Goal: Information Seeking & Learning: Learn about a topic

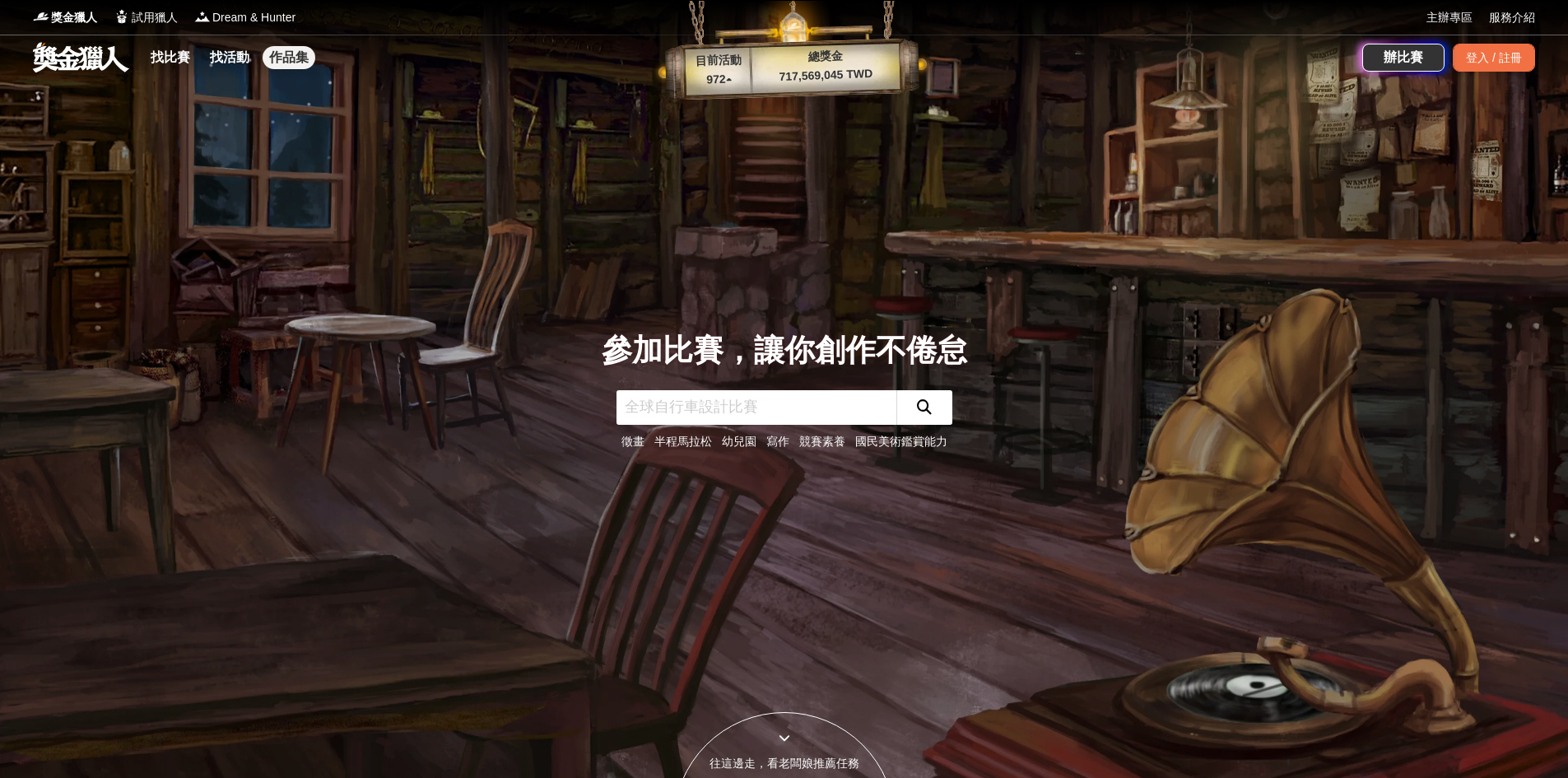
click at [293, 54] on link "作品集" at bounding box center [289, 57] width 53 height 23
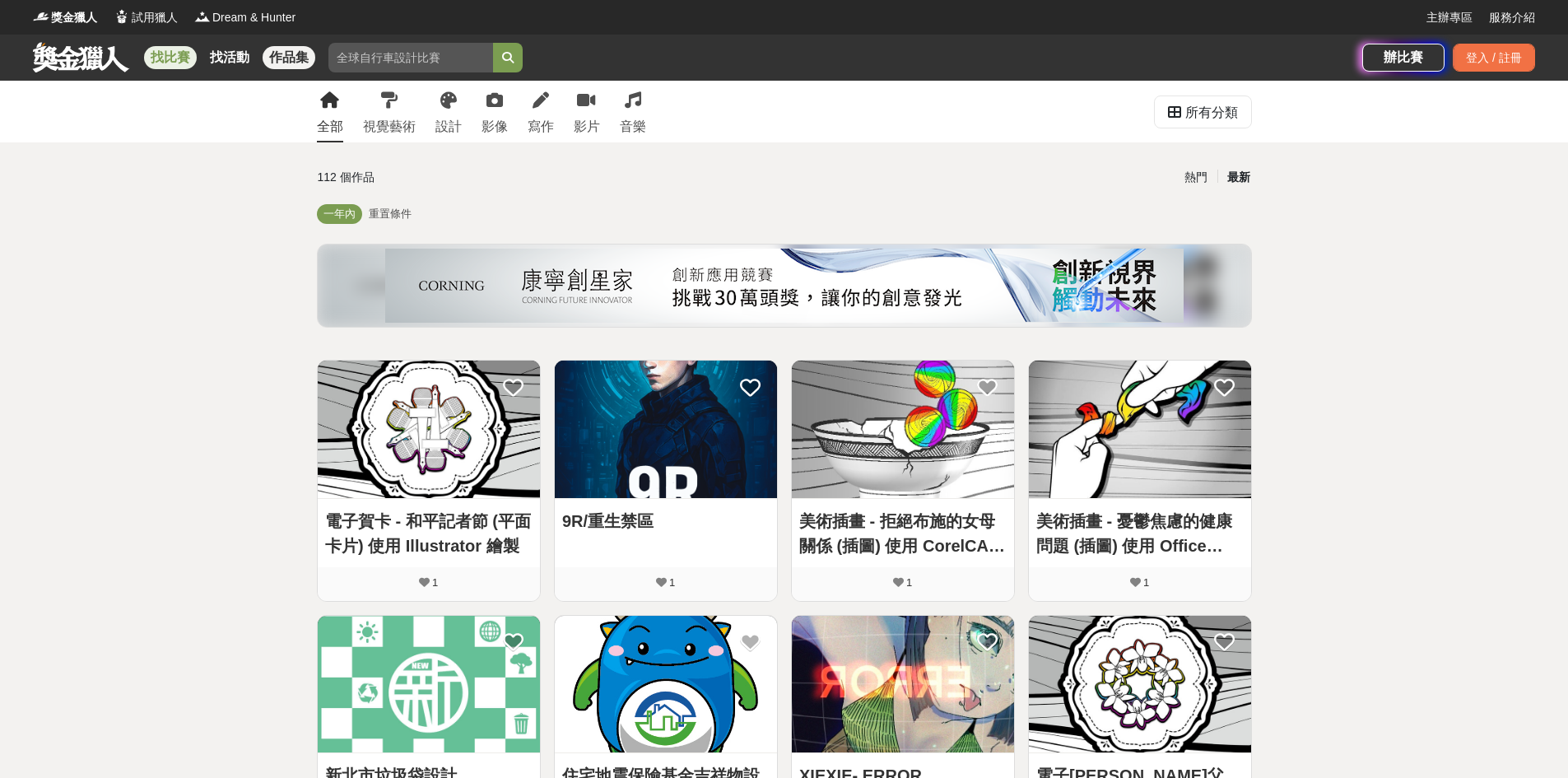
click at [179, 60] on link "找比賽" at bounding box center [170, 57] width 53 height 23
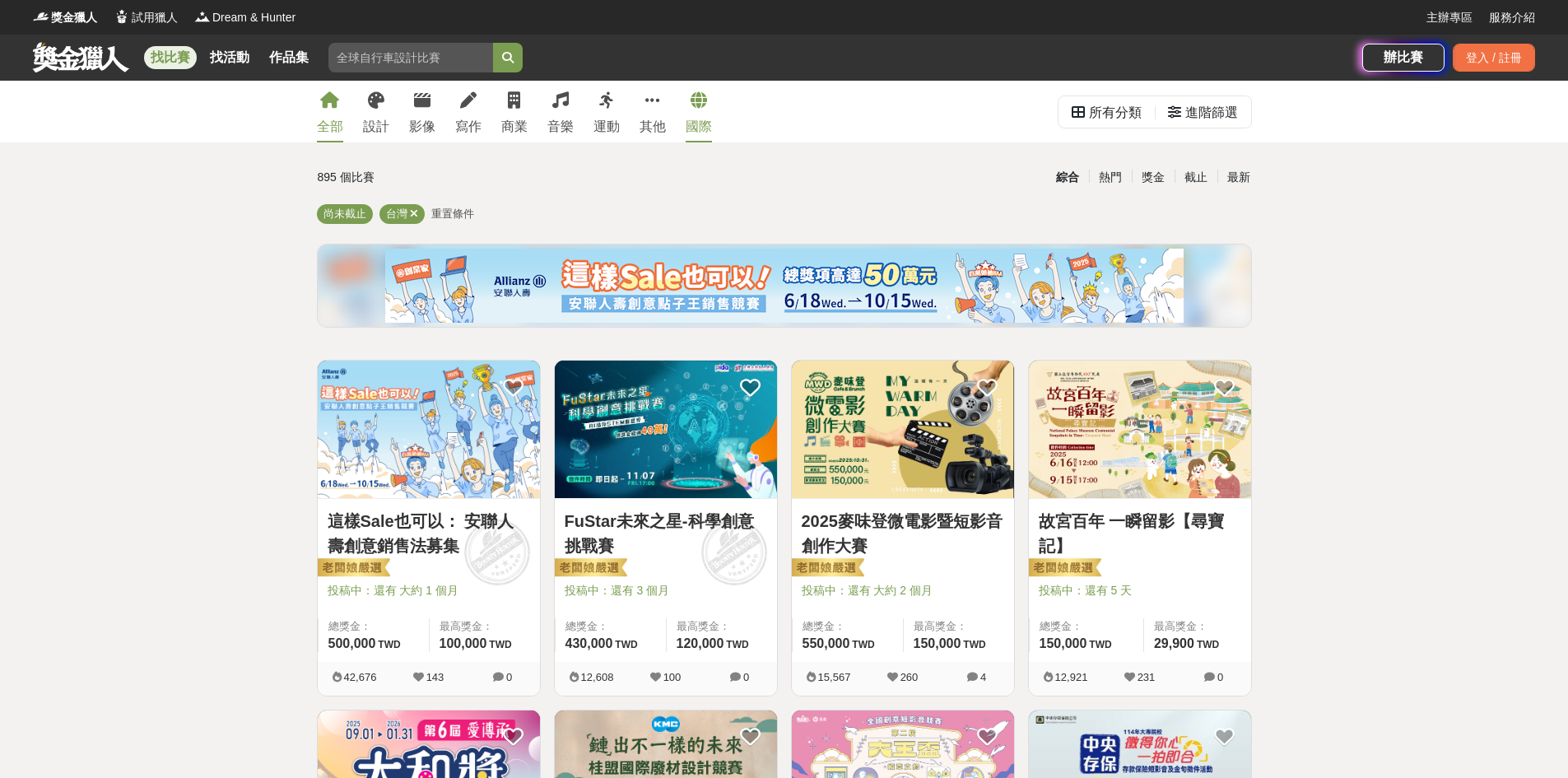
click at [690, 105] on icon at bounding box center [698, 100] width 17 height 17
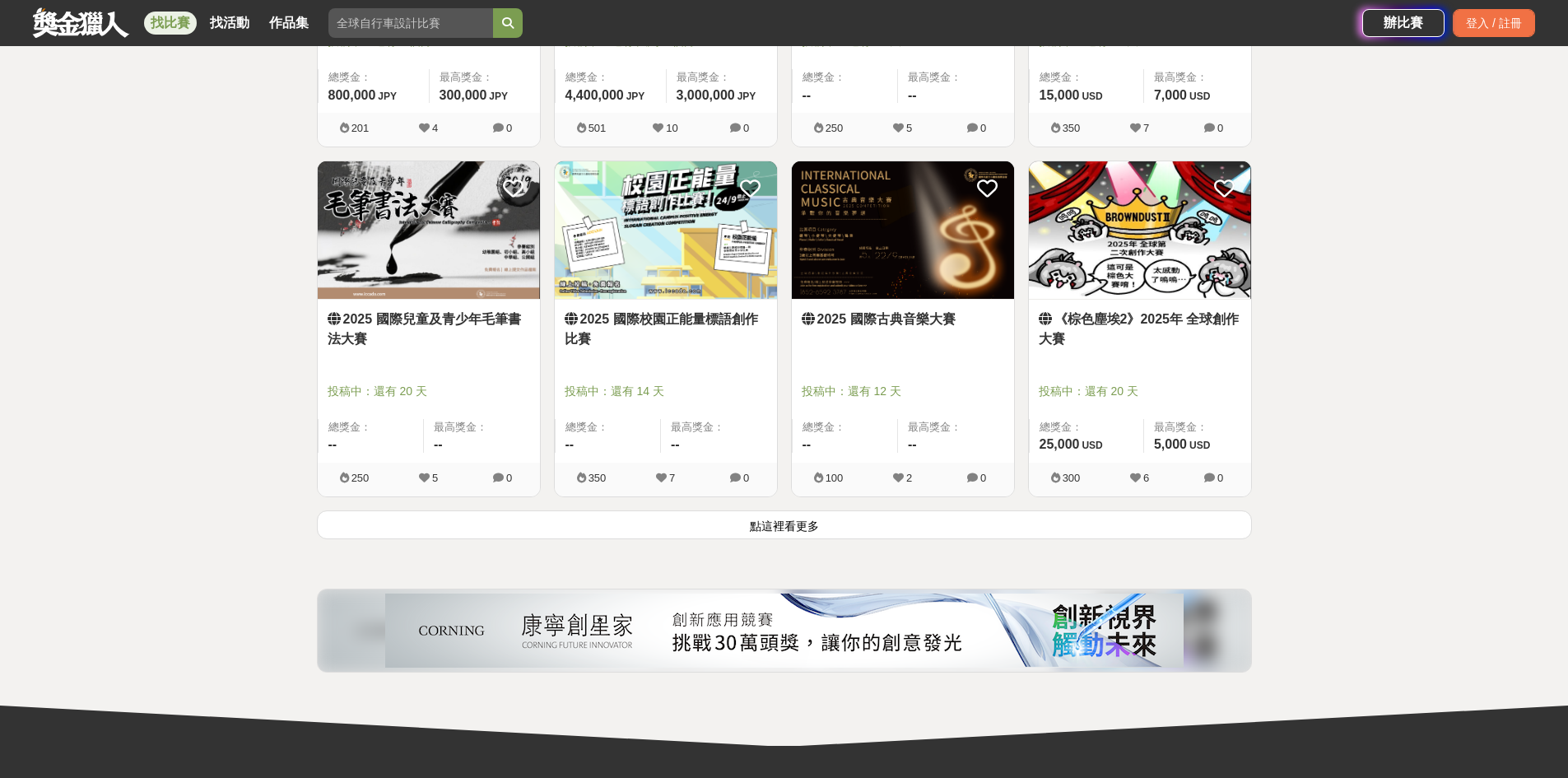
scroll to position [1977, 0]
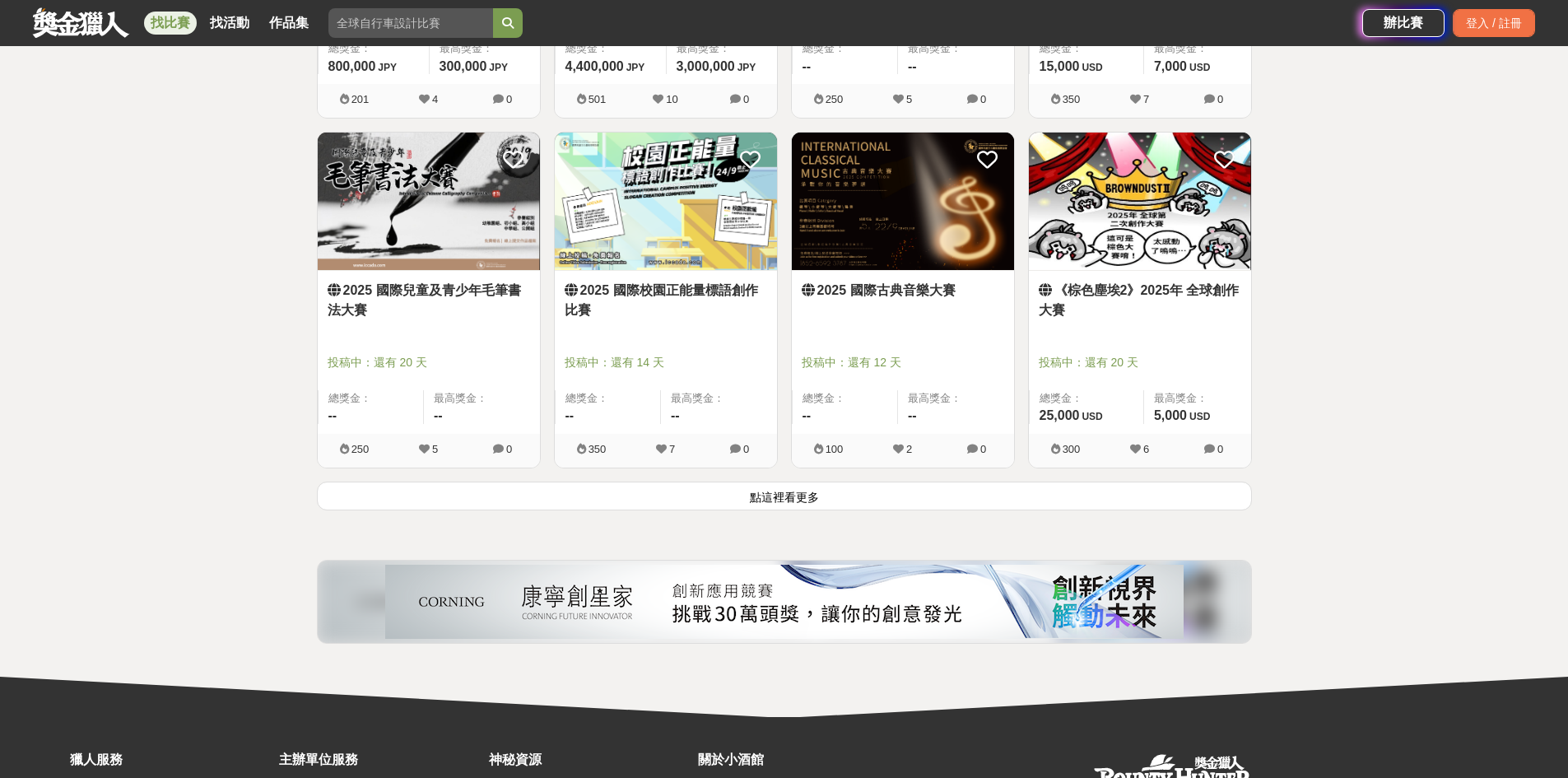
click at [848, 489] on button "點這裡看更多" at bounding box center [784, 496] width 935 height 29
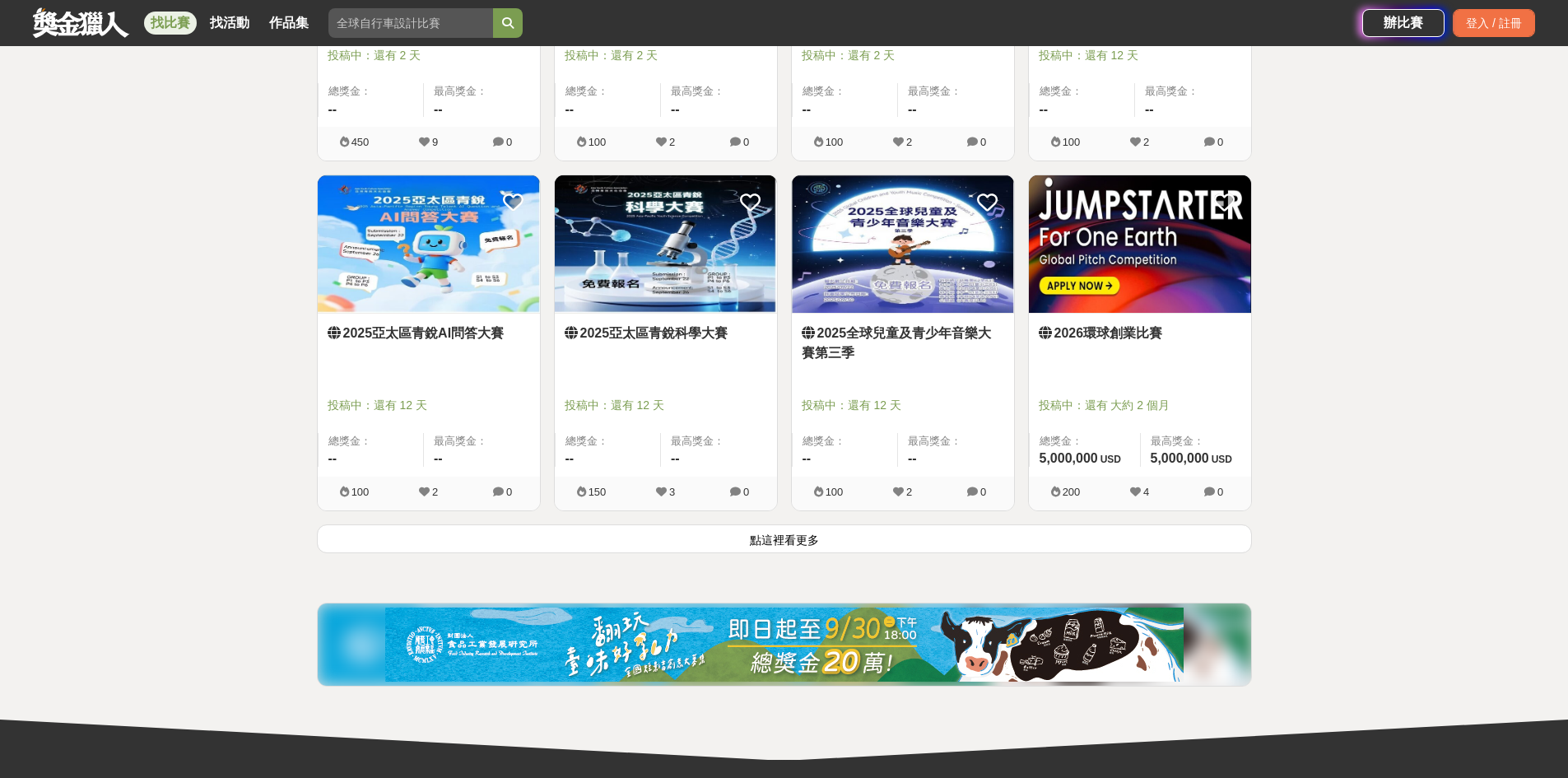
scroll to position [4037, 0]
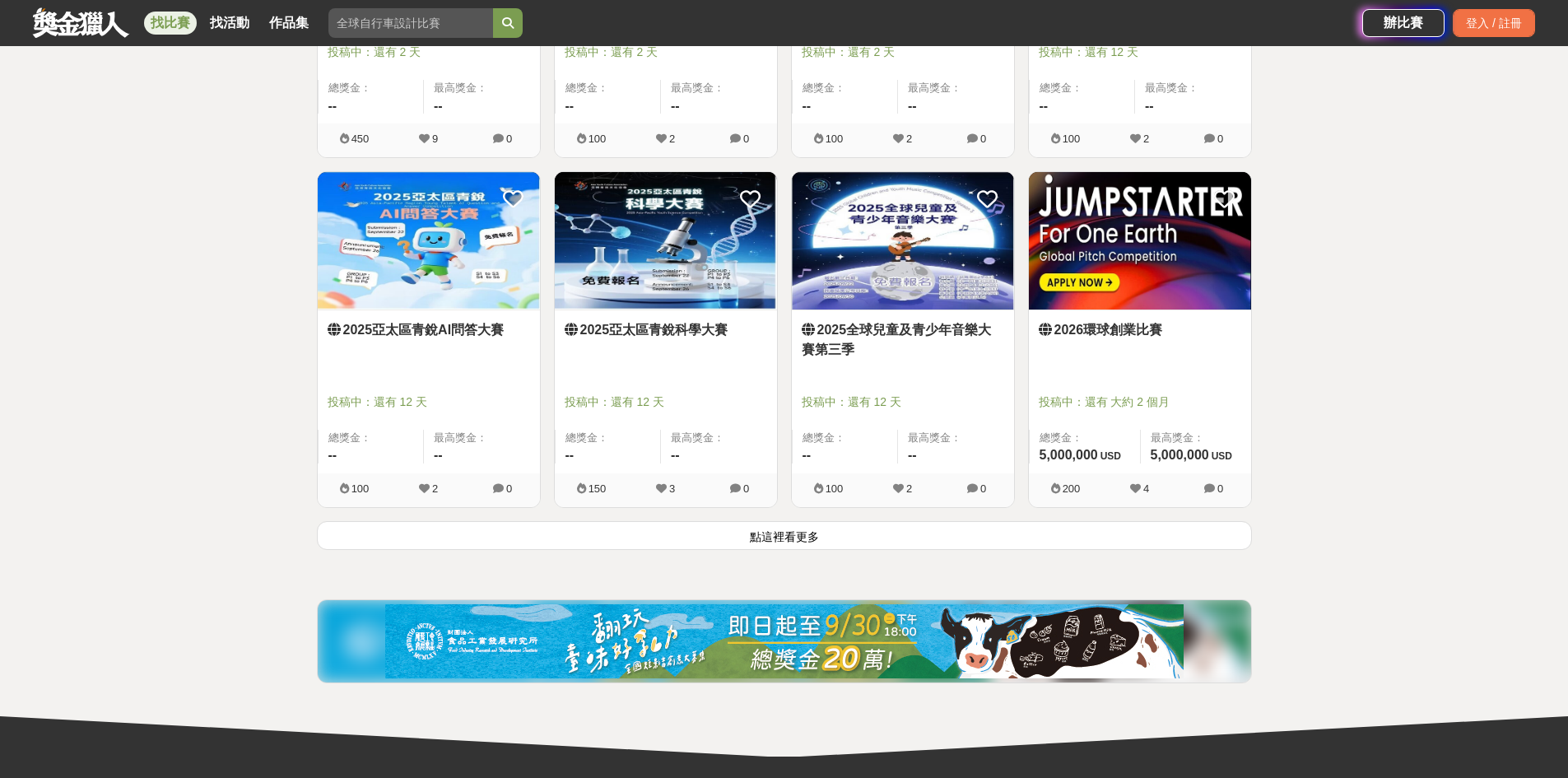
click at [797, 523] on button "點這裡看更多" at bounding box center [784, 535] width 935 height 29
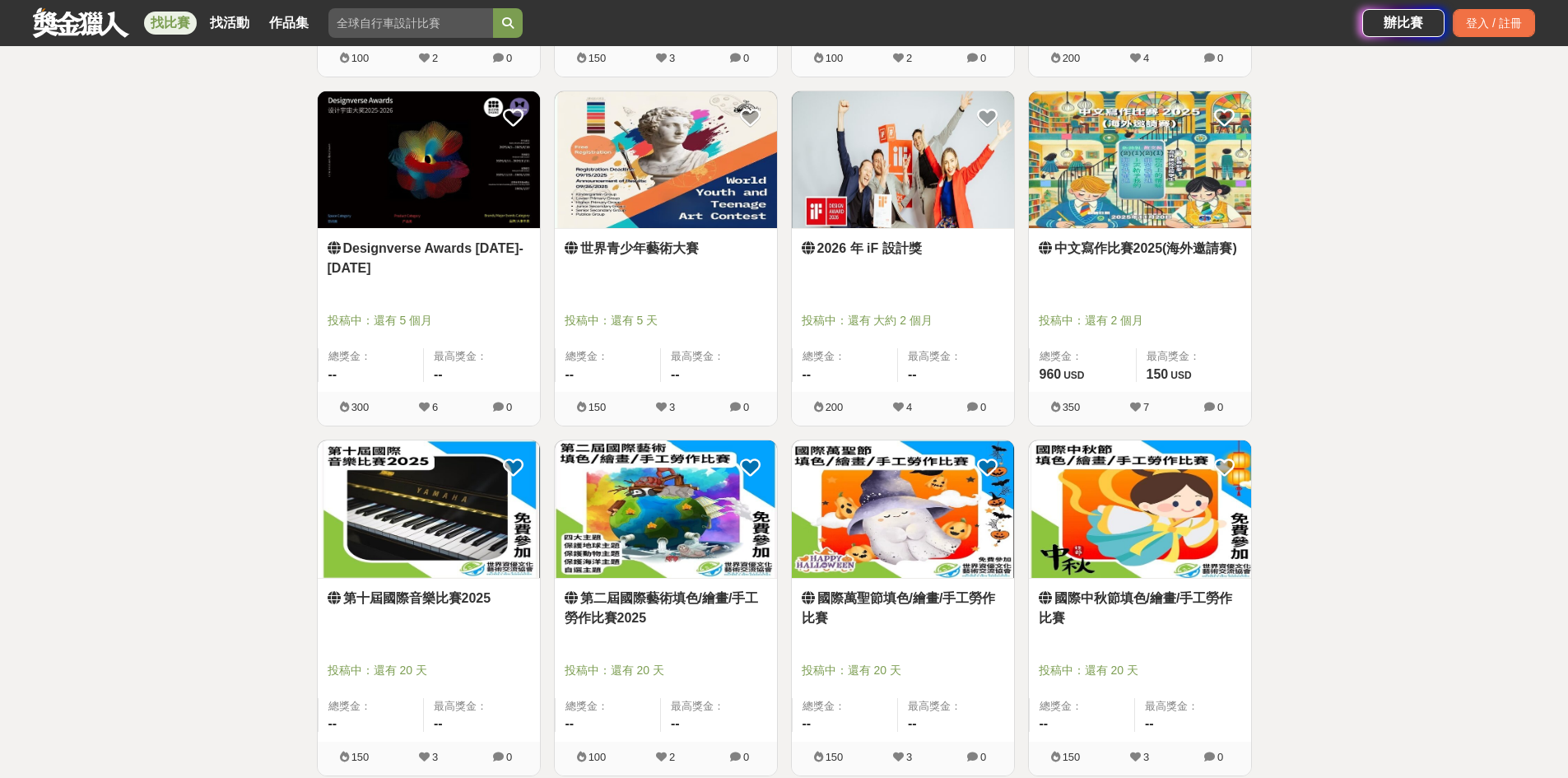
scroll to position [4450, 0]
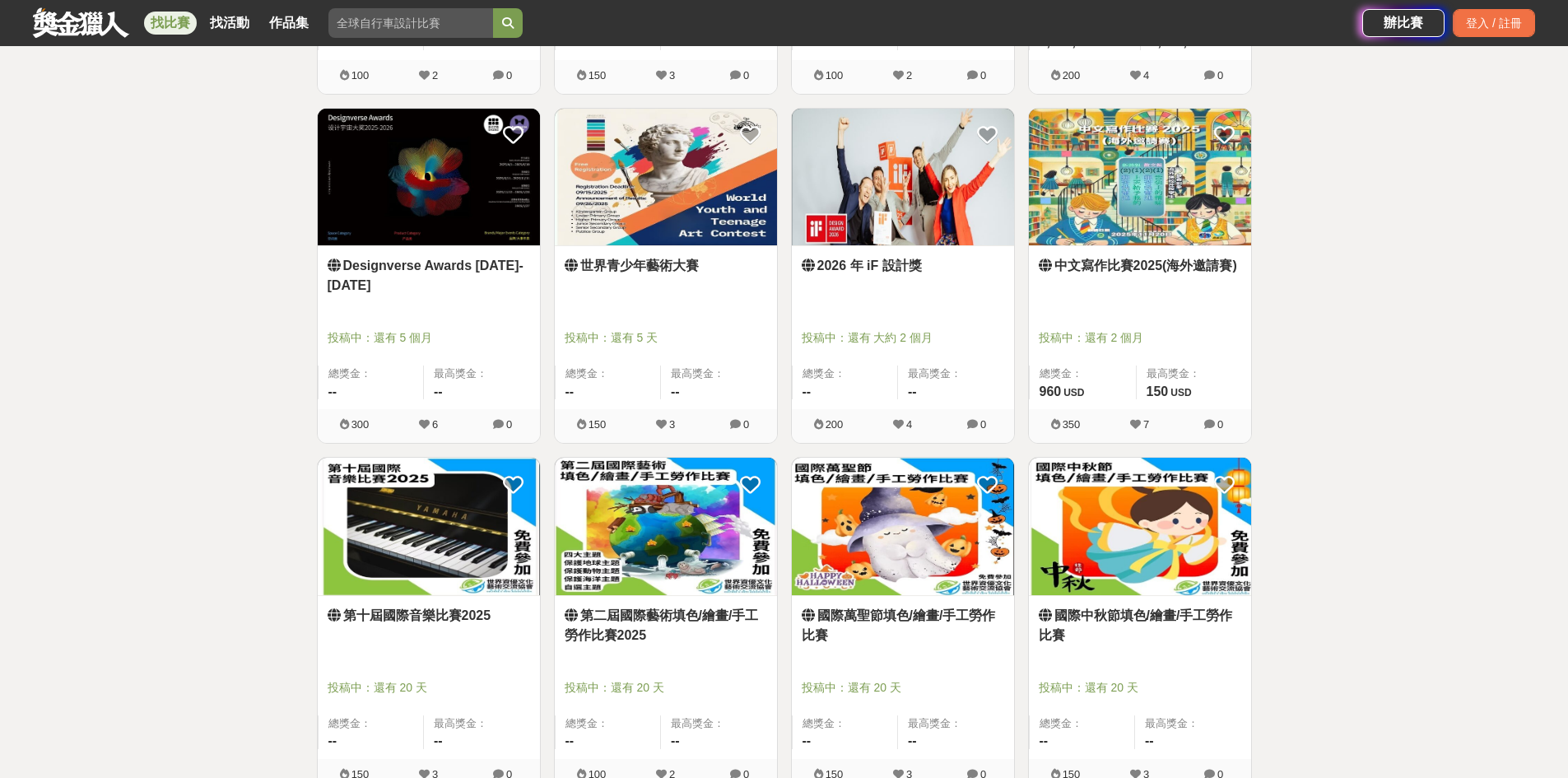
click at [678, 273] on link "世界青少年藝術大賽" at bounding box center [665, 266] width 202 height 20
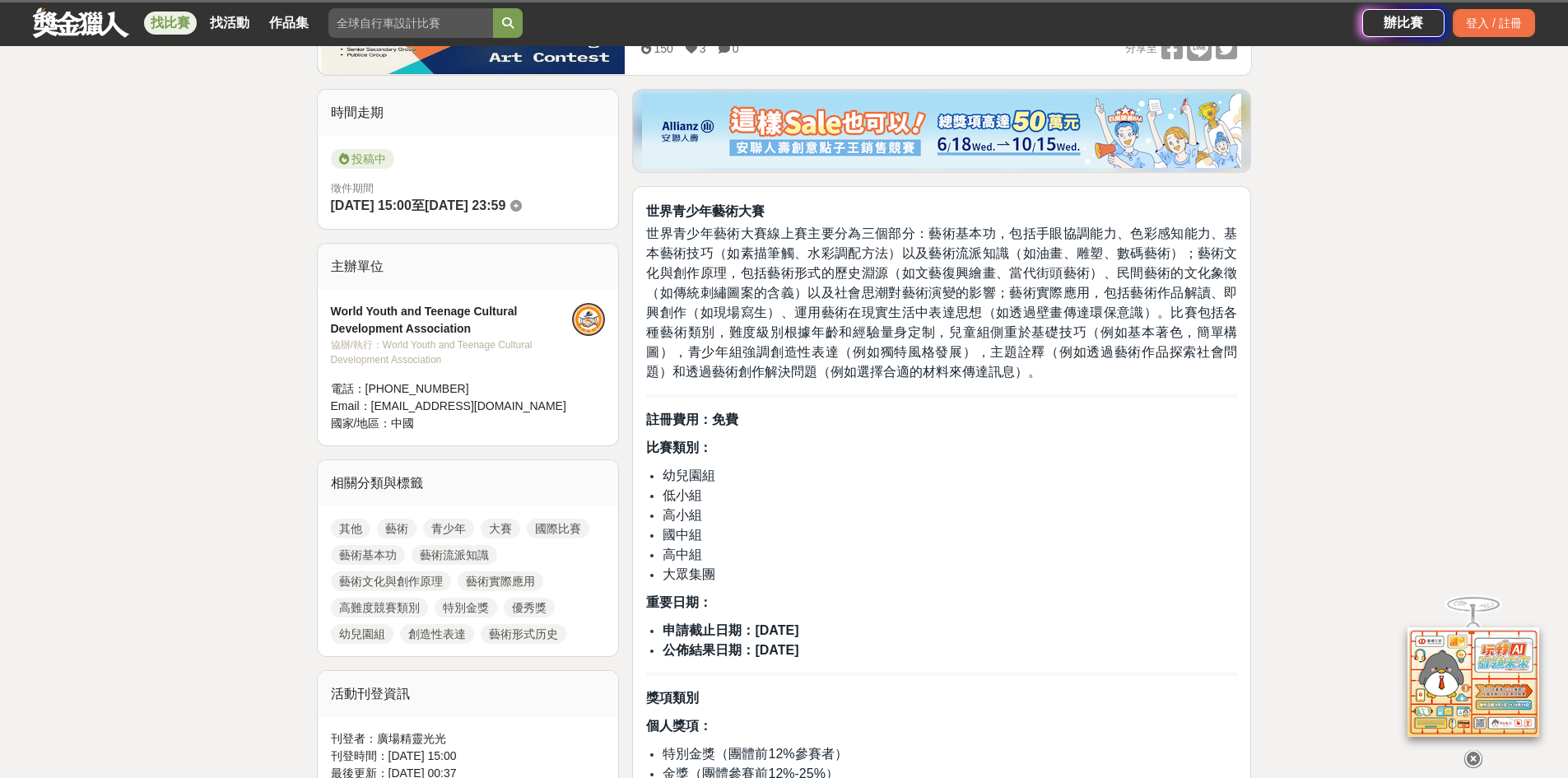
scroll to position [412, 0]
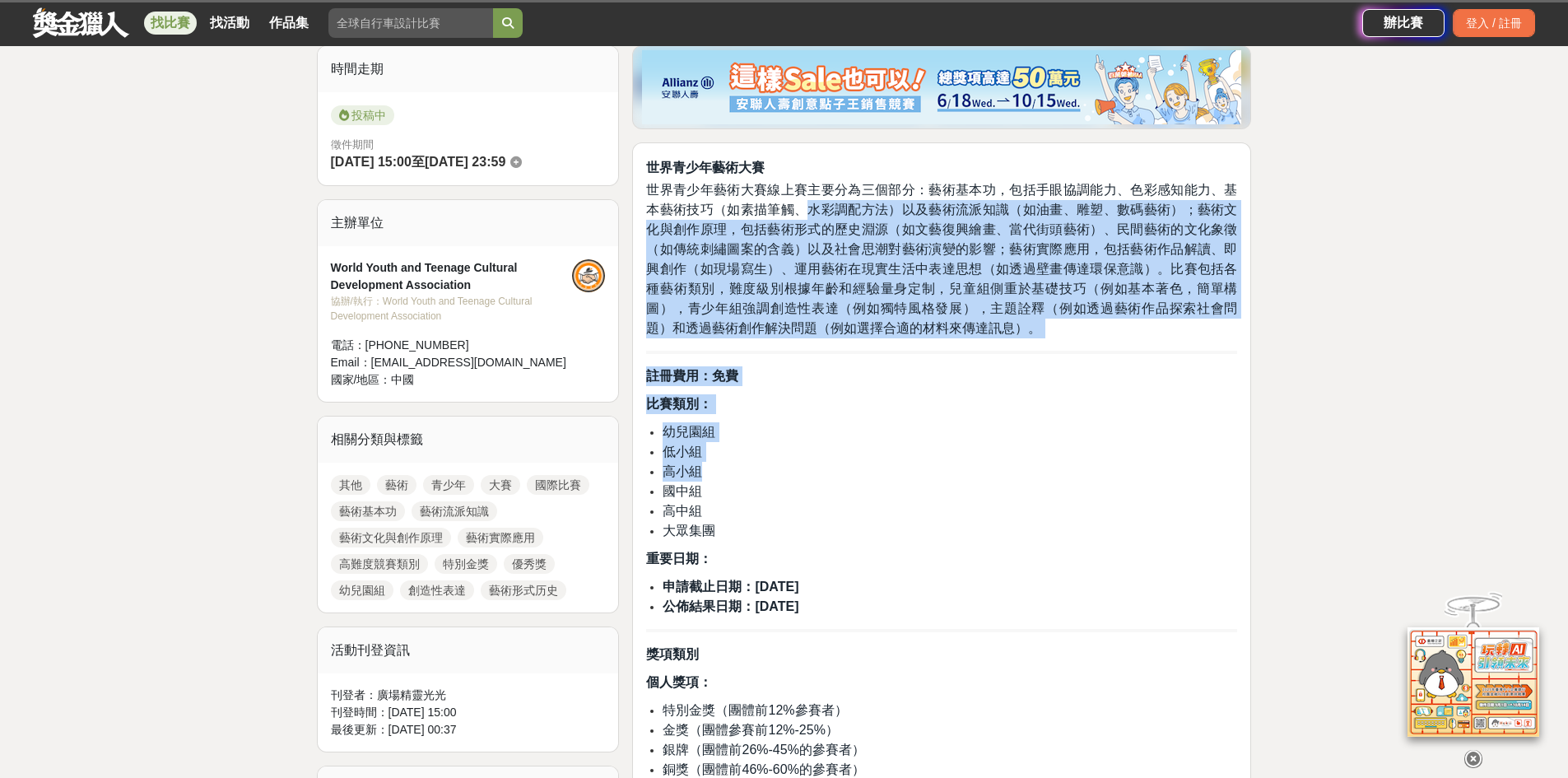
drag, startPoint x: 802, startPoint y: 206, endPoint x: 934, endPoint y: 474, distance: 298.7
click at [934, 474] on li "高小組" at bounding box center [949, 472] width 574 height 20
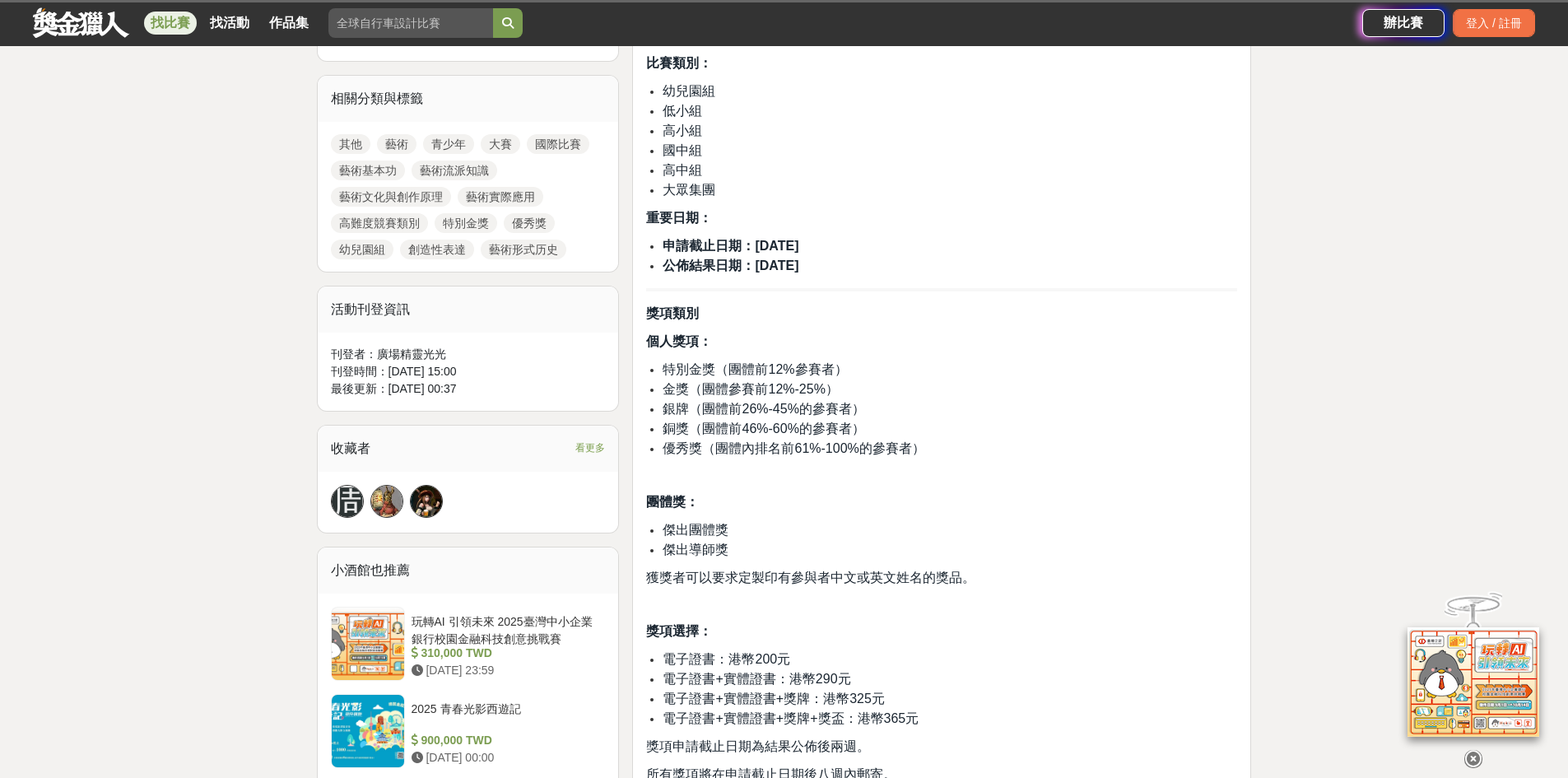
scroll to position [824, 0]
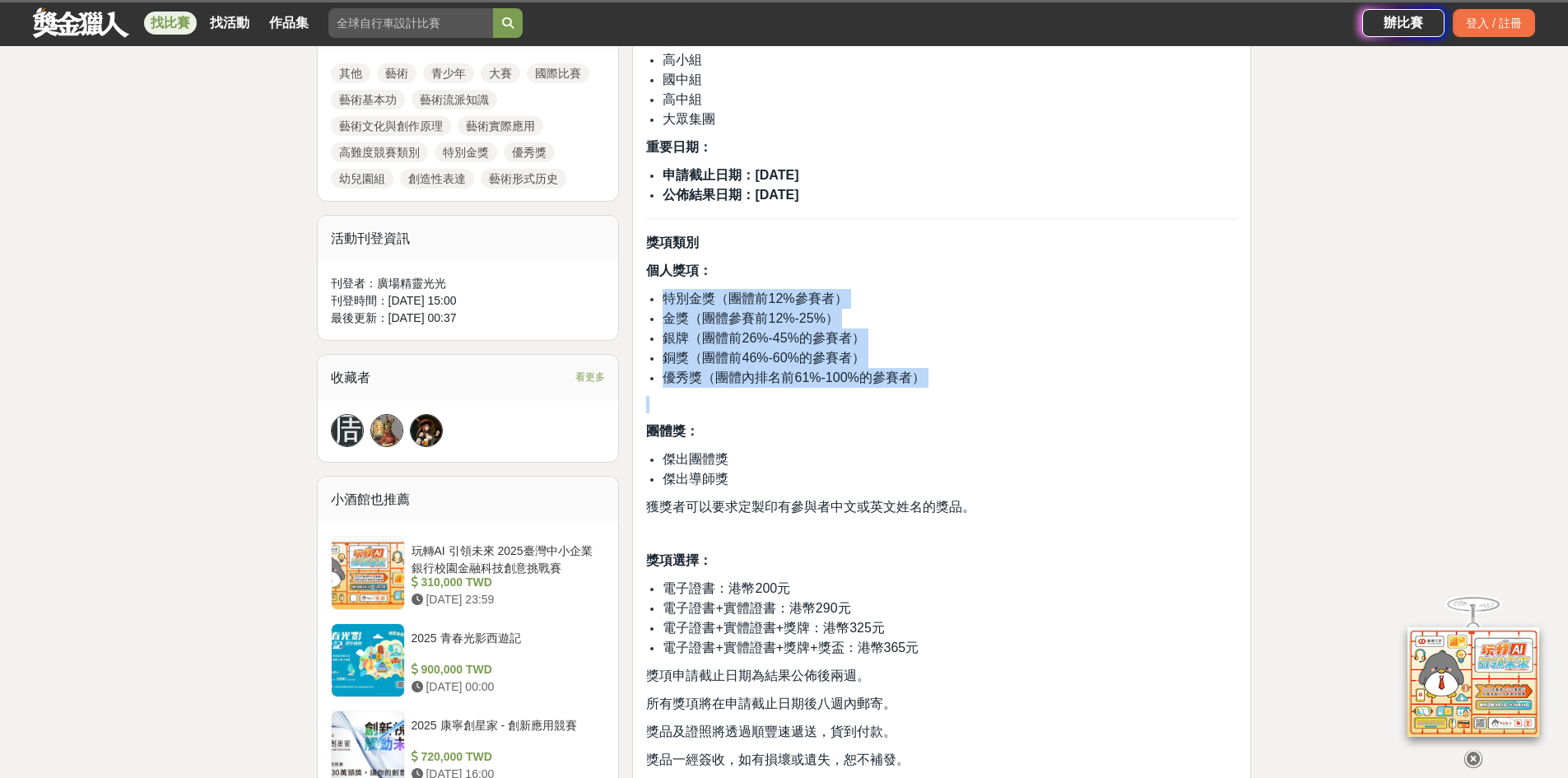
drag, startPoint x: 865, startPoint y: 284, endPoint x: 969, endPoint y: 416, distance: 168.0
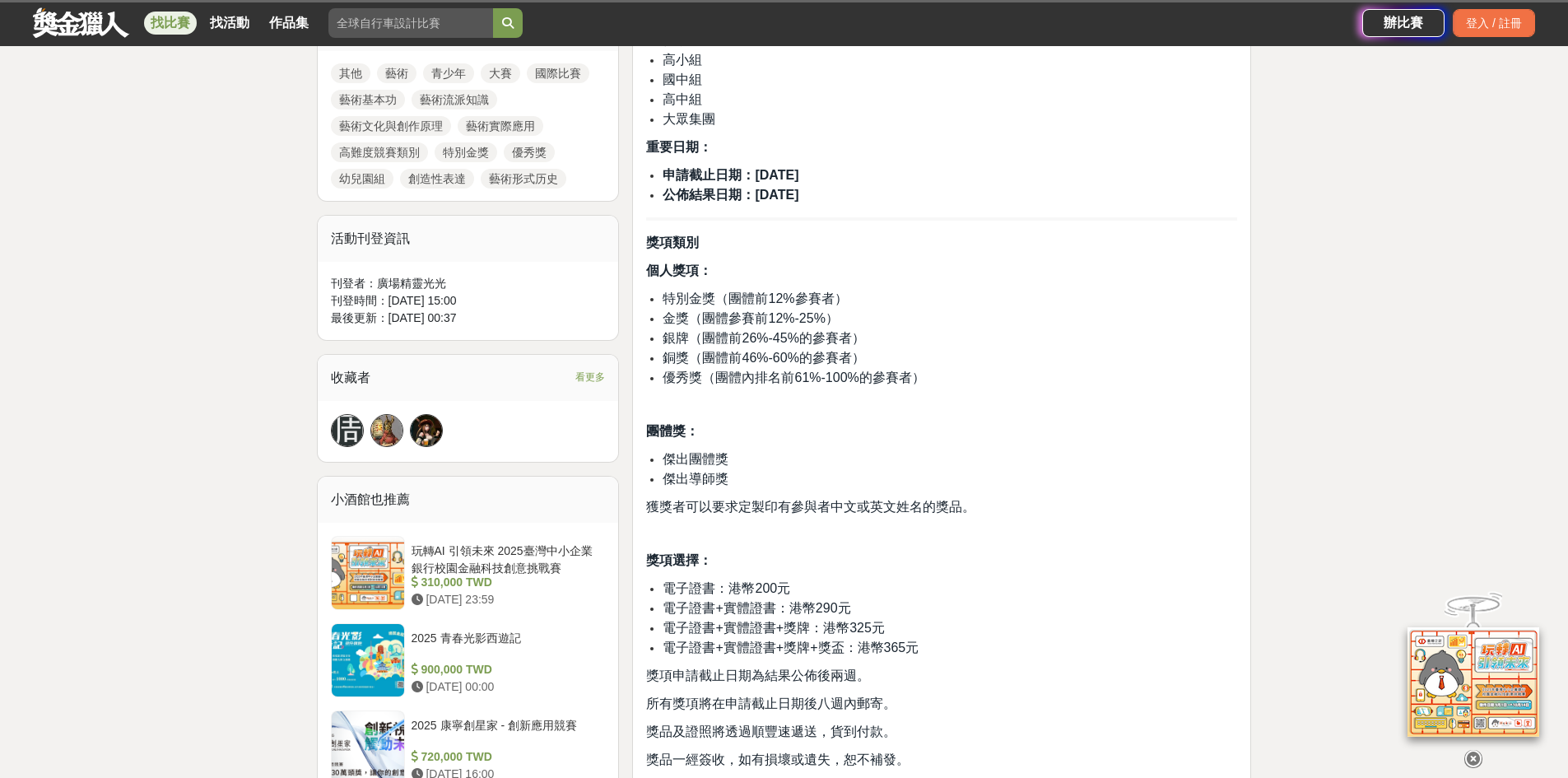
click at [995, 450] on li "傑出團體獎" at bounding box center [949, 459] width 574 height 20
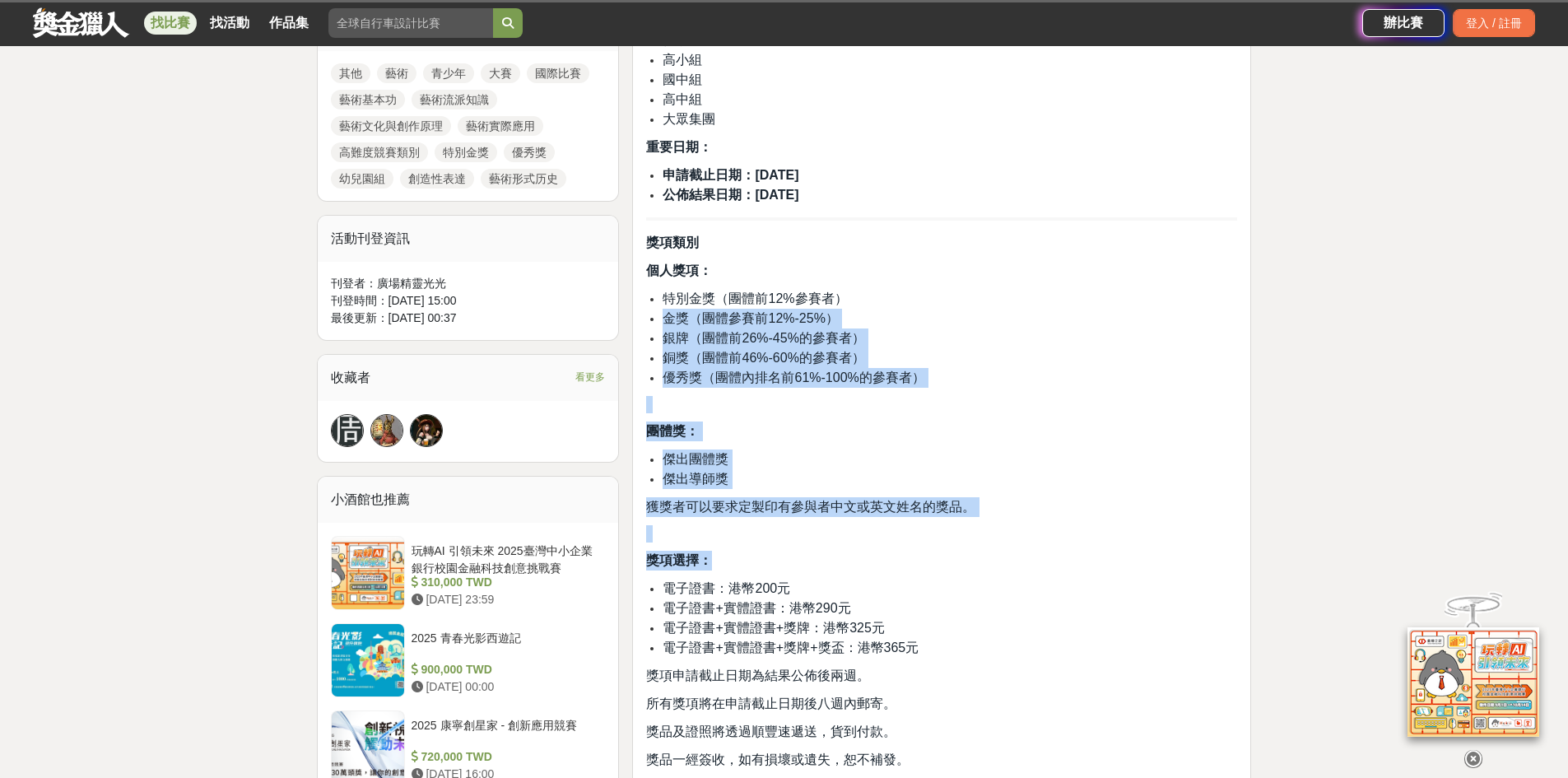
drag, startPoint x: 927, startPoint y: 281, endPoint x: 1025, endPoint y: 551, distance: 287.2
click at [1025, 551] on p "獎項選擇：" at bounding box center [942, 561] width 591 height 20
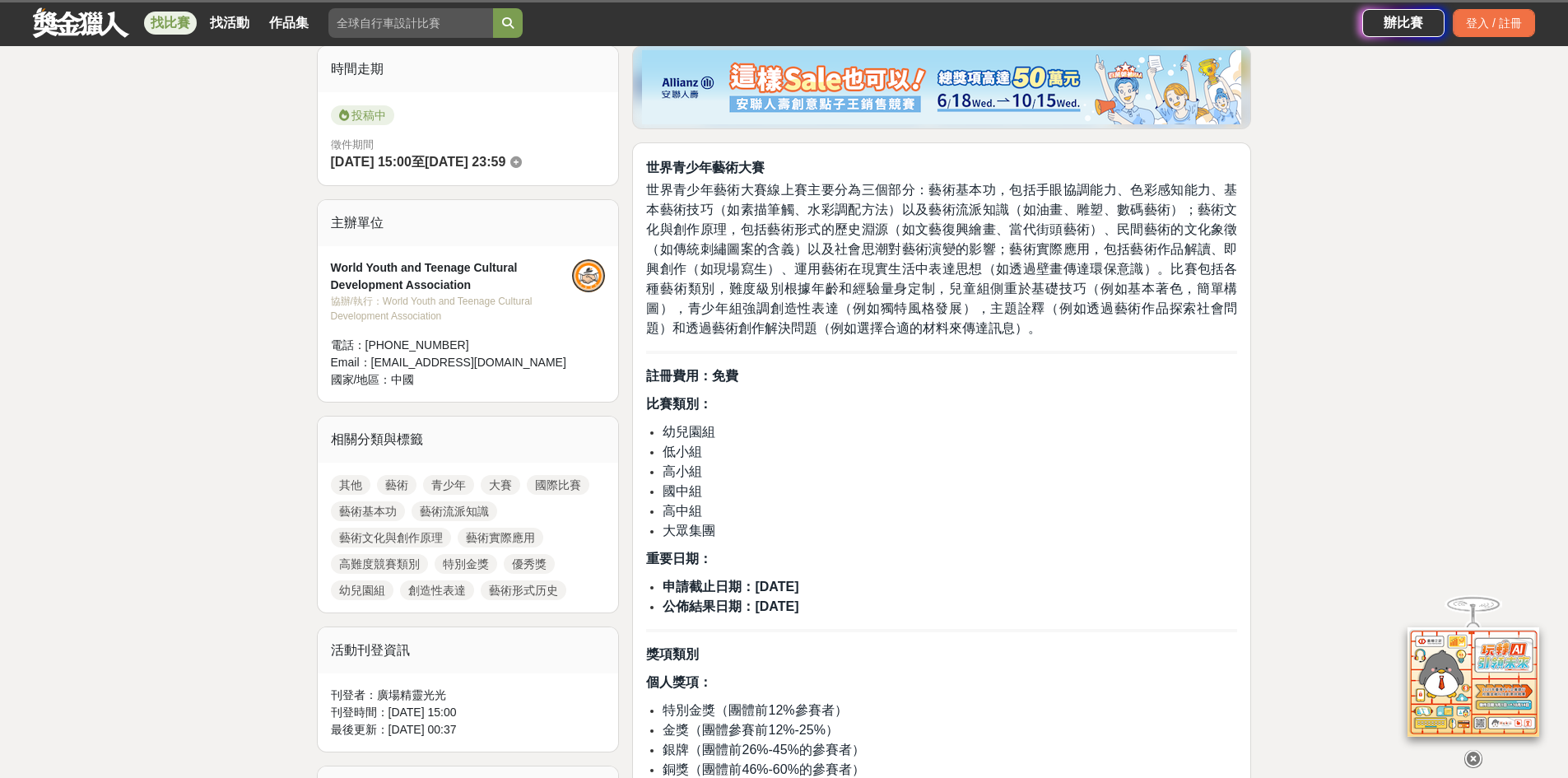
scroll to position [0, 0]
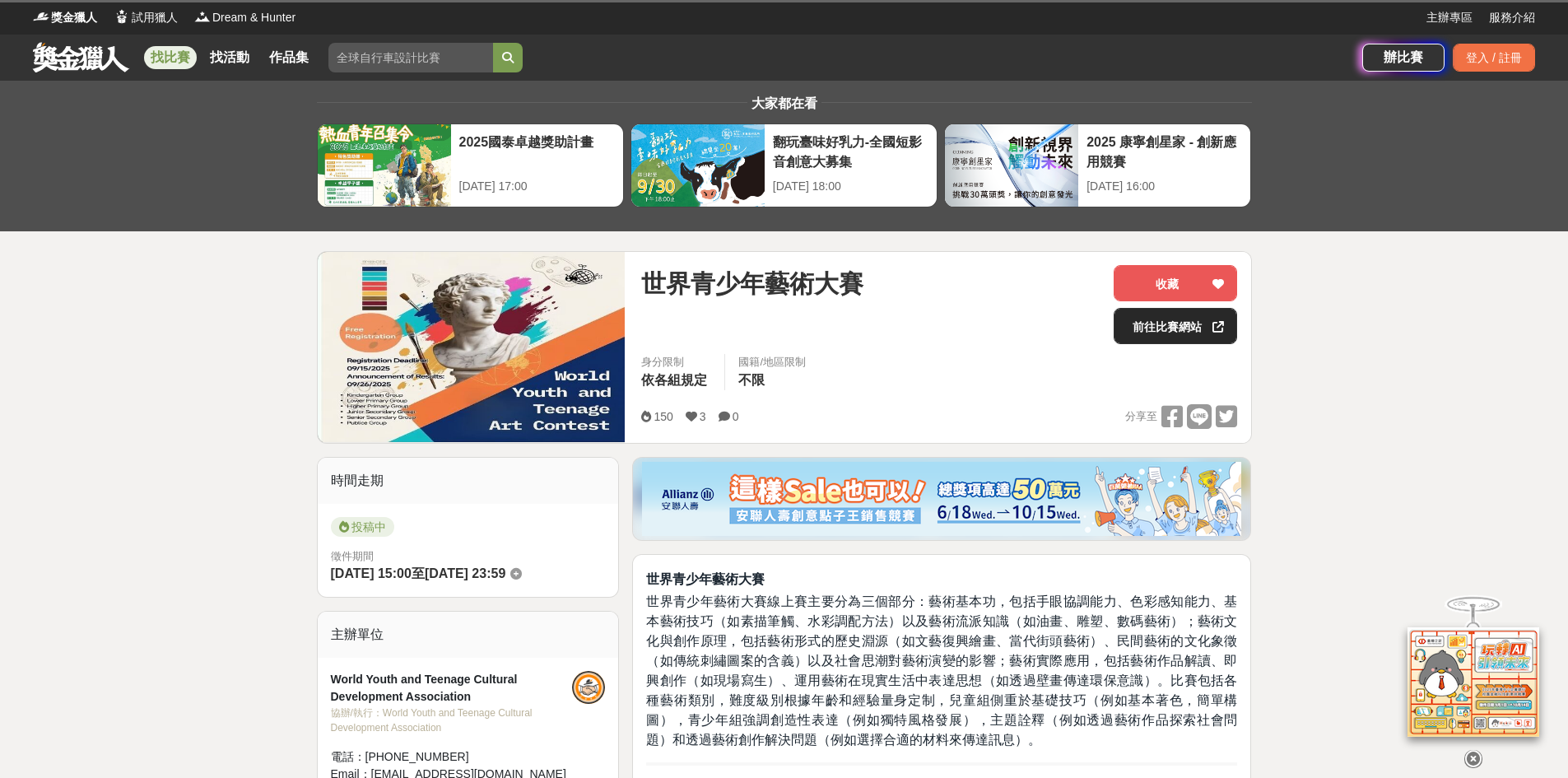
click at [1168, 323] on link "前往比賽網站" at bounding box center [1175, 325] width 124 height 37
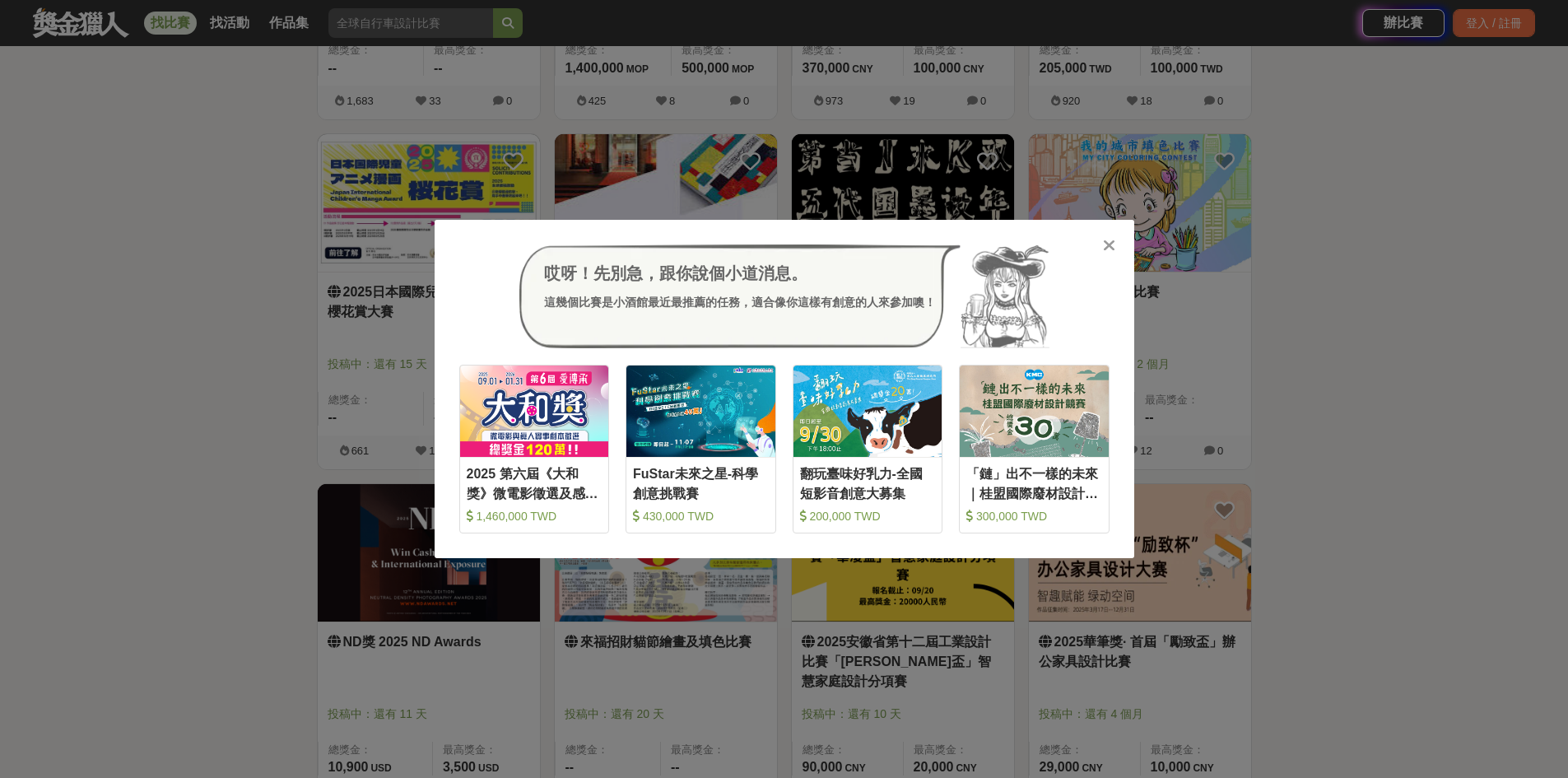
scroll to position [4450, 0]
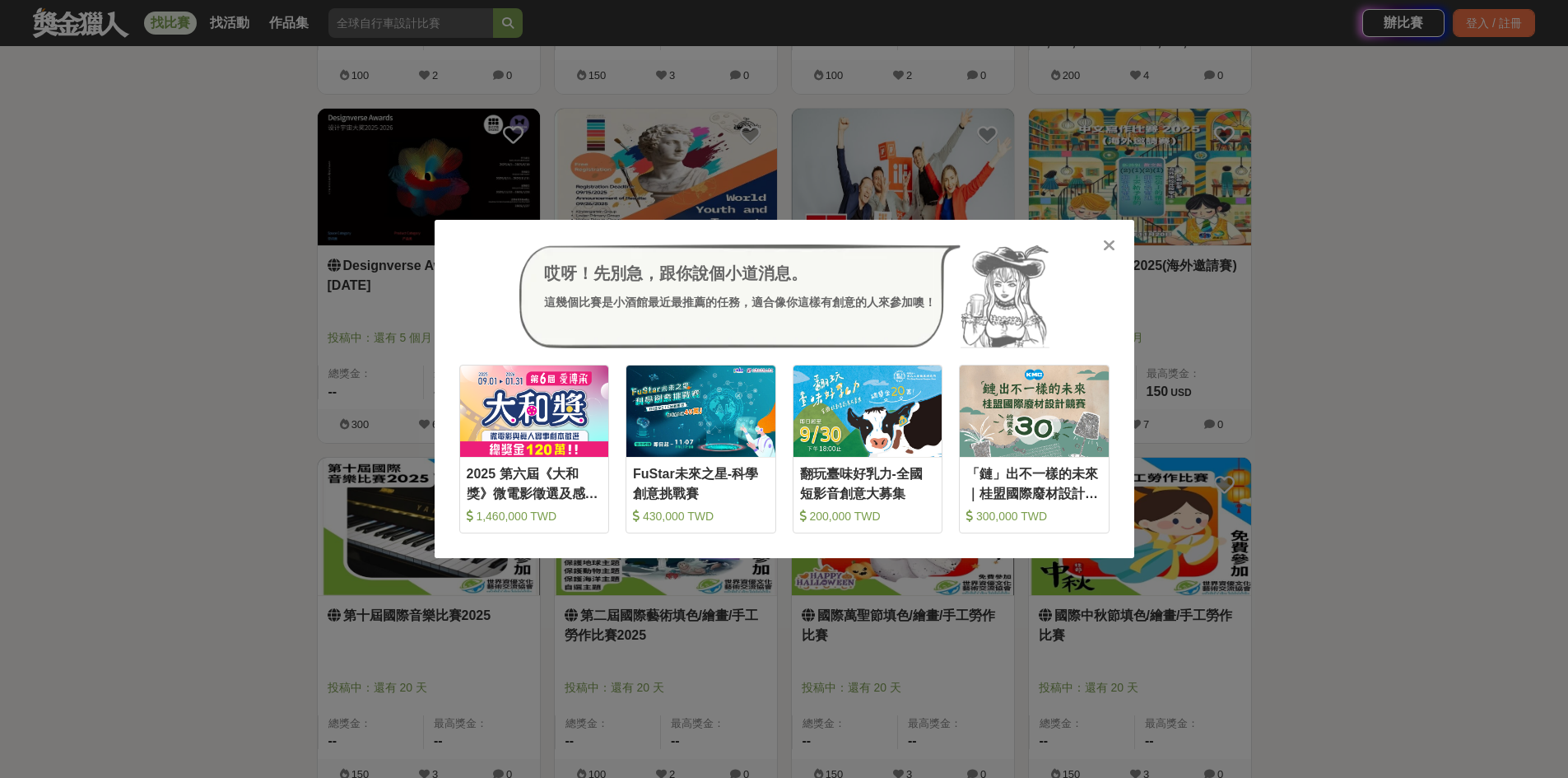
click at [1107, 245] on icon at bounding box center [1109, 245] width 12 height 17
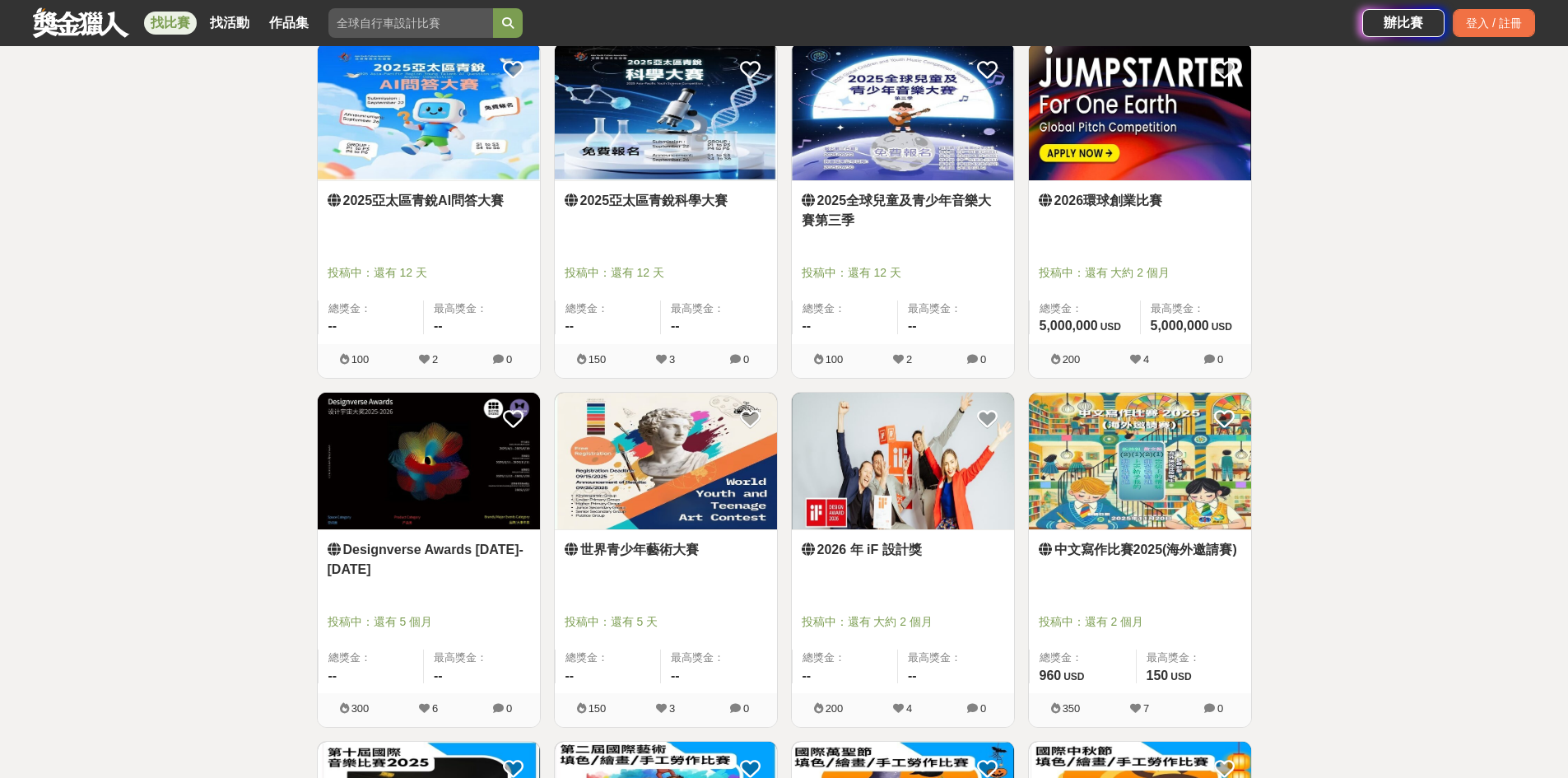
scroll to position [4120, 0]
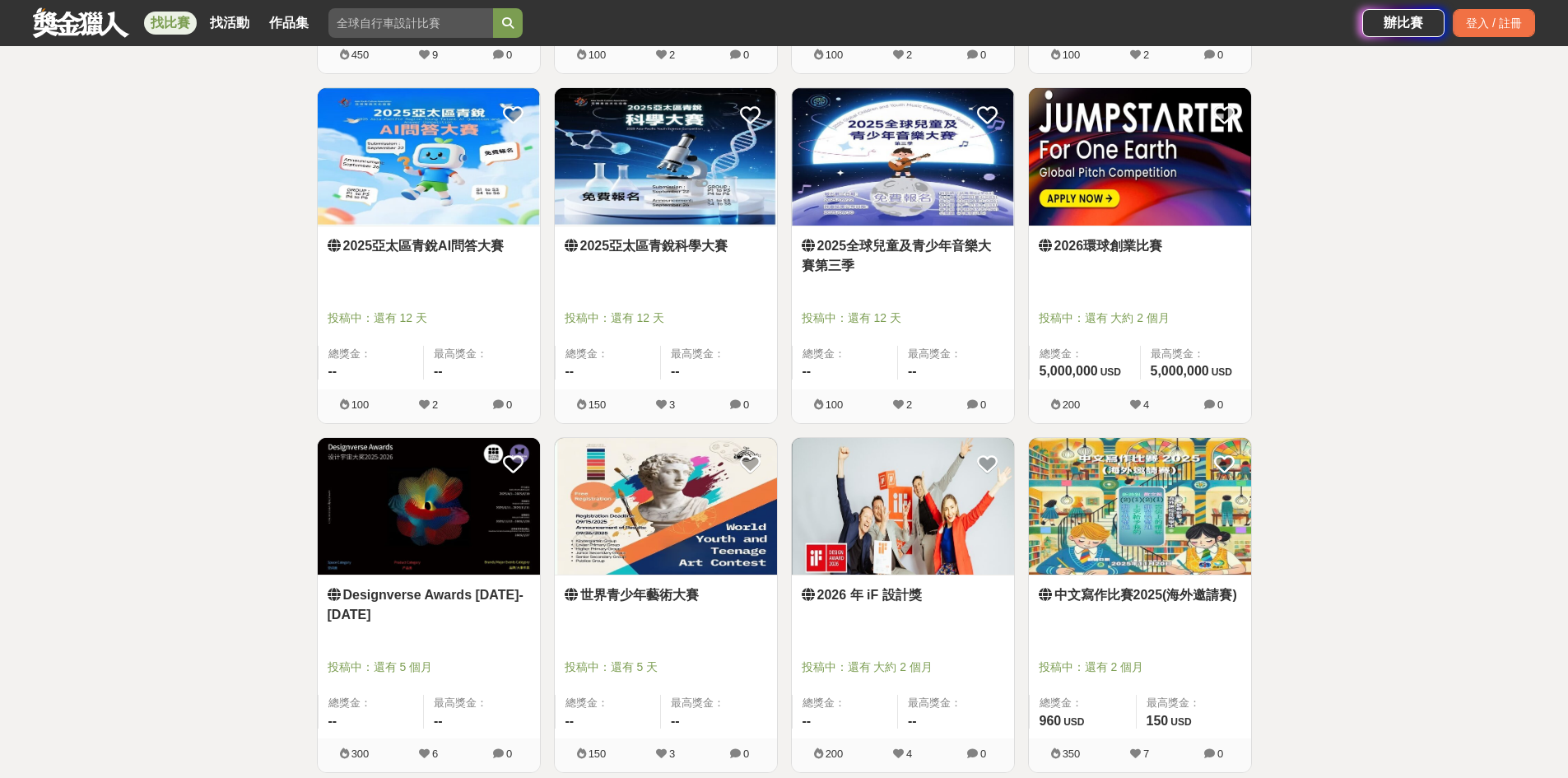
click at [663, 567] on img at bounding box center [666, 507] width 222 height 138
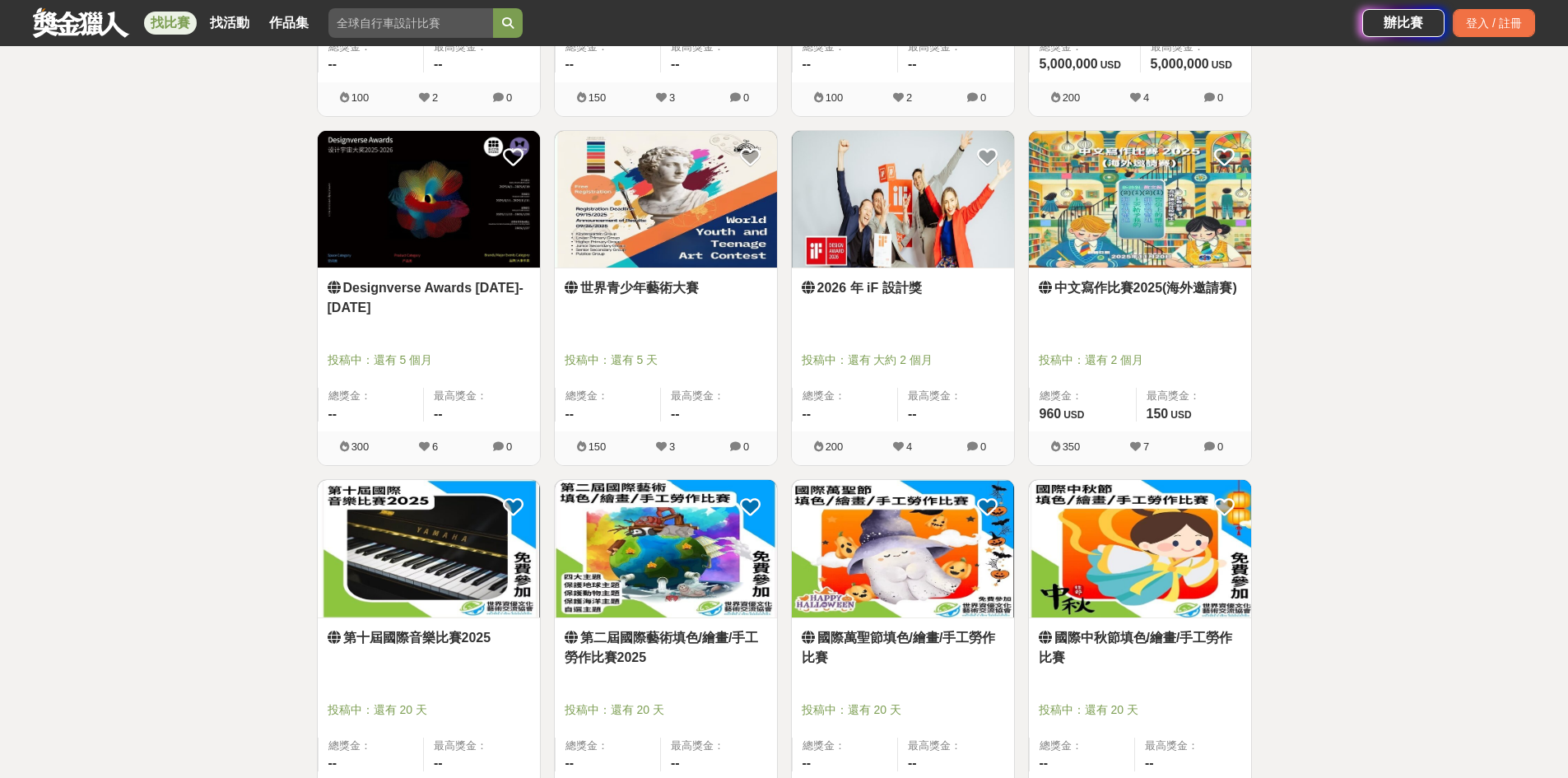
scroll to position [4367, 0]
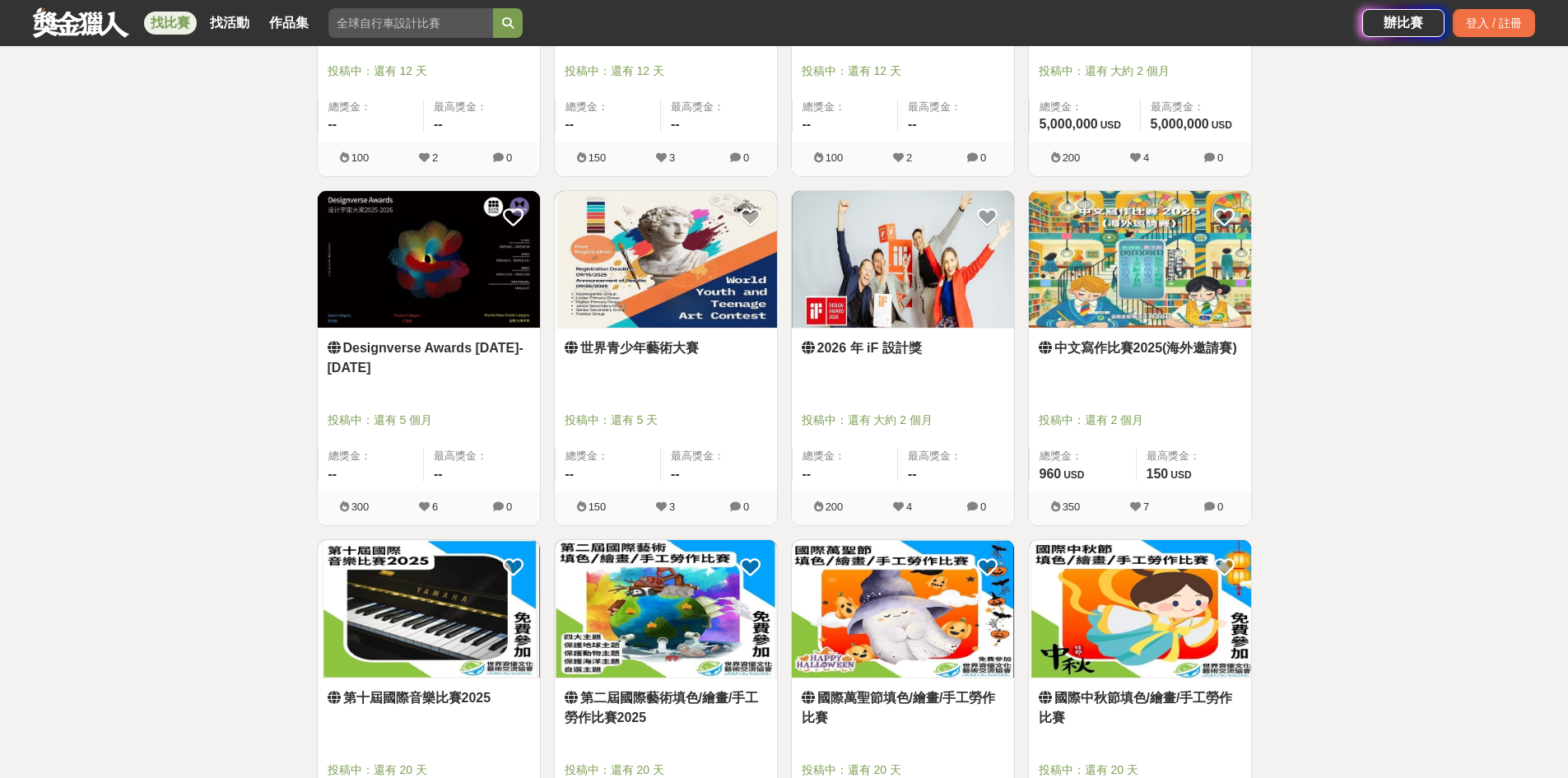
click at [463, 359] on link "Designverse Awards 2025-2026" at bounding box center [428, 358] width 202 height 40
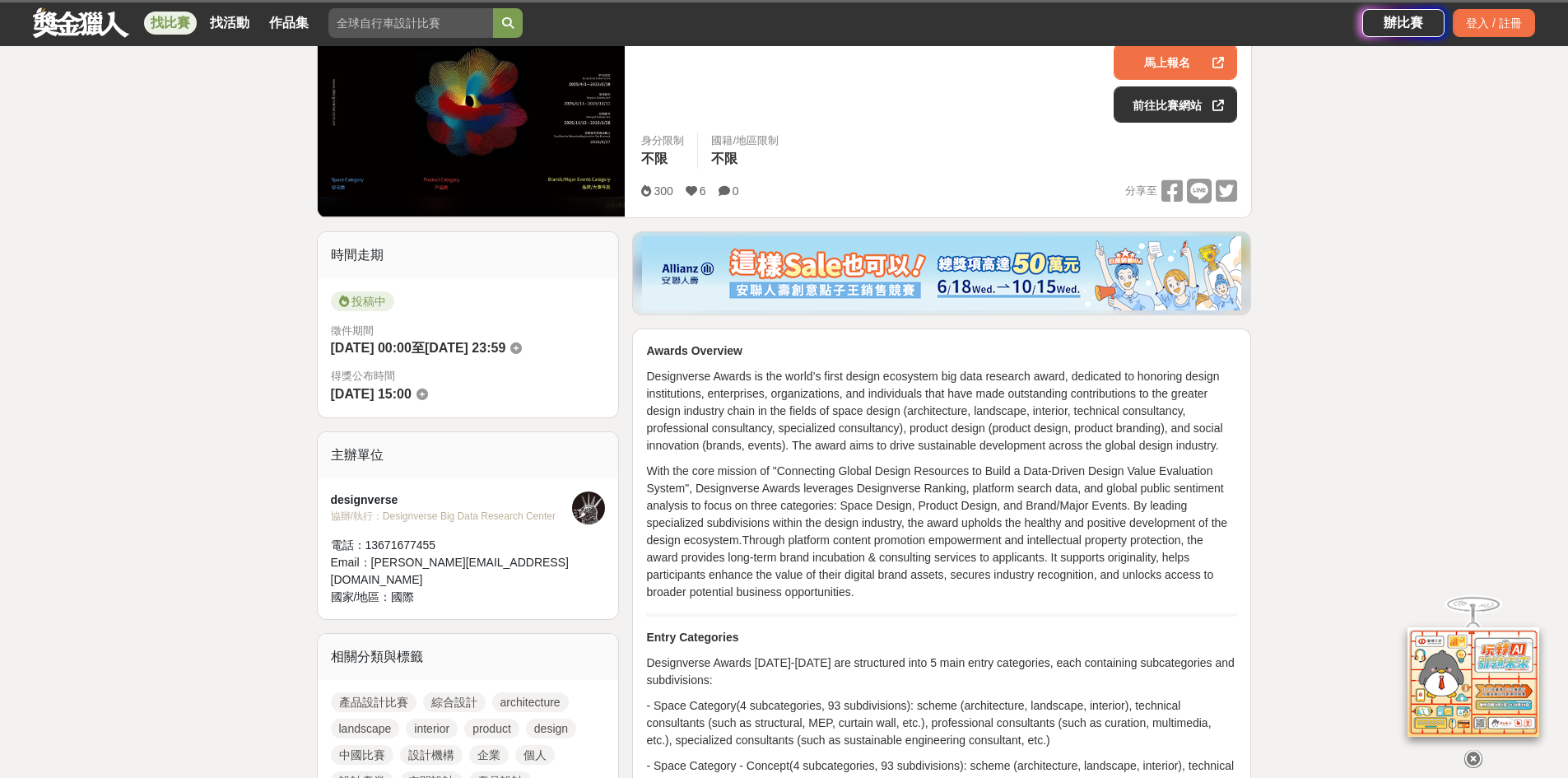
scroll to position [247, 0]
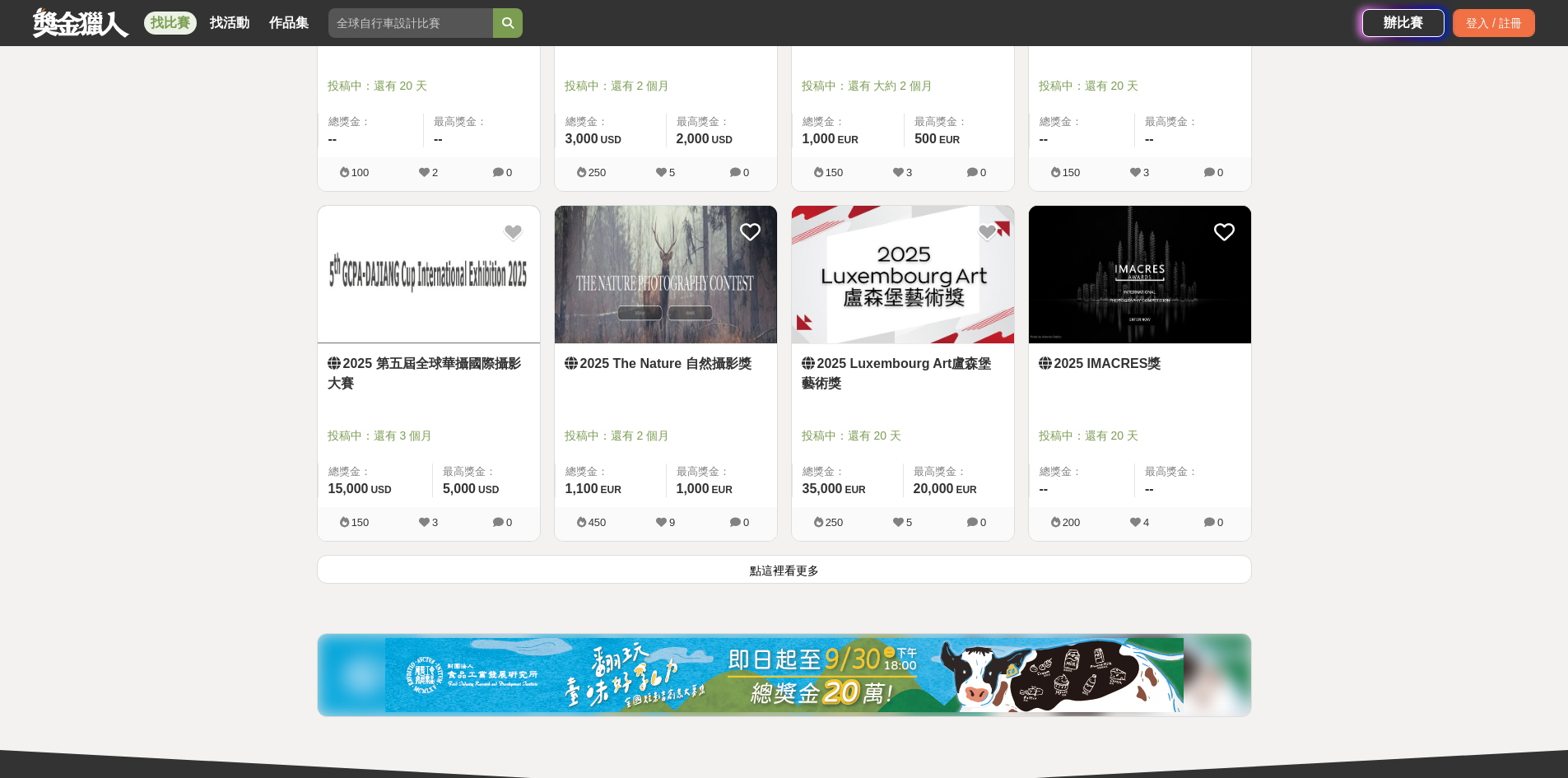
scroll to position [6098, 0]
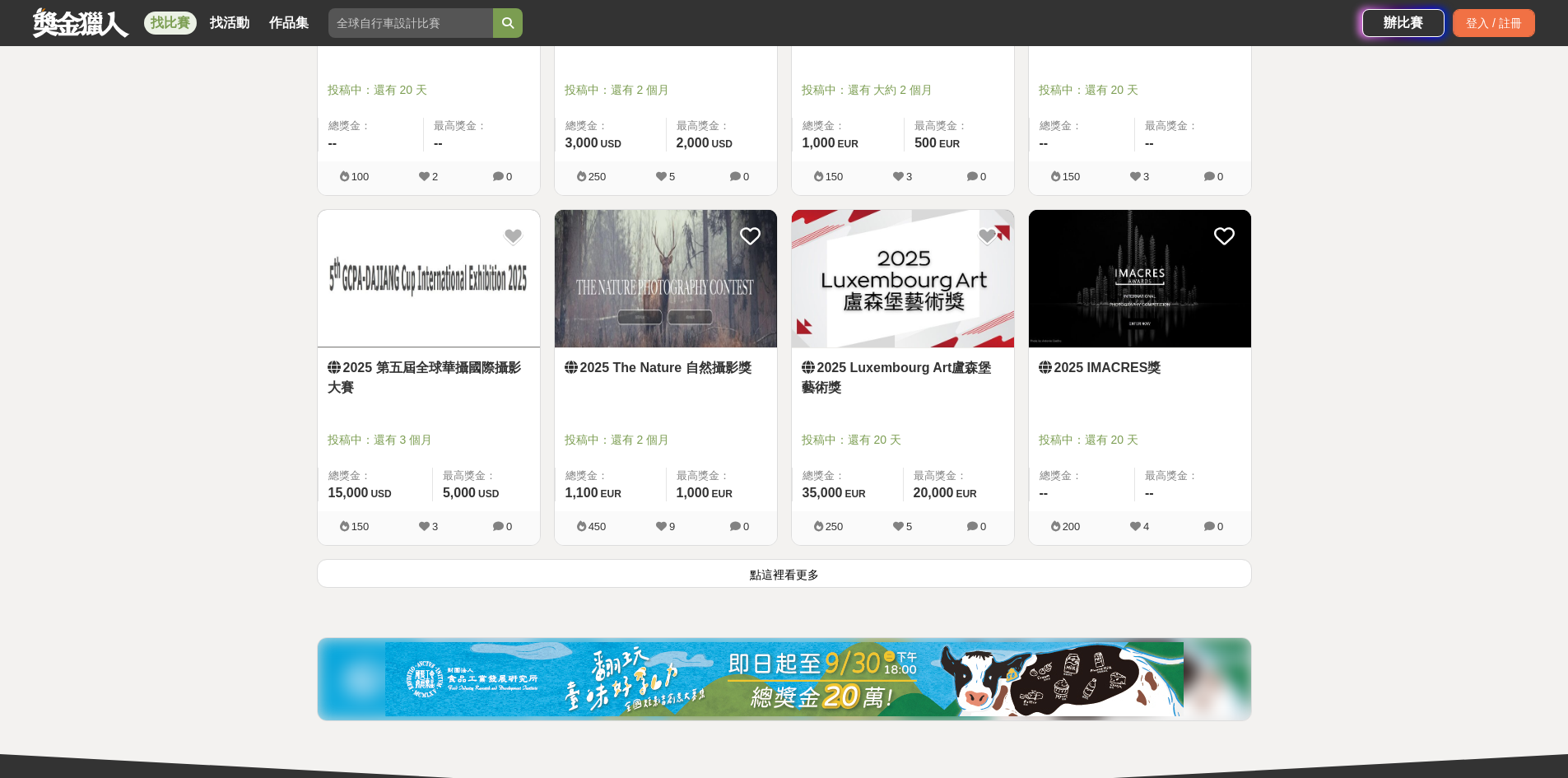
click at [816, 574] on button "點這裡看更多" at bounding box center [784, 574] width 935 height 29
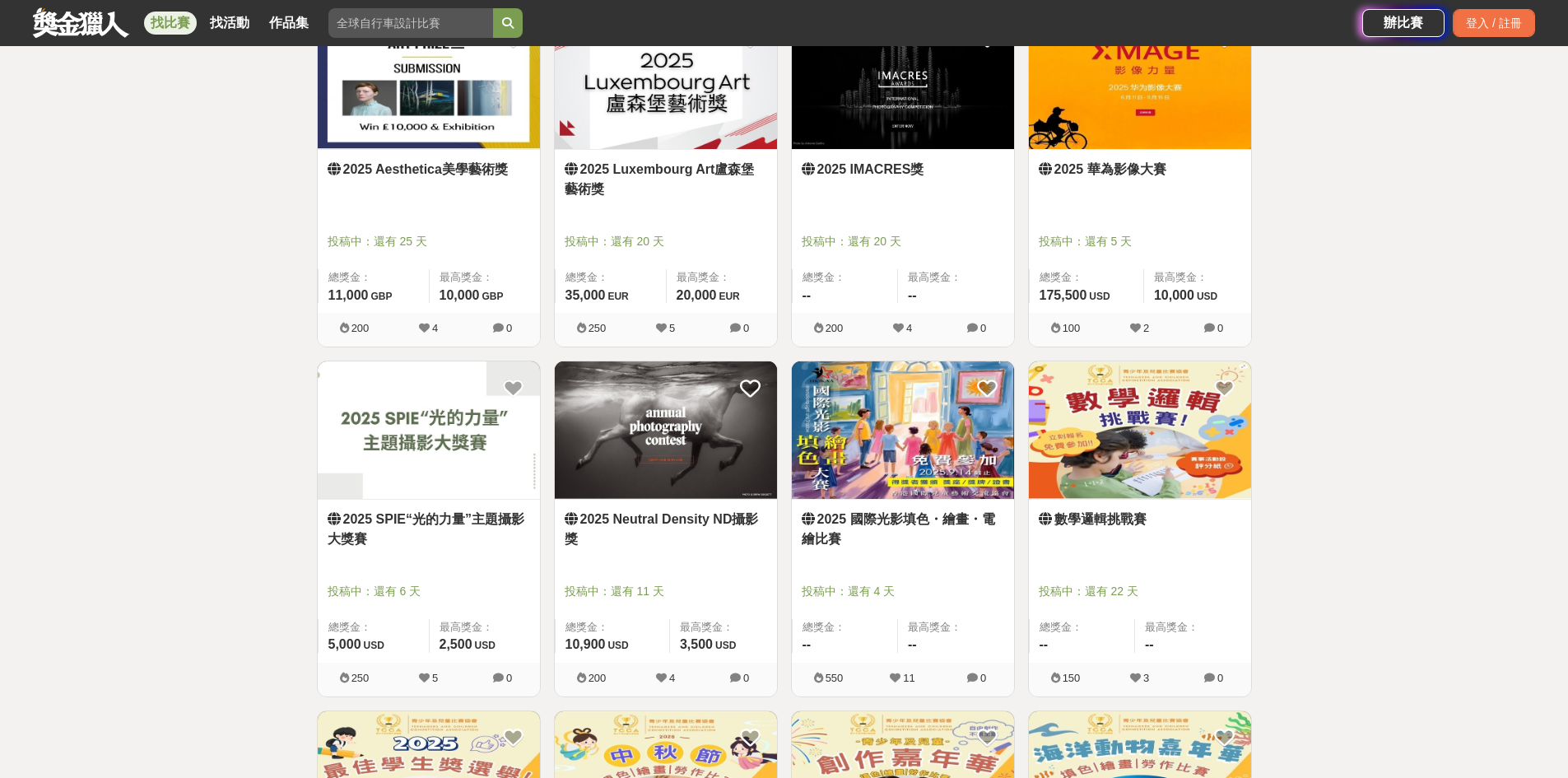
scroll to position [6757, 0]
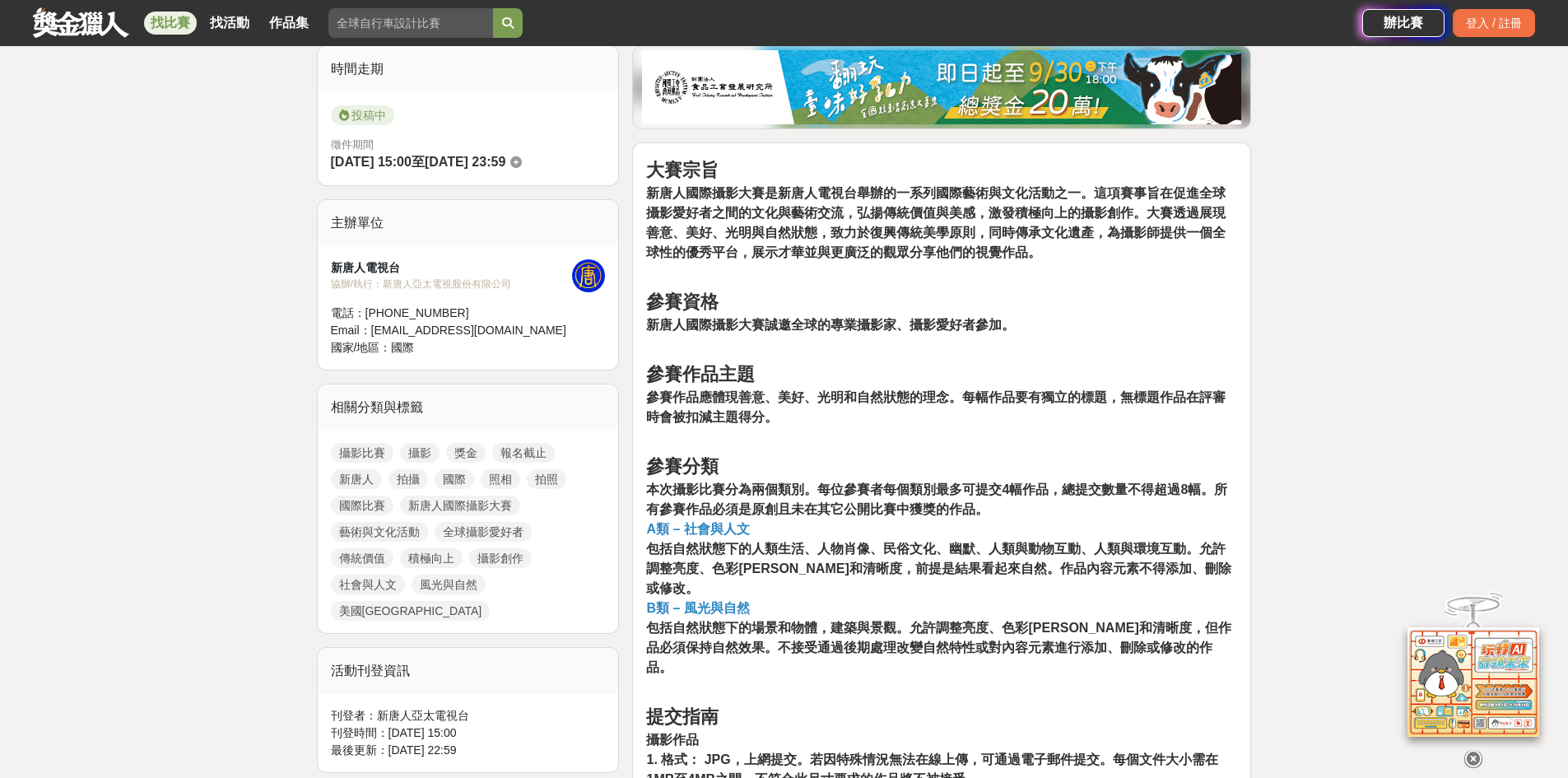
scroll to position [494, 0]
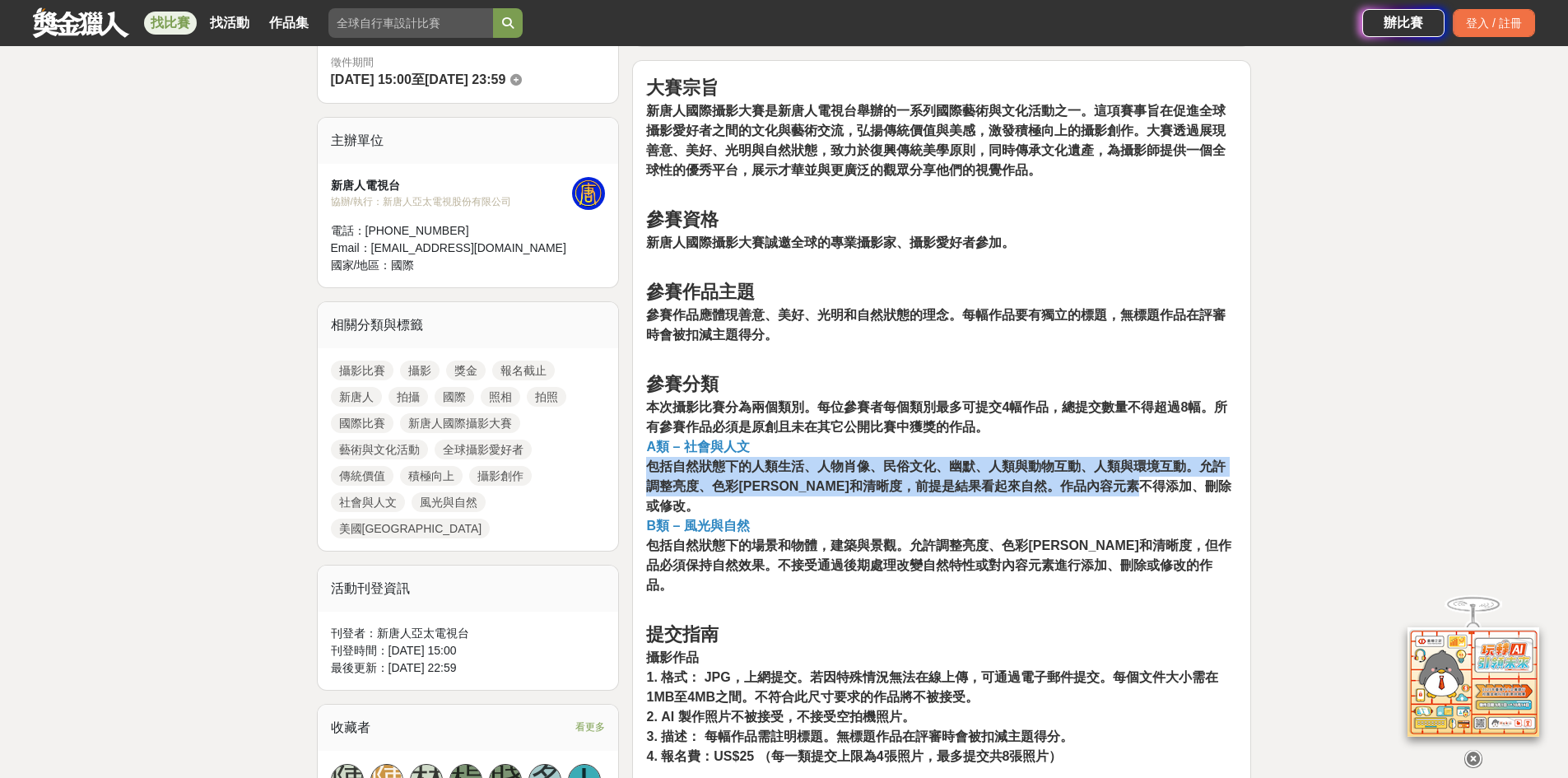
drag, startPoint x: 670, startPoint y: 466, endPoint x: 1218, endPoint y: 488, distance: 548.4
click at [1218, 488] on p "參賽分類 本次攝影比賽分為兩個類別。每位參賽者每個類別最多可提交4幅作品，總提交數量不得超過8幅。所有參賽作品必須是原創且未在其它公開比賽中獲獎的作品。 A類…" at bounding box center [942, 483] width 591 height 225
click at [1219, 490] on p "參賽分類 本次攝影比賽分為兩個類別。每位參賽者每個類別最多可提交4幅作品，總提交數量不得超過8幅。所有參賽作品必須是原創且未在其它公開比賽中獲獎的作品。 A類…" at bounding box center [942, 483] width 591 height 225
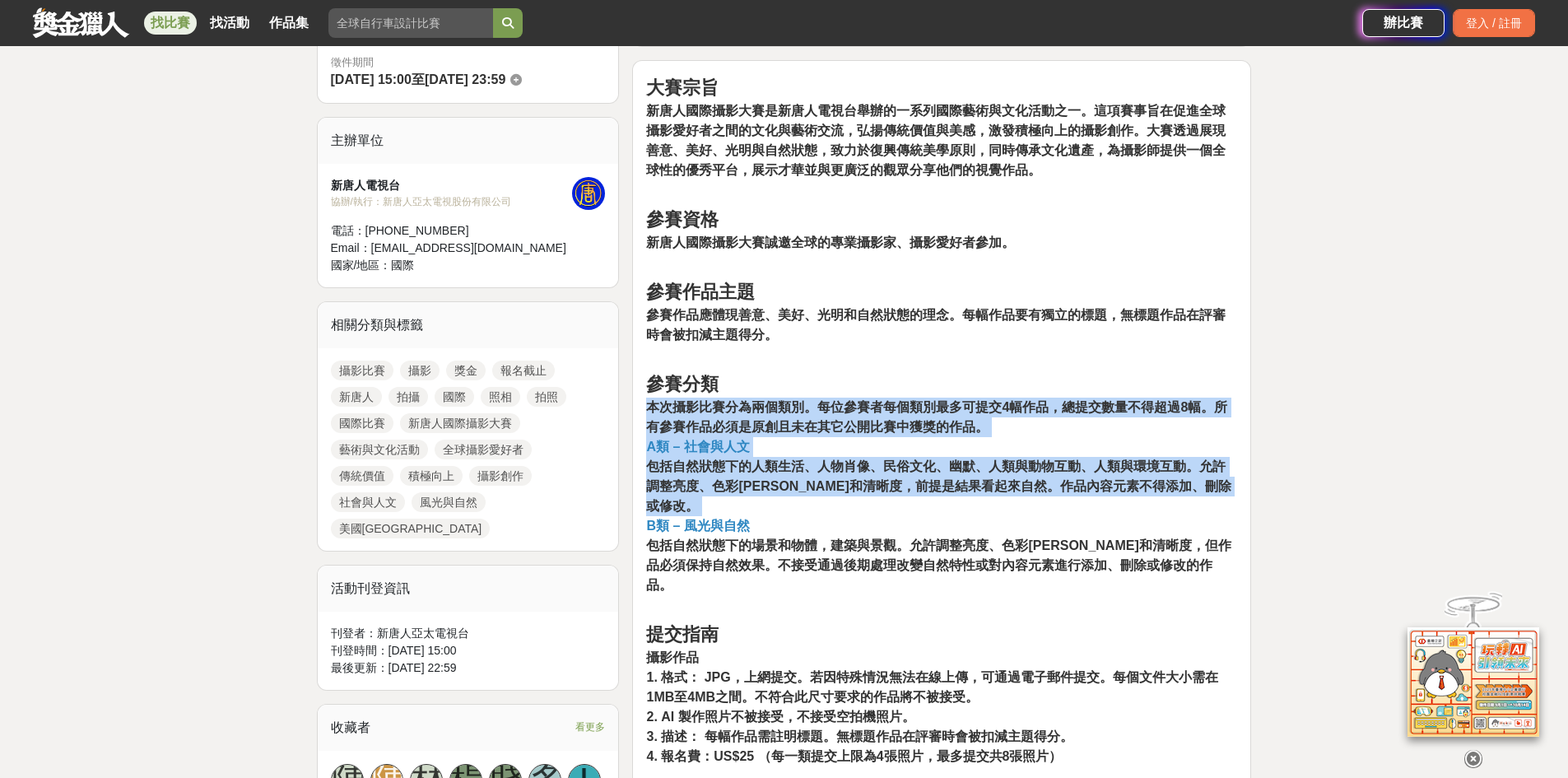
drag, startPoint x: 1217, startPoint y: 486, endPoint x: 1181, endPoint y: 428, distance: 68.3
click at [1181, 428] on p "參賽分類 本次攝影比賽分為兩個類別。每位參賽者每個類別最多可提交4幅作品，總提交數量不得超過8幅。所有參賽作品必須是原創且未在其它公開比賽中獲獎的作品。 A類…" at bounding box center [942, 483] width 591 height 225
drag, startPoint x: 1181, startPoint y: 428, endPoint x: 1232, endPoint y: 486, distance: 77.2
click at [1232, 486] on p "參賽分類 本次攝影比賽分為兩個類別。每位參賽者每個類別最多可提交4幅作品，總提交數量不得超過8幅。所有參賽作品必須是原創且未在其它公開比賽中獲獎的作品。 A類…" at bounding box center [942, 483] width 591 height 225
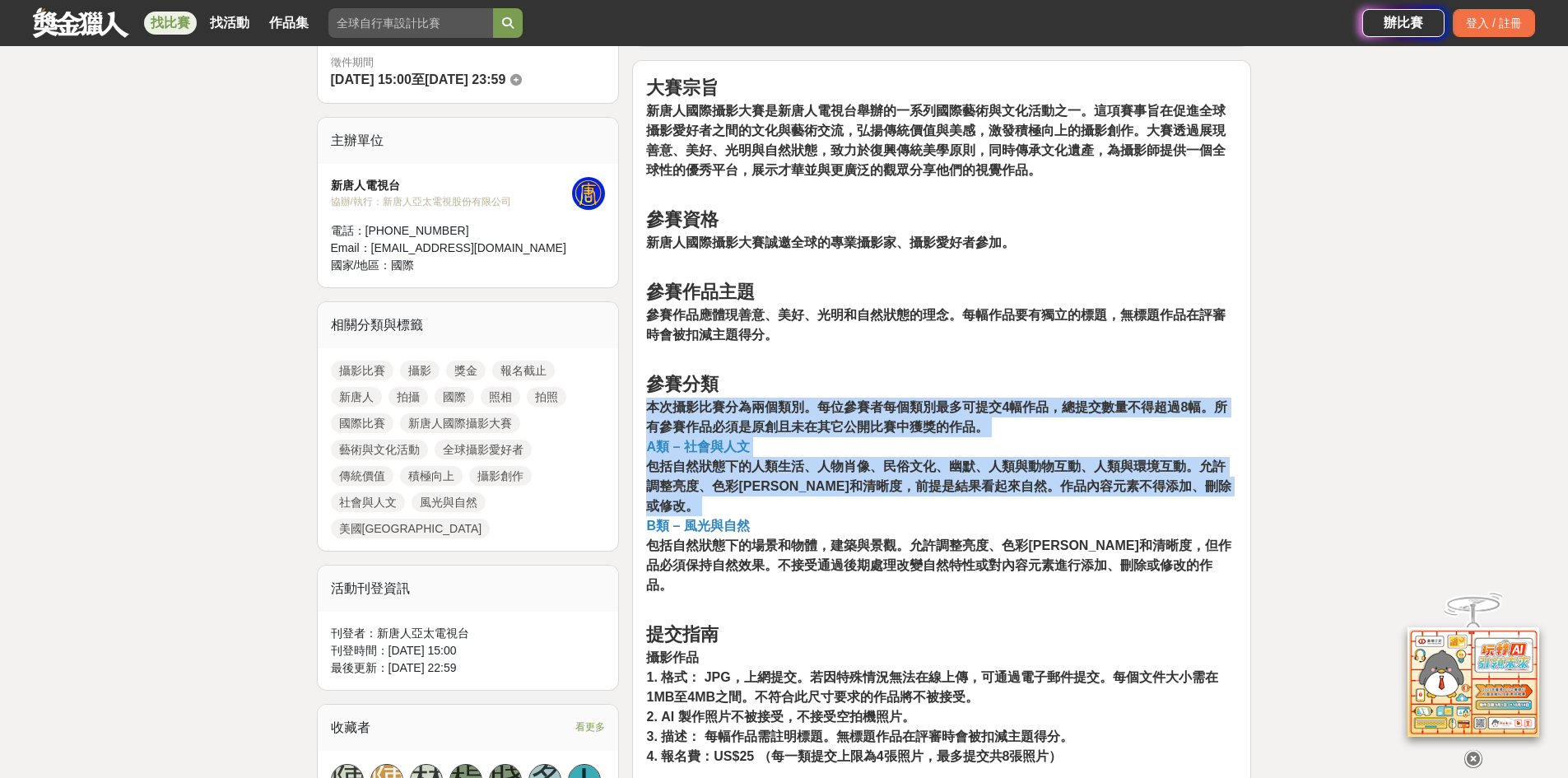
click at [1232, 487] on p "參賽分類 本次攝影比賽分為兩個類別。每位參賽者每個類別最多可提交4幅作品，總提交數量不得超過8幅。所有參賽作品必須是原創且未在其它公開比賽中獲獎的作品。 A類…" at bounding box center [942, 483] width 591 height 225
drag, startPoint x: 1232, startPoint y: 487, endPoint x: 1181, endPoint y: 349, distance: 147.1
click at [1180, 344] on p "參賽作品主題 參賽作品應體現善意、美好、光明和自然狀態的理念。每幅作品要有獨立的標題，無標題作品在評審時會被扣減主題得分。" at bounding box center [942, 321] width 591 height 84
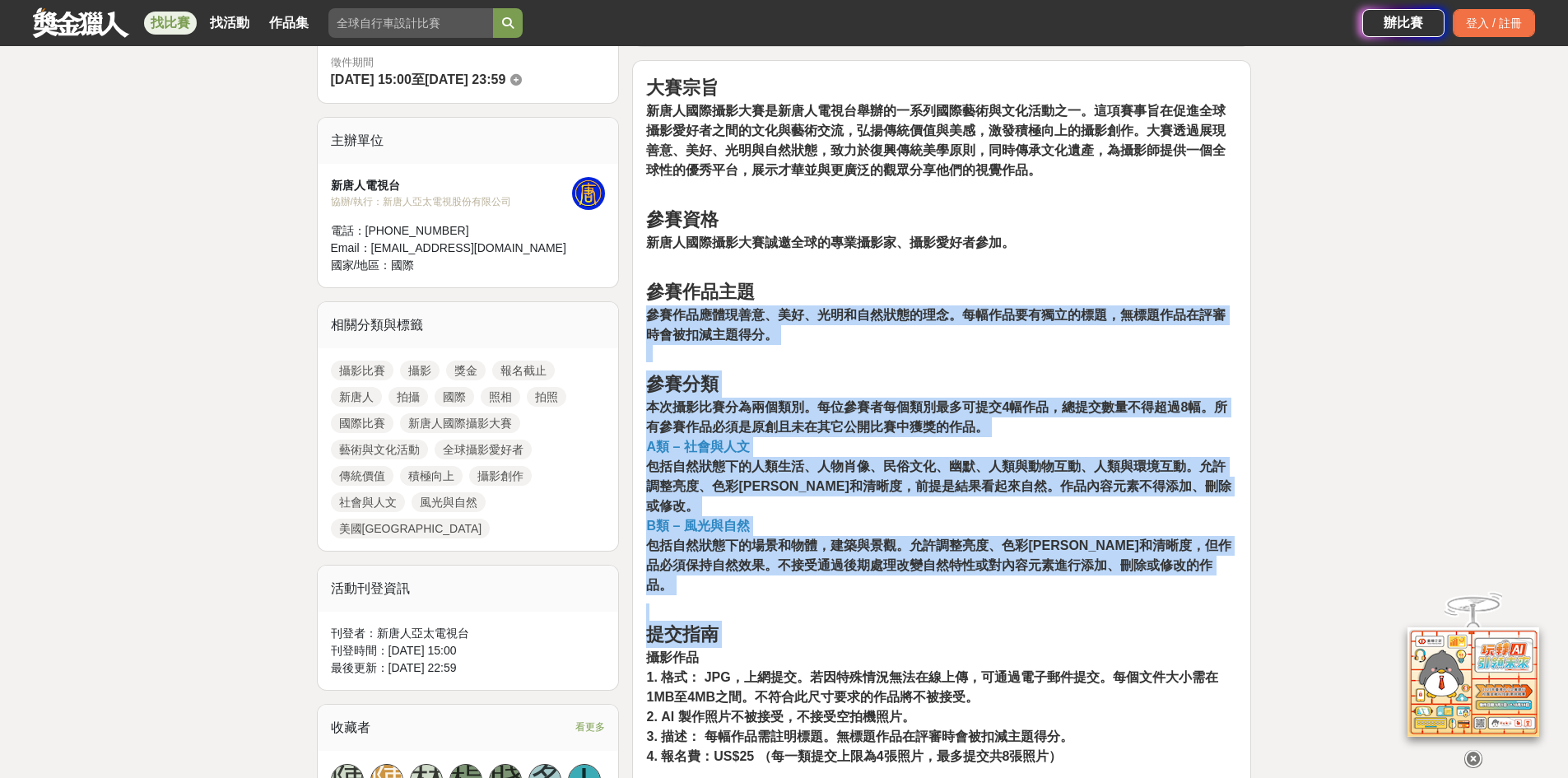
drag, startPoint x: 1180, startPoint y: 349, endPoint x: 1226, endPoint y: 586, distance: 241.4
click at [1226, 603] on p "提交指南 攝影作品 1. 格式： JPG，上網提交。若因特殊情況無法在線上傳，可通過電子郵件提交。每個文件大小需在1MB至4MB之間。不符合此尺寸要求的作品將…" at bounding box center [942, 694] width 591 height 181
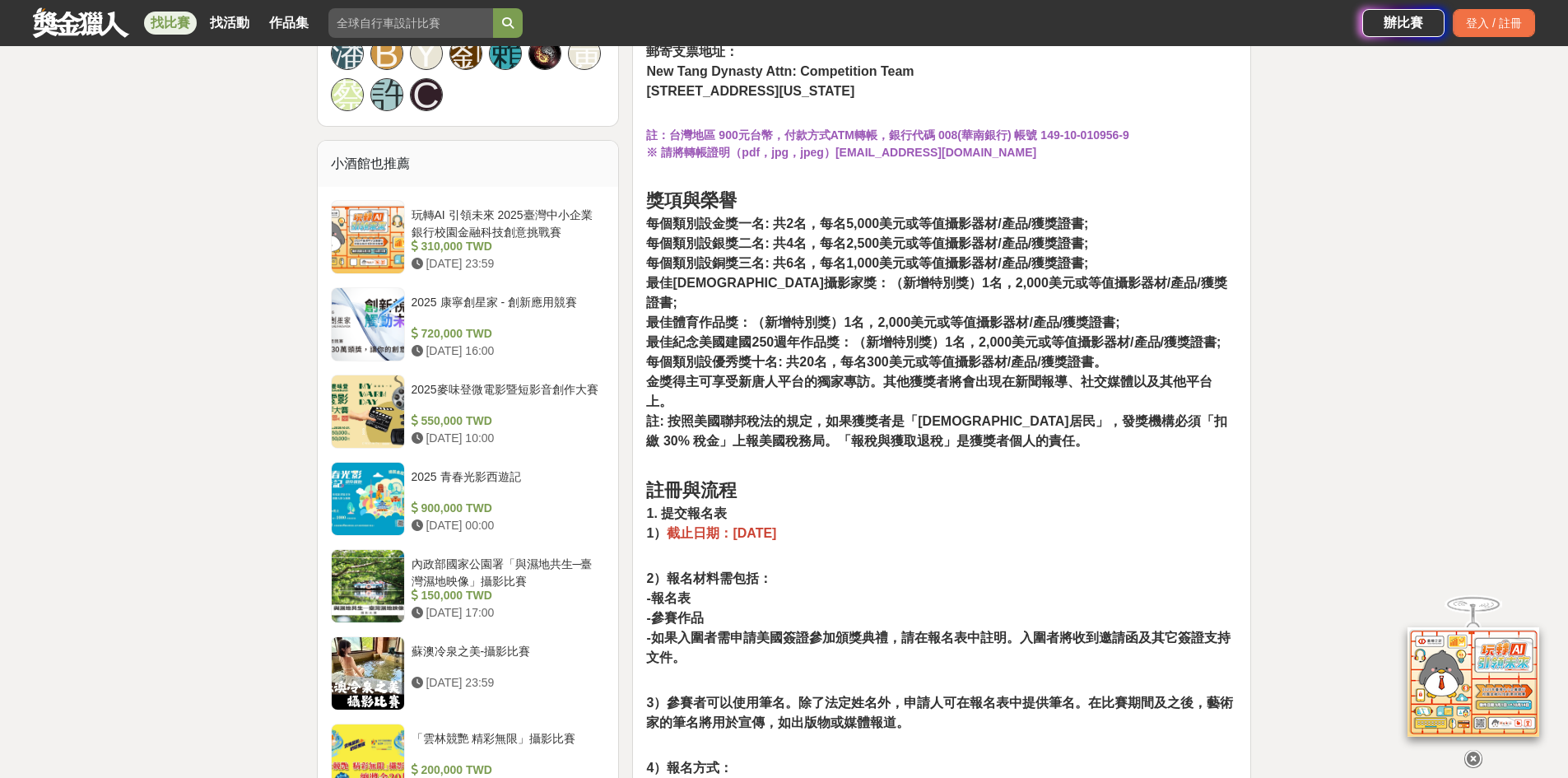
scroll to position [1318, 0]
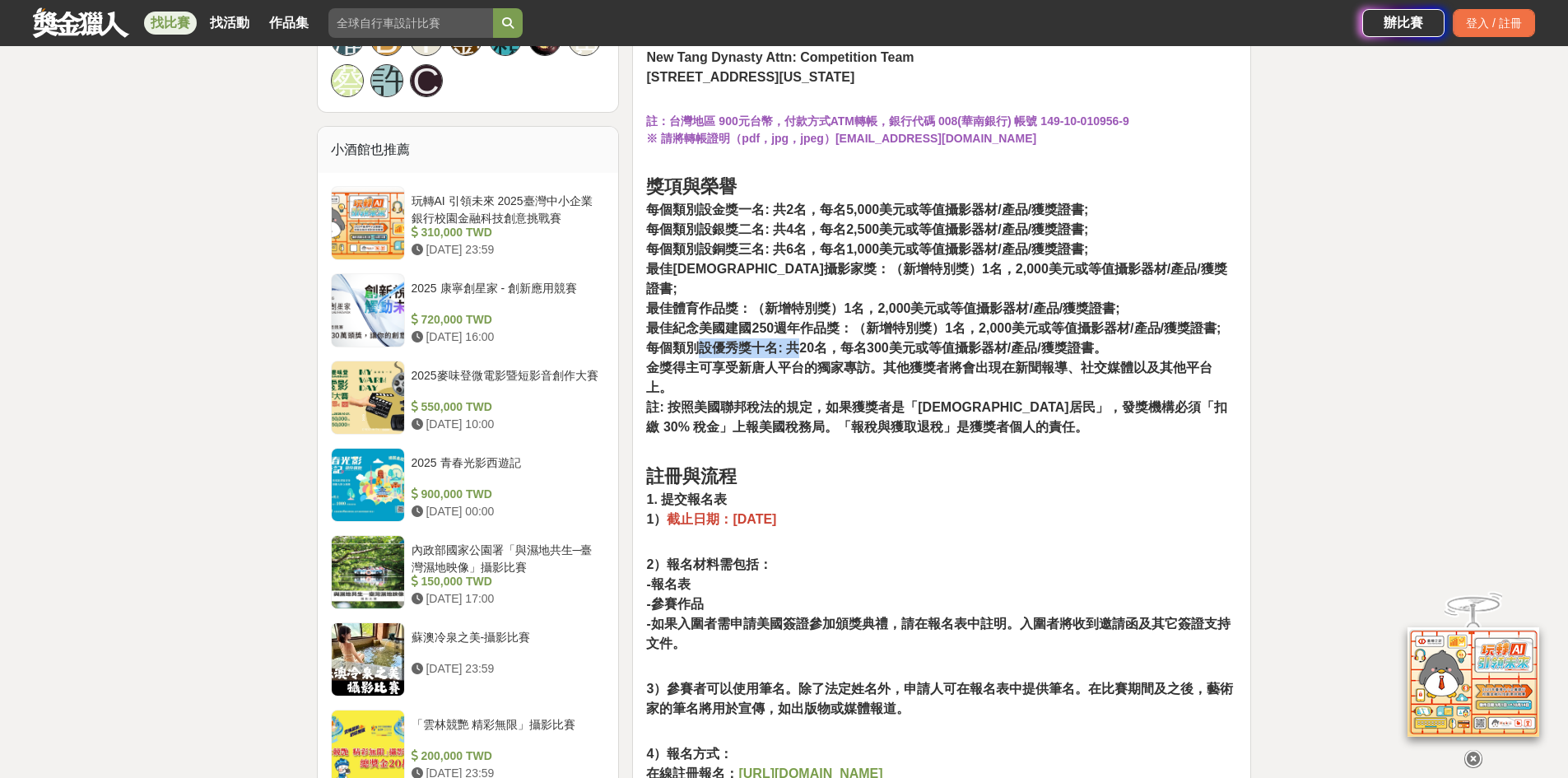
drag, startPoint x: 718, startPoint y: 284, endPoint x: 831, endPoint y: 307, distance: 115.3
click at [800, 341] on strong "每個類別設優秀獎十名: 共20名，每名300美元或等值攝影器材/產品/獲獎證書。" at bounding box center [877, 348] width 460 height 14
click at [857, 361] on strong "金獎得主可享受新唐人平台的獨家專訪。其他獲獎者將會出現在新聞報導、社交媒體以及其他平台上。" at bounding box center [929, 378] width 566 height 34
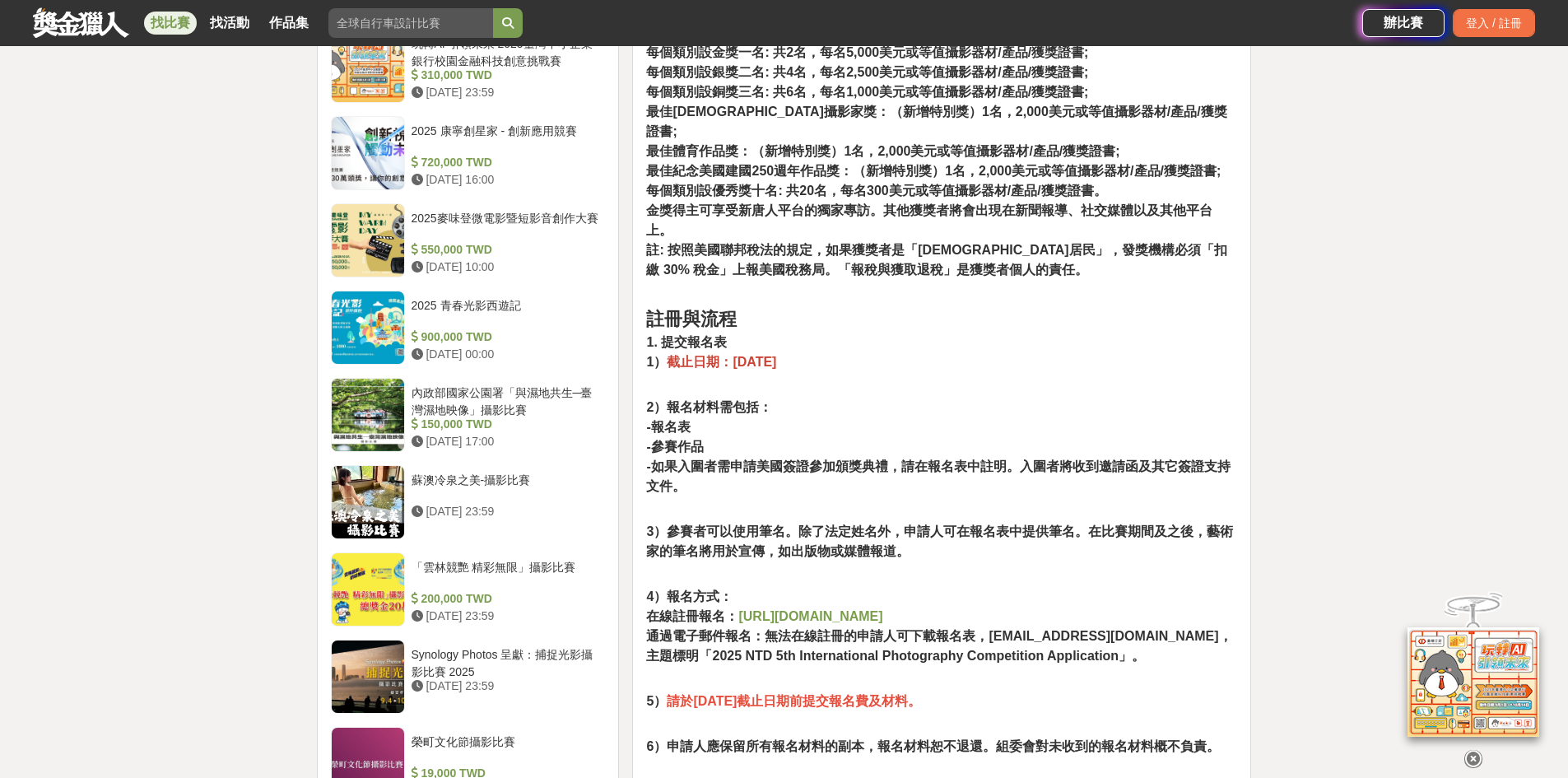
scroll to position [1483, 0]
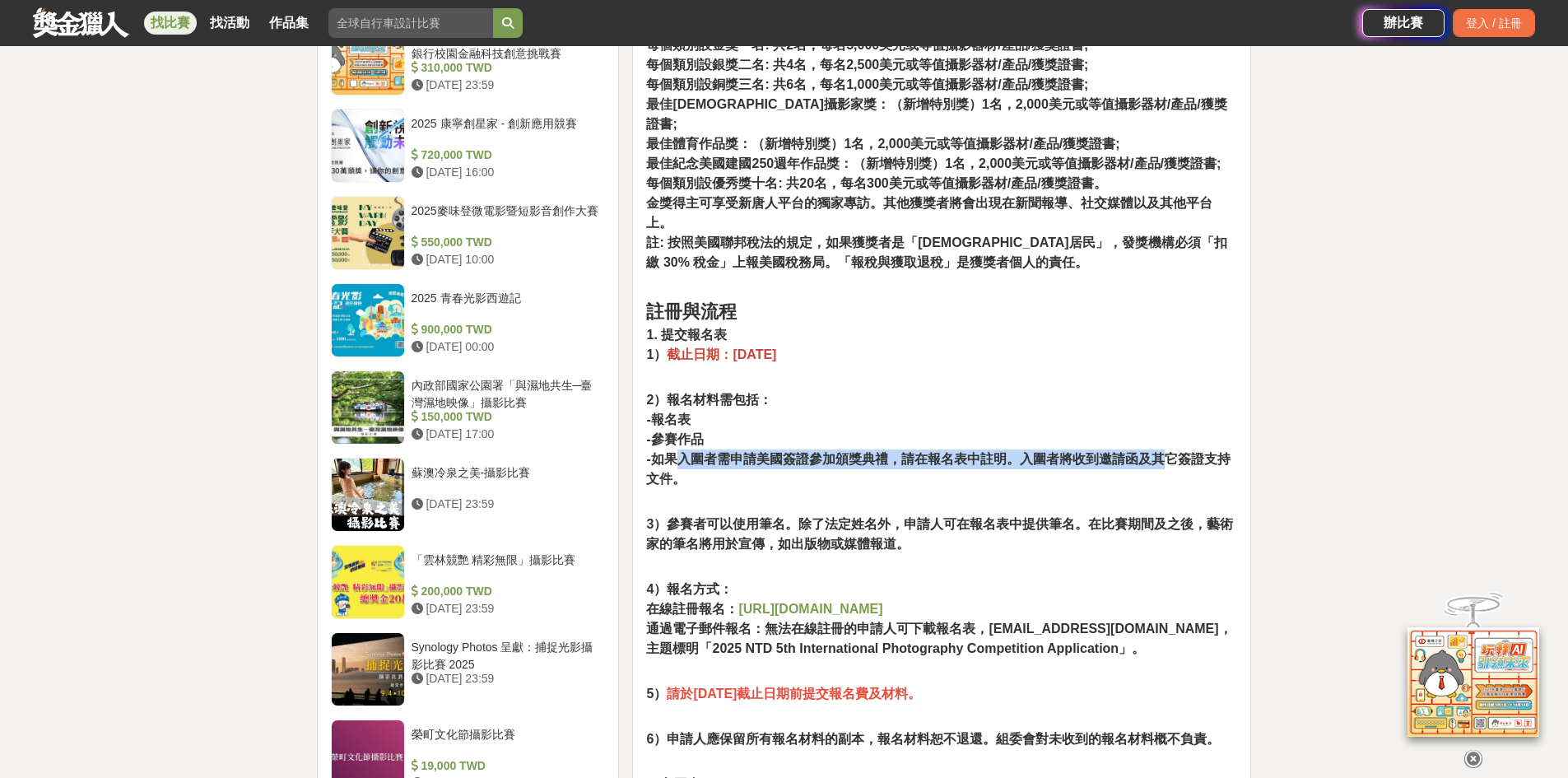
drag, startPoint x: 740, startPoint y: 398, endPoint x: 1156, endPoint y: 427, distance: 417.0
click at [1159, 453] on strong "-如果入圍者需申請美國簽證參加頒獎典禮，請在報名表中註明。入圍者將收到邀請函及其它簽證⽀持文件。" at bounding box center [938, 469] width 584 height 34
click at [1154, 431] on p "2）報名材料需包括： -報名表 -參賽作品 -如果入圍者需申請美國簽證參加頒獎典禮，請在報名表中註明。入圍者將收到邀請函及其它簽證⽀持文件。" at bounding box center [942, 448] width 591 height 116
drag, startPoint x: 1145, startPoint y: 420, endPoint x: 1131, endPoint y: 330, distance: 91.1
click at [1131, 390] on p "2）報名材料需包括： -報名表 -參賽作品 -如果入圍者需申請美國簽證參加頒獎典禮，請在報名表中註明。入圍者將收到邀請函及其它簽證⽀持文件。" at bounding box center [942, 448] width 591 height 116
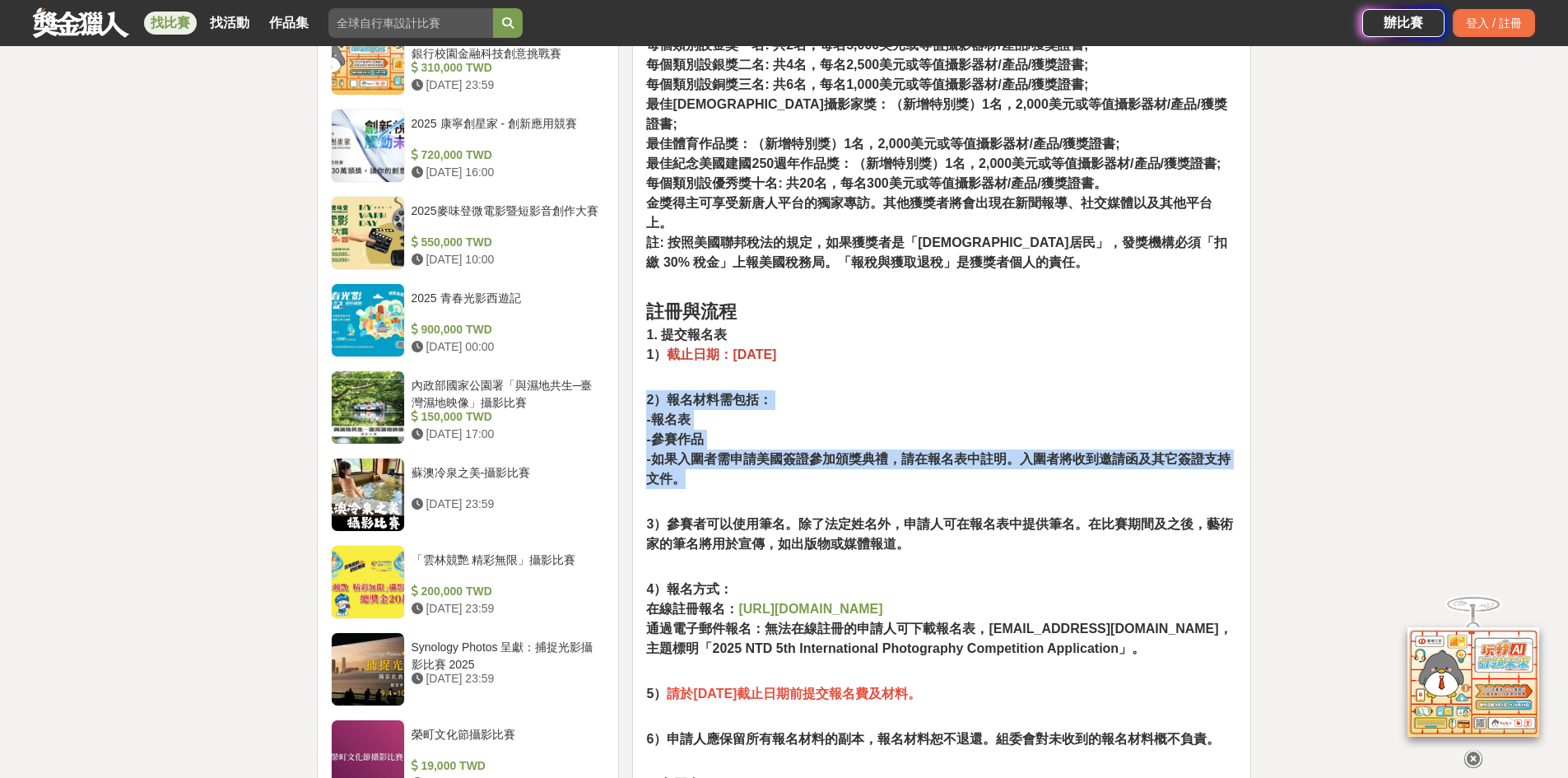
click at [1131, 390] on p "2）報名材料需包括： -報名表 -參賽作品 -如果入圍者需申請美國簽證參加頒獎典禮，請在報名表中註明。入圍者將收到邀請函及其它簽證⽀持文件。" at bounding box center [942, 448] width 591 height 116
drag, startPoint x: 1131, startPoint y: 330, endPoint x: 1140, endPoint y: 412, distance: 82.5
click at [1140, 412] on p "2）報名材料需包括： -報名表 -參賽作品 -如果入圍者需申請美國簽證參加頒獎典禮，請在報名表中註明。入圍者將收到邀請函及其它簽證⽀持文件。" at bounding box center [942, 448] width 591 height 116
click at [1140, 413] on p "2）報名材料需包括： -報名表 -參賽作品 -如果入圍者需申請美國簽證參加頒獎典禮，請在報名表中註明。入圍者將收到邀請函及其它簽證⽀持文件。" at bounding box center [942, 448] width 591 height 116
drag, startPoint x: 1140, startPoint y: 413, endPoint x: 1123, endPoint y: 346, distance: 69.1
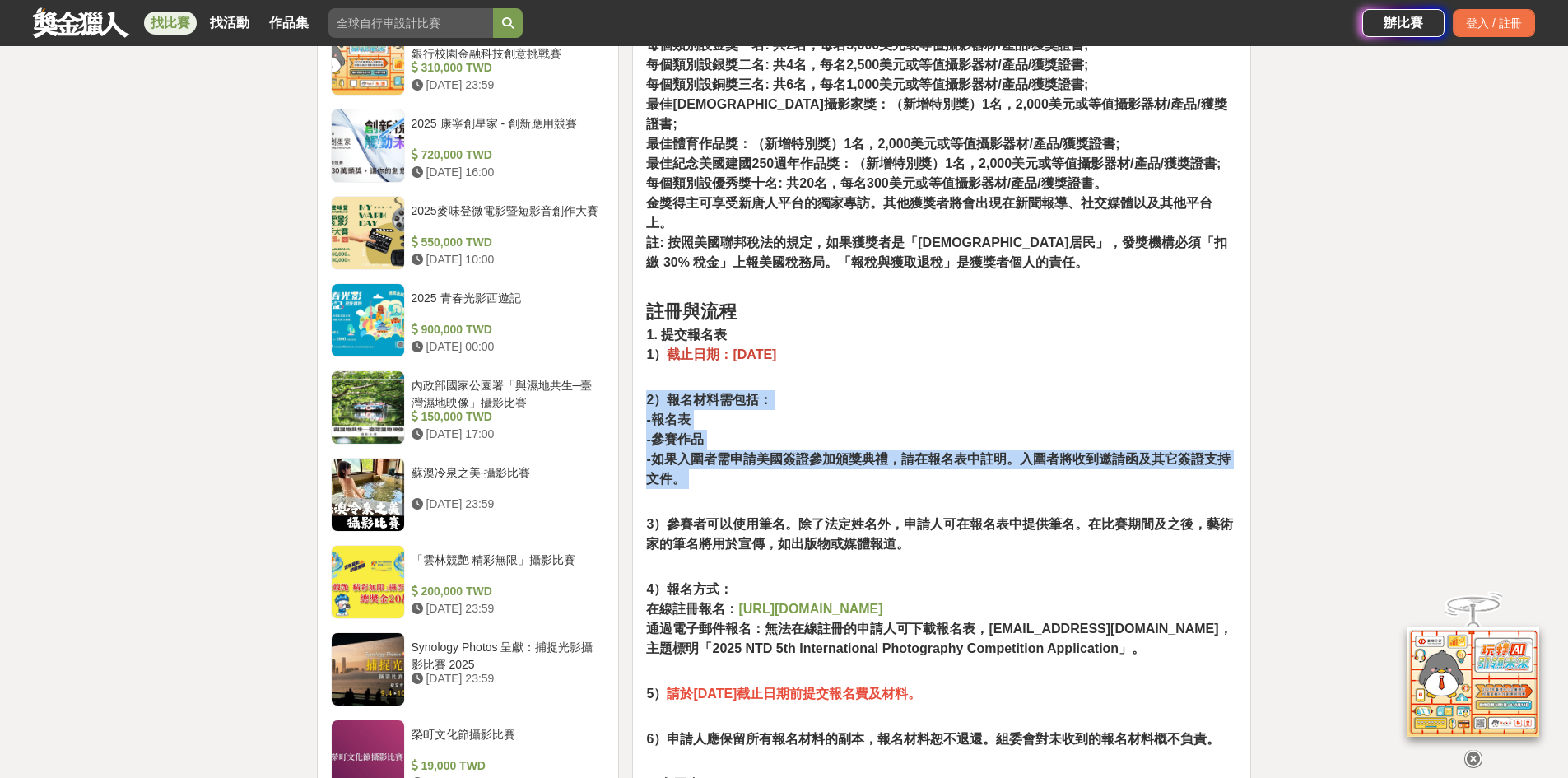
click at [1123, 390] on p "2）報名材料需包括： -報名表 -參賽作品 -如果入圍者需申請美國簽證參加頒獎典禮，請在報名表中註明。入圍者將收到邀請函及其它簽證⽀持文件。" at bounding box center [942, 448] width 591 height 116
drag, startPoint x: 1116, startPoint y: 329, endPoint x: 1113, endPoint y: 414, distance: 85.1
click at [1113, 414] on p "2）報名材料需包括： -報名表 -參賽作品 -如果入圍者需申請美國簽證參加頒獎典禮，請在報名表中註明。入圍者將收到邀請函及其它簽證⽀持文件。" at bounding box center [942, 448] width 591 height 116
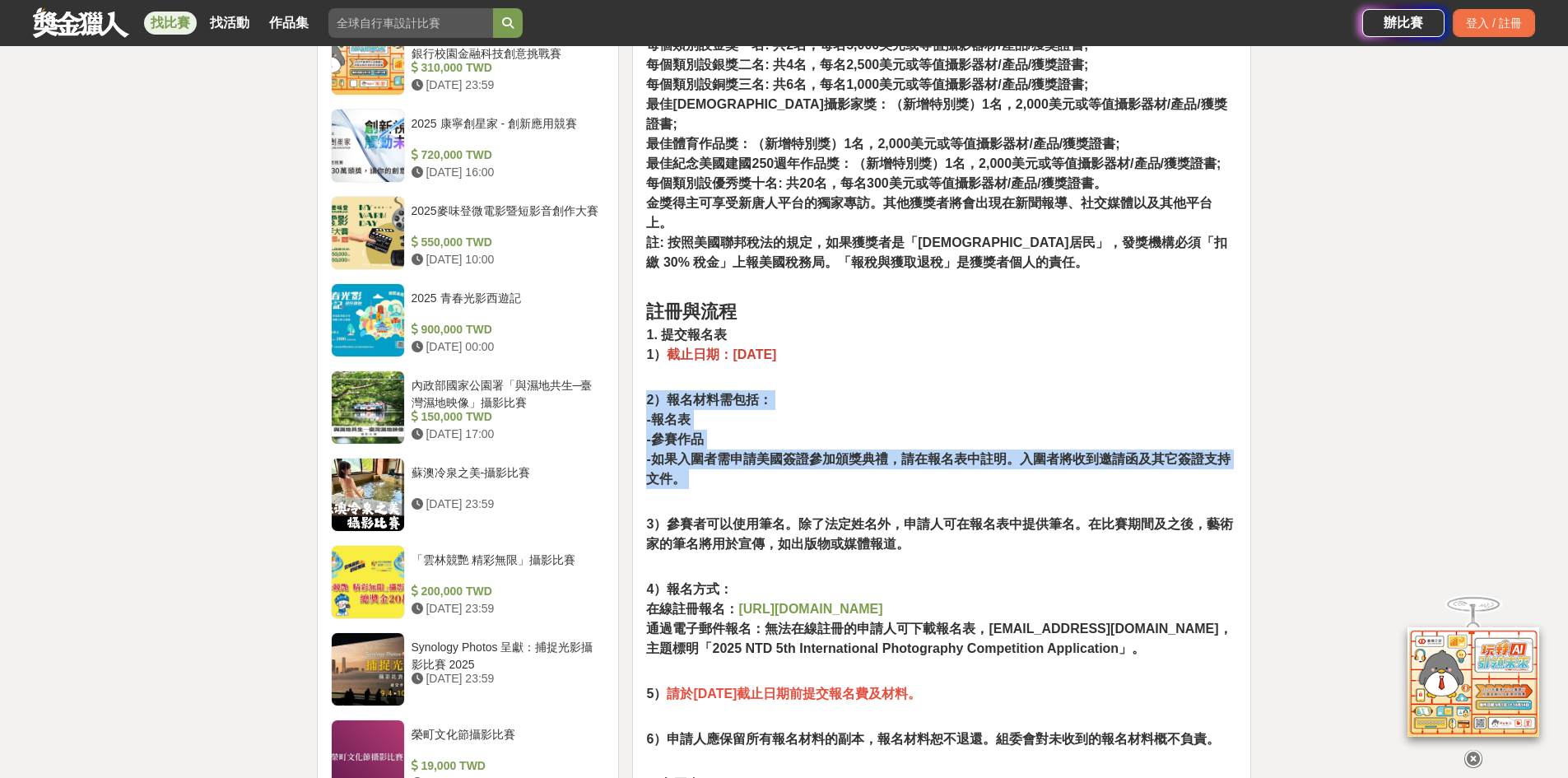
drag, startPoint x: 1113, startPoint y: 414, endPoint x: 1100, endPoint y: 342, distance: 73.2
click at [1100, 390] on p "2）報名材料需包括： -報名表 -參賽作品 -如果入圍者需申請美國簽證參加頒獎典禮，請在報名表中註明。入圍者將收到邀請函及其它簽證⽀持文件。" at bounding box center [942, 448] width 591 height 116
drag, startPoint x: 1100, startPoint y: 342, endPoint x: 1104, endPoint y: 415, distance: 73.1
click at [1104, 415] on p "2）報名材料需包括： -報名表 -參賽作品 -如果入圍者需申請美國簽證參加頒獎典禮，請在報名表中註明。入圍者將收到邀請函及其它簽證⽀持文件。" at bounding box center [942, 448] width 591 height 116
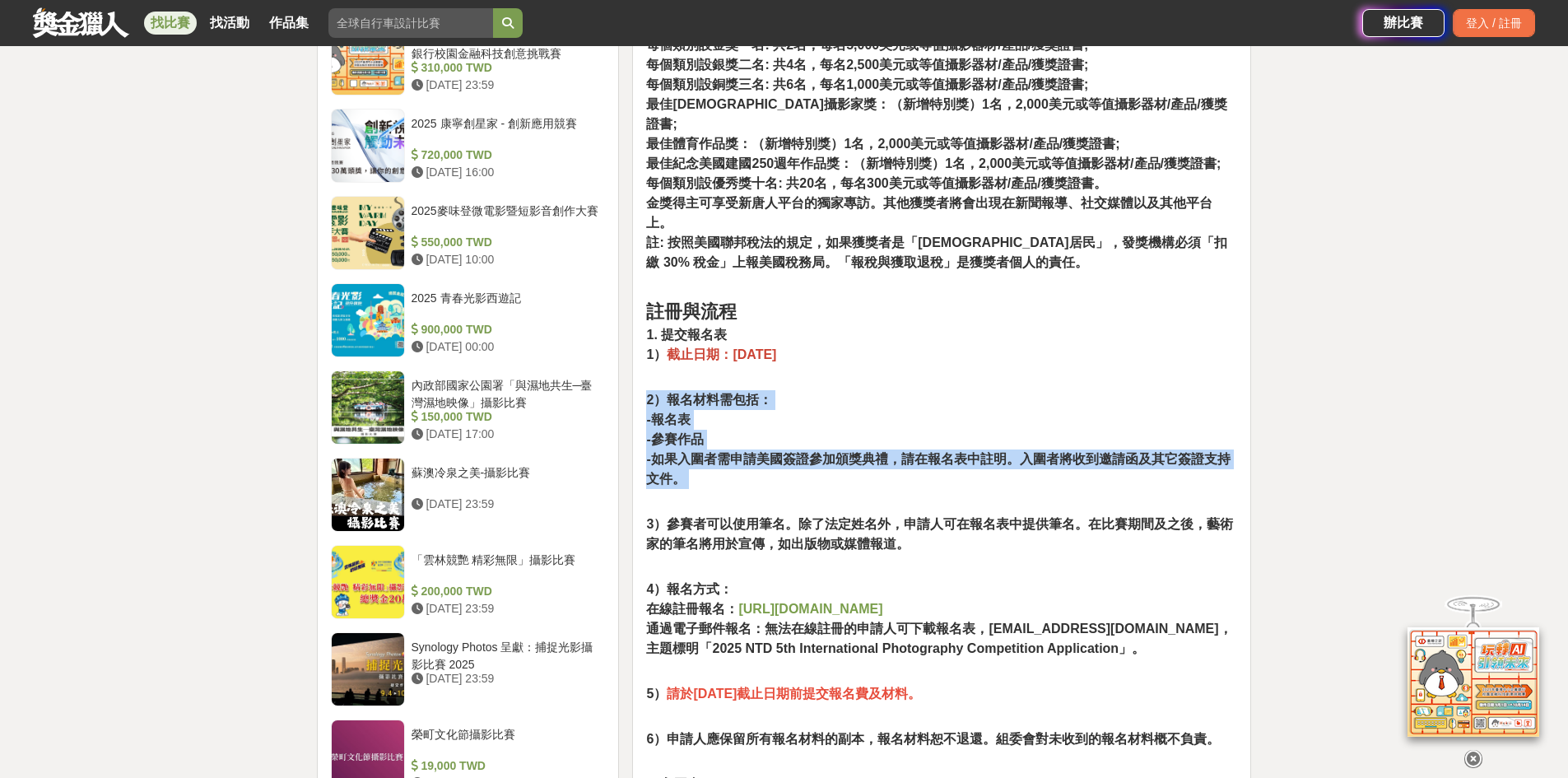
click at [1104, 415] on p "2）報名材料需包括： -報名表 -參賽作品 -如果入圍者需申請美國簽證參加頒獎典禮，請在報名表中註明。入圍者將收到邀請函及其它簽證⽀持文件。" at bounding box center [942, 448] width 591 height 116
drag, startPoint x: 1104, startPoint y: 415, endPoint x: 1091, endPoint y: 346, distance: 70.2
click at [1092, 390] on p "2）報名材料需包括： -報名表 -參賽作品 -如果入圍者需申請美國簽證參加頒獎典禮，請在報名表中註明。入圍者將收到邀請函及其它簽證⽀持文件。" at bounding box center [942, 448] width 591 height 116
click at [1091, 390] on p "2）報名材料需包括： -報名表 -參賽作品 -如果入圍者需申請美國簽證參加頒獎典禮，請在報名表中註明。入圍者將收到邀請函及其它簽證⽀持文件。" at bounding box center [942, 448] width 591 height 116
drag, startPoint x: 1091, startPoint y: 346, endPoint x: 1094, endPoint y: 417, distance: 71.1
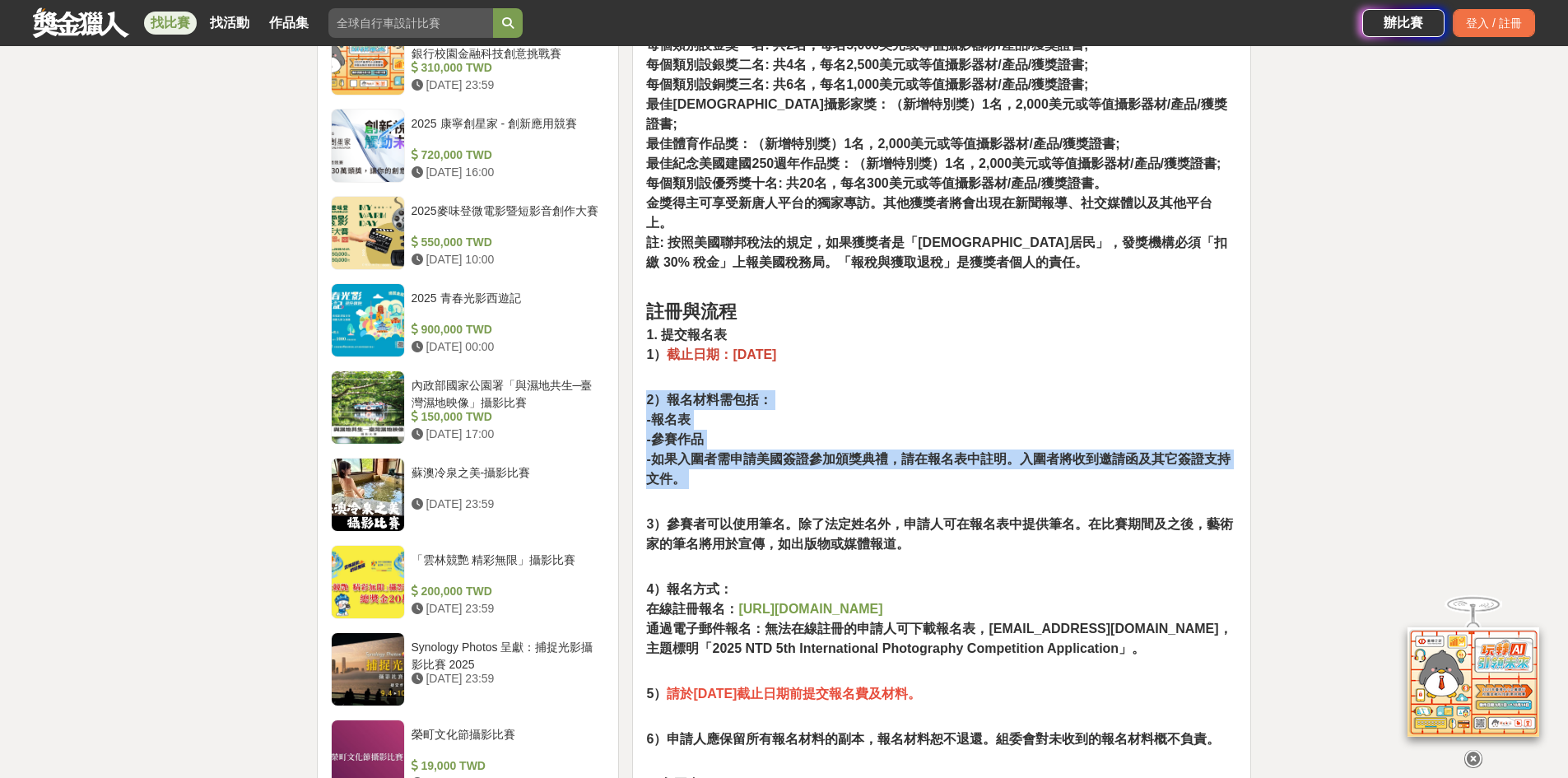
click at [1093, 416] on p "2）報名材料需包括： -報名表 -參賽作品 -如果入圍者需申請美國簽證參加頒獎典禮，請在報名表中註明。入圍者將收到邀請函及其它簽證⽀持文件。" at bounding box center [942, 448] width 591 height 116
click at [1094, 417] on p "2）報名材料需包括： -報名表 -參賽作品 -如果入圍者需申請美國簽證參加頒獎典禮，請在報名表中註明。入圍者將收到邀請函及其它簽證⽀持文件。" at bounding box center [942, 448] width 591 height 116
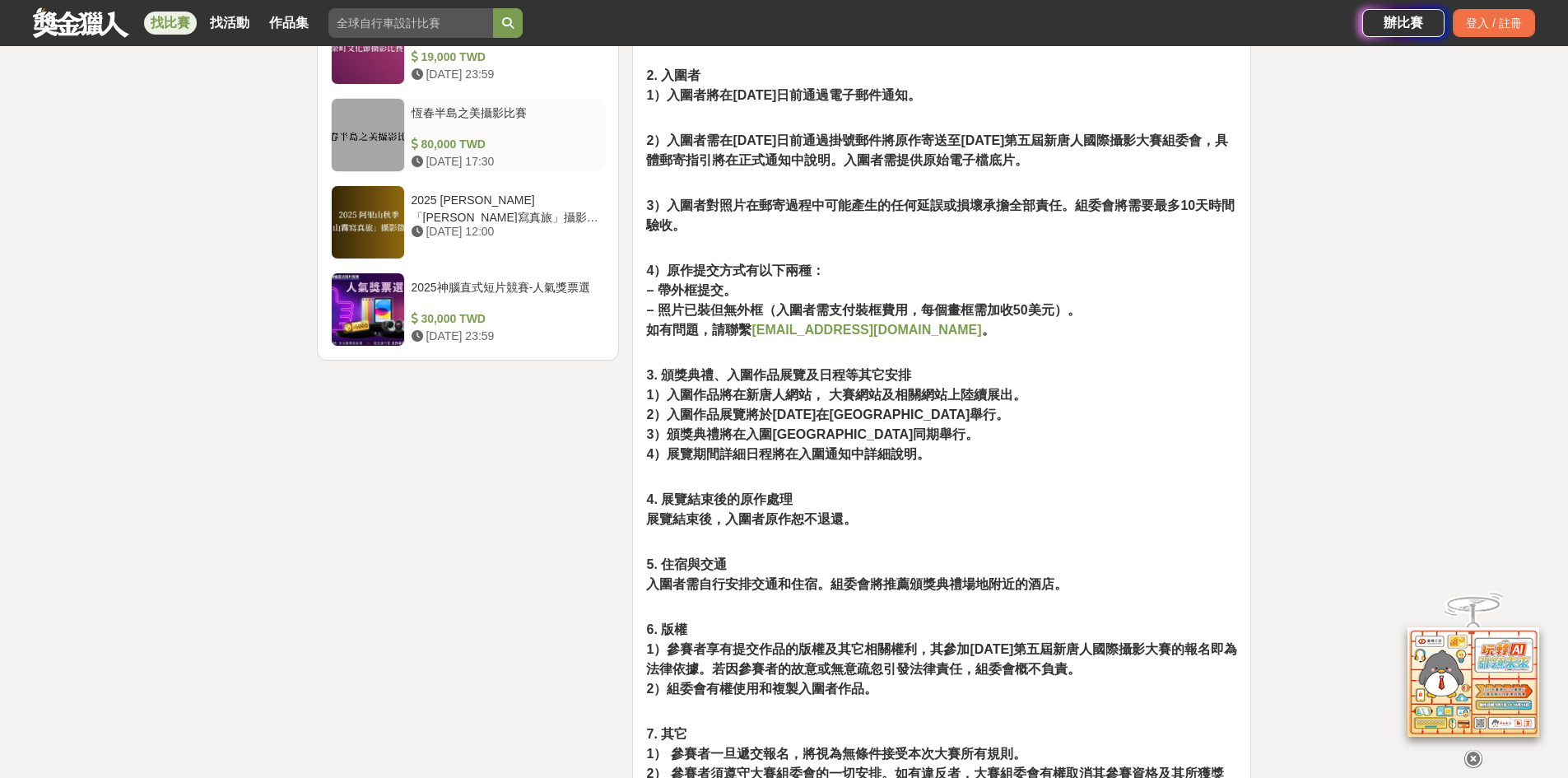
scroll to position [2141, 0]
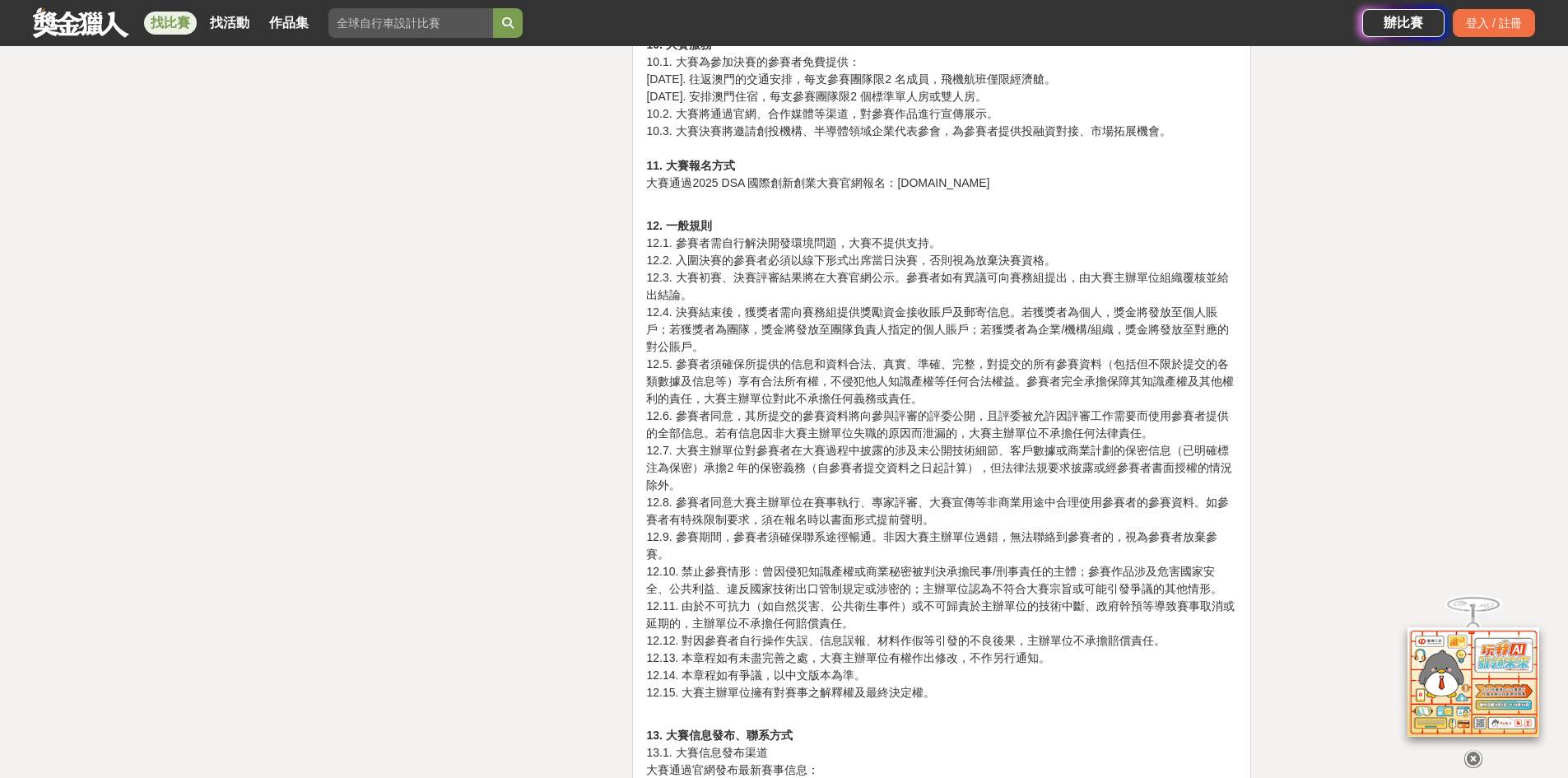
scroll to position [4613, 0]
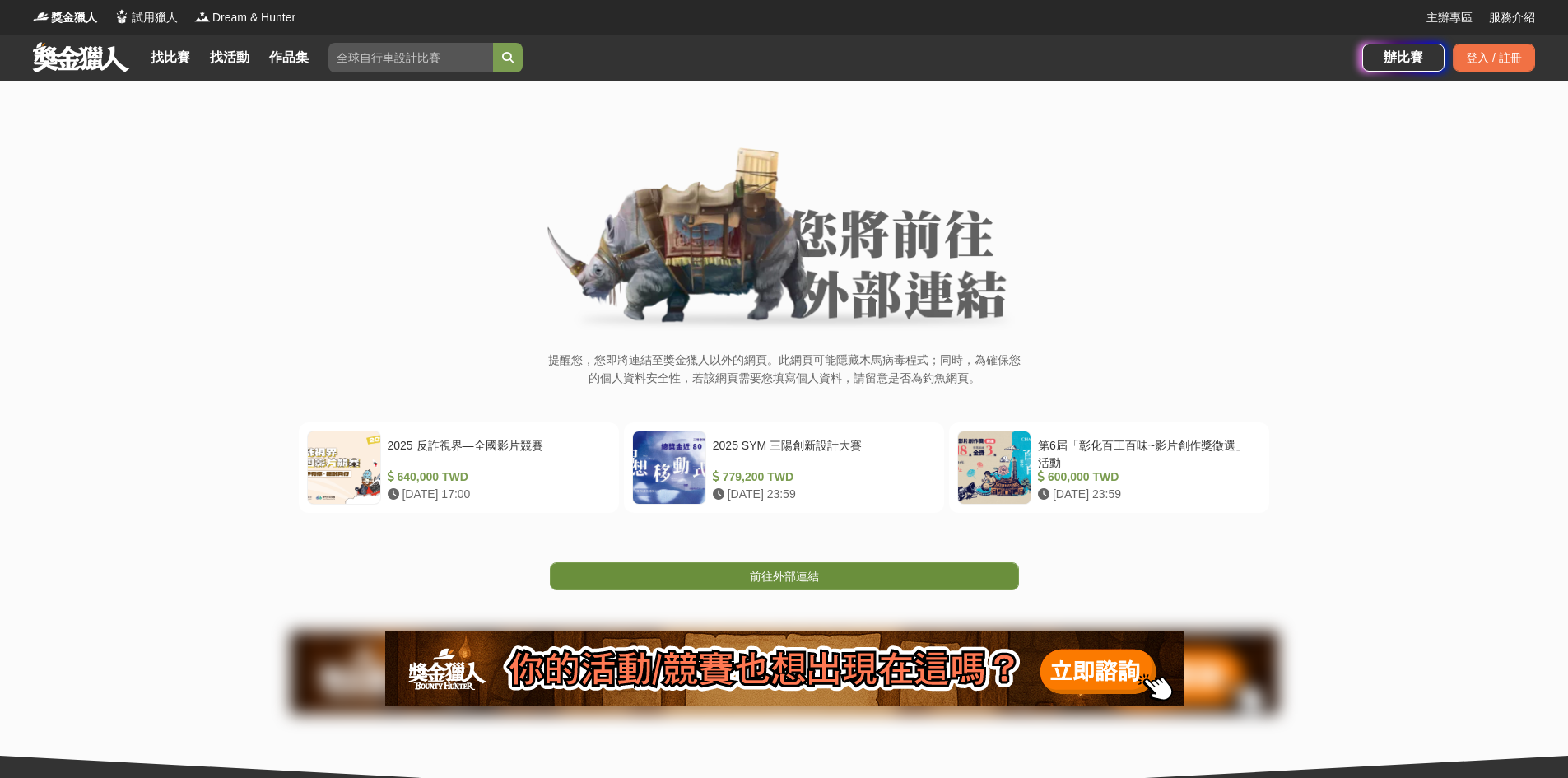
drag, startPoint x: 805, startPoint y: 570, endPoint x: 789, endPoint y: 562, distance: 17.9
click at [806, 572] on span "前往外部連結" at bounding box center [784, 576] width 69 height 13
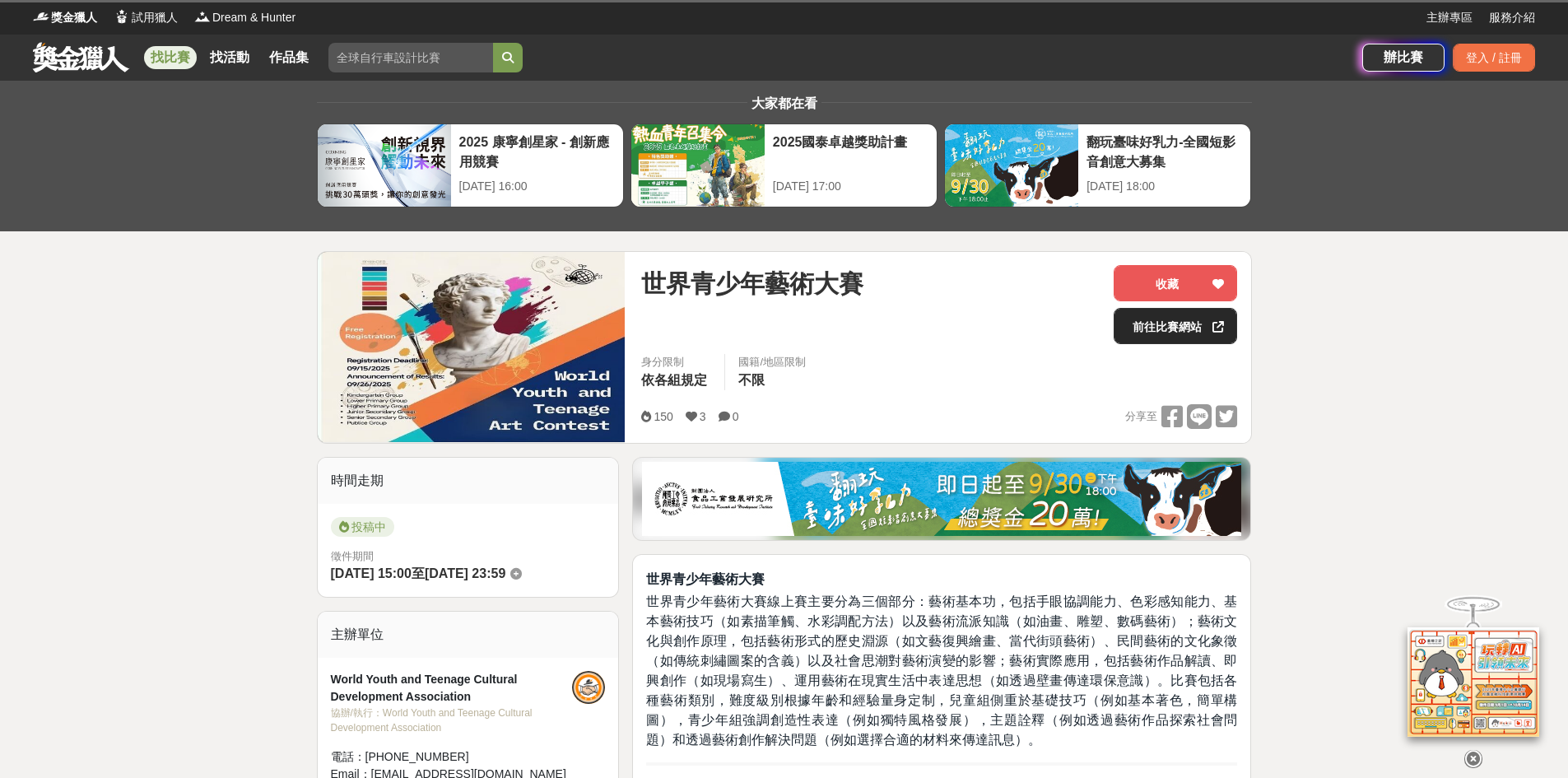
click at [1162, 327] on link "前往比賽網站" at bounding box center [1175, 325] width 124 height 37
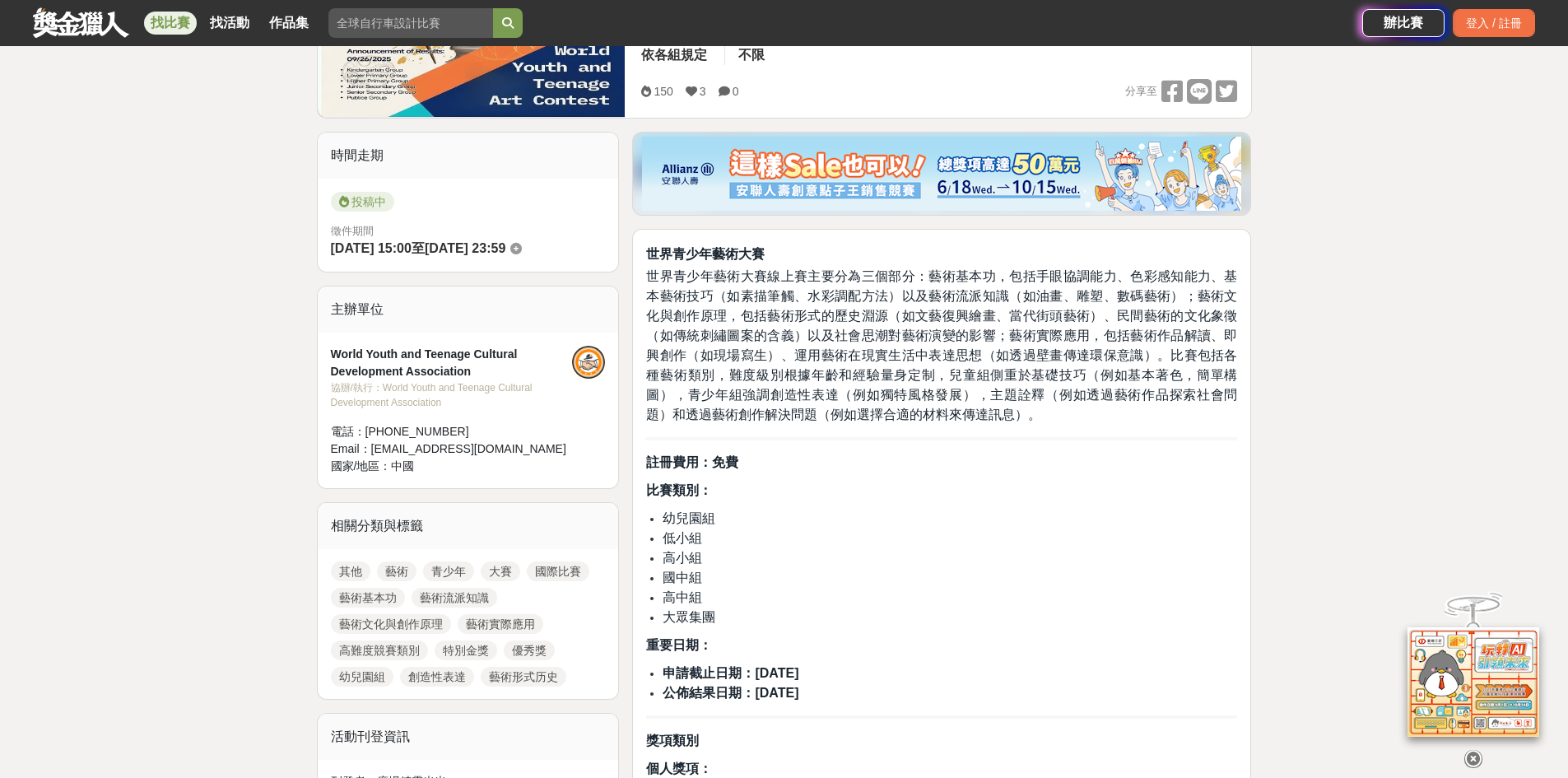
scroll to position [329, 0]
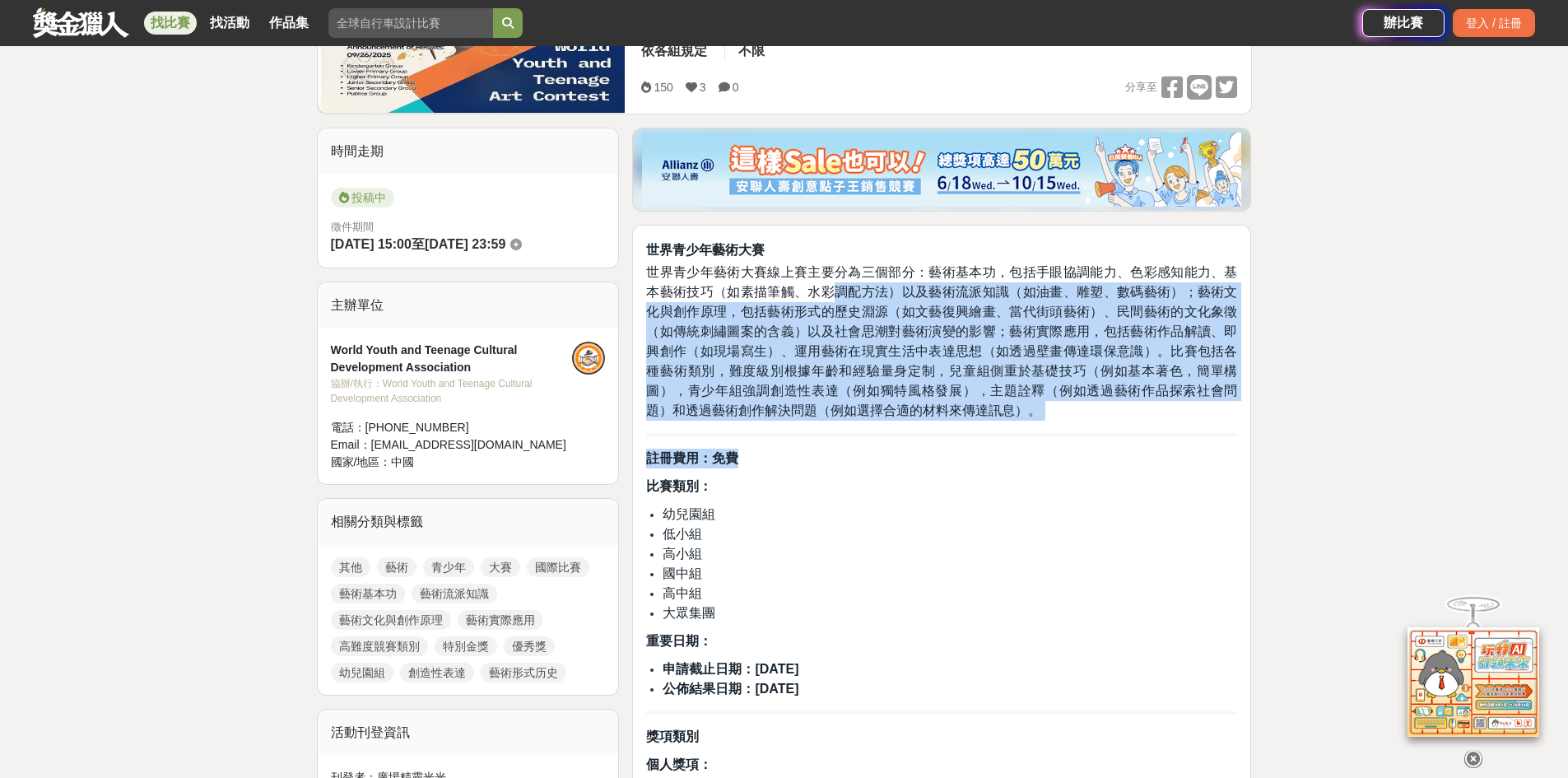
drag, startPoint x: 845, startPoint y: 297, endPoint x: 1001, endPoint y: 436, distance: 208.9
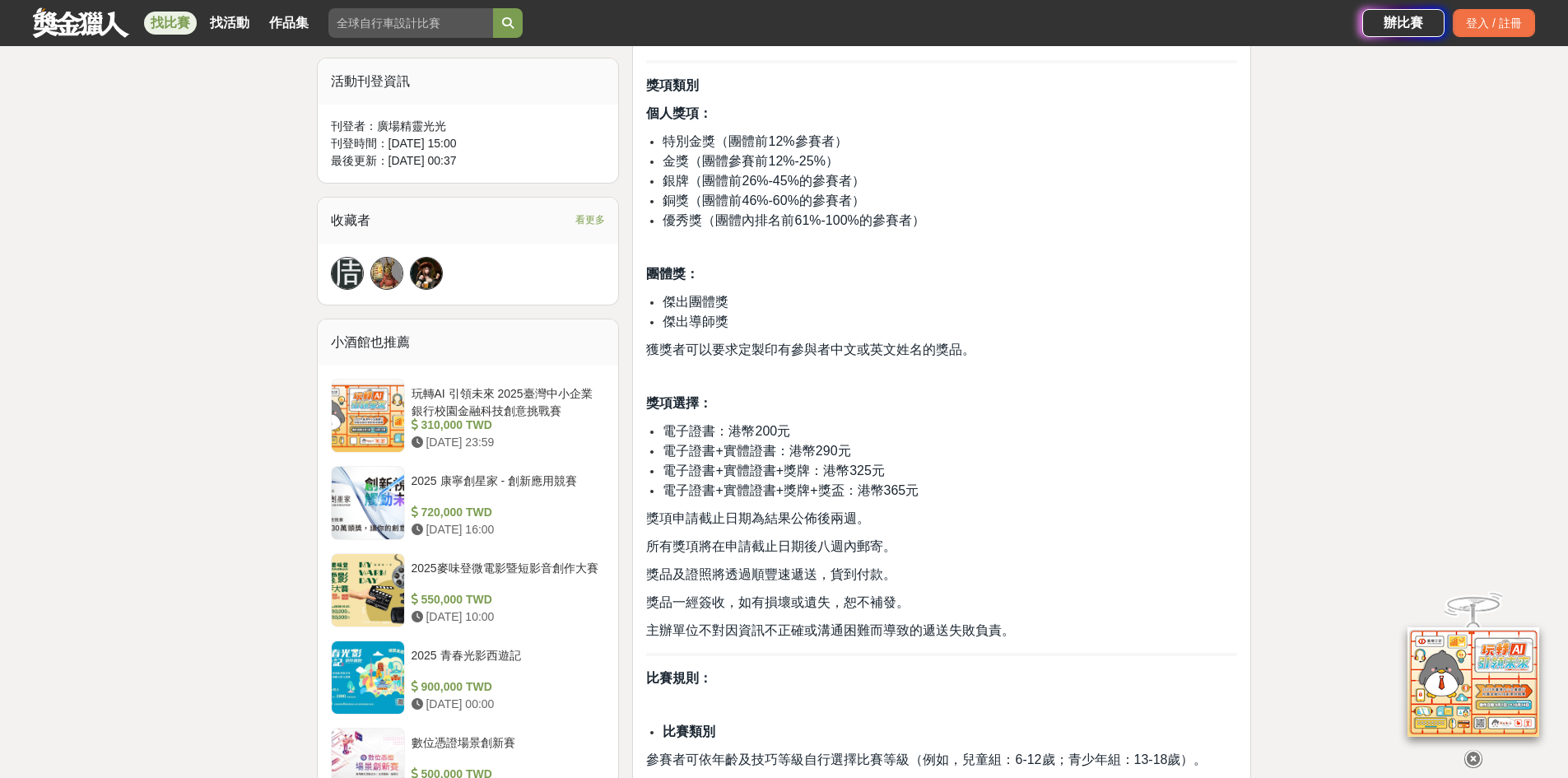
scroll to position [1071, 0]
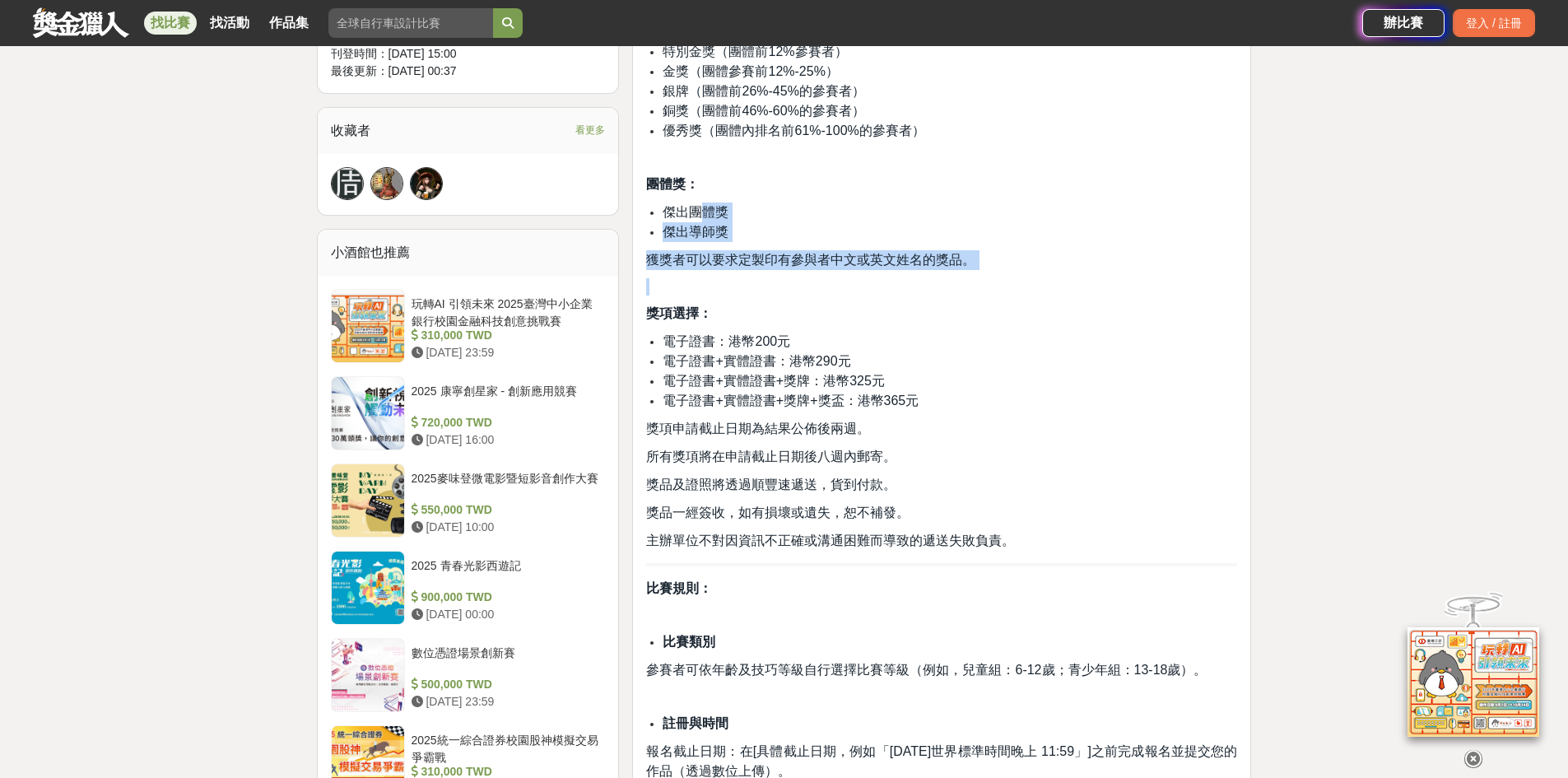
drag, startPoint x: 702, startPoint y: 202, endPoint x: 791, endPoint y: 270, distance: 112.0
drag, startPoint x: 792, startPoint y: 271, endPoint x: 765, endPoint y: 181, distance: 94.0
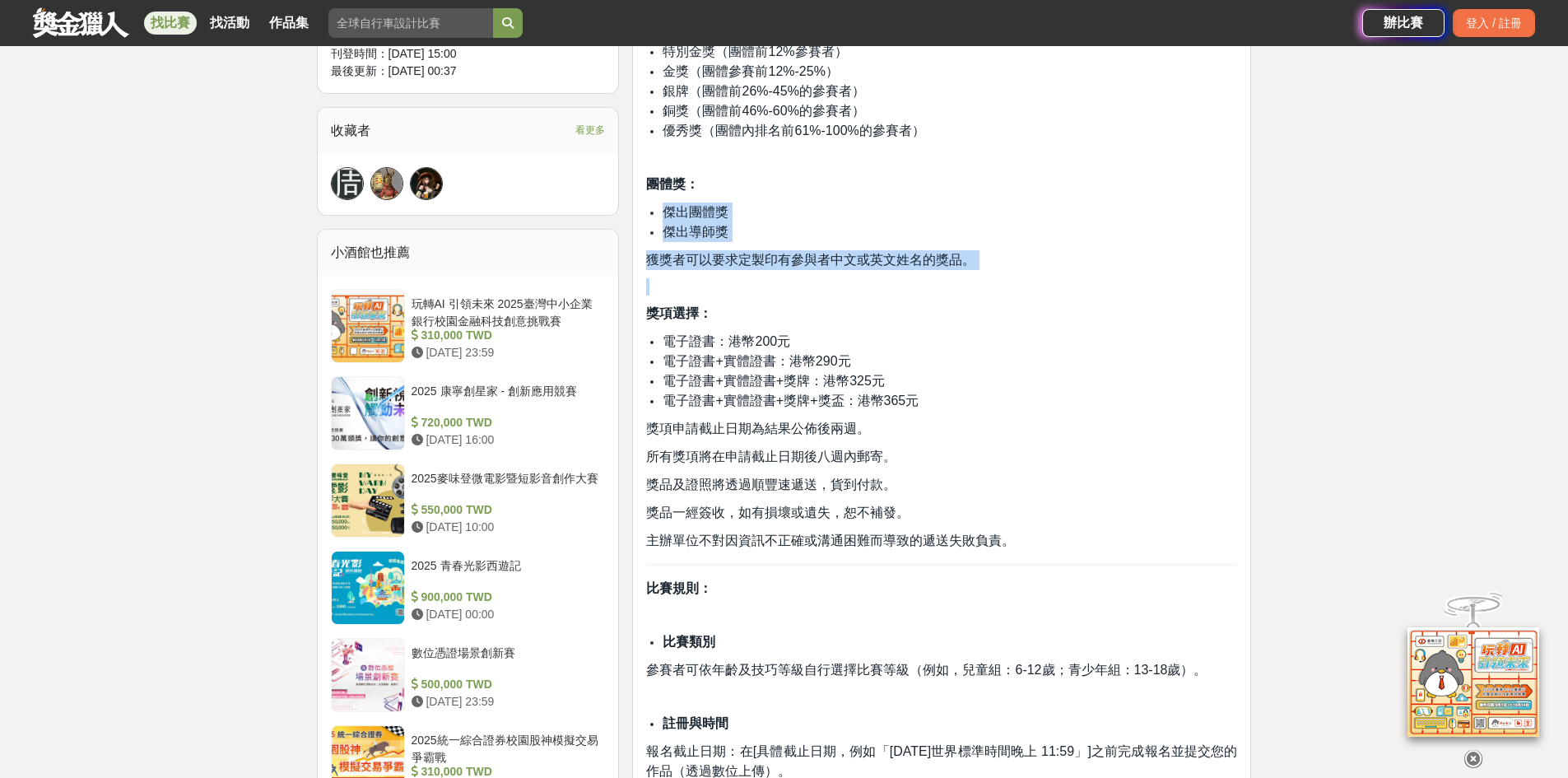
click at [765, 181] on p "團體獎：" at bounding box center [942, 185] width 591 height 20
drag, startPoint x: 761, startPoint y: 176, endPoint x: 805, endPoint y: 289, distance: 121.3
click at [805, 289] on p at bounding box center [942, 287] width 591 height 17
drag, startPoint x: 754, startPoint y: 339, endPoint x: 796, endPoint y: 341, distance: 42.0
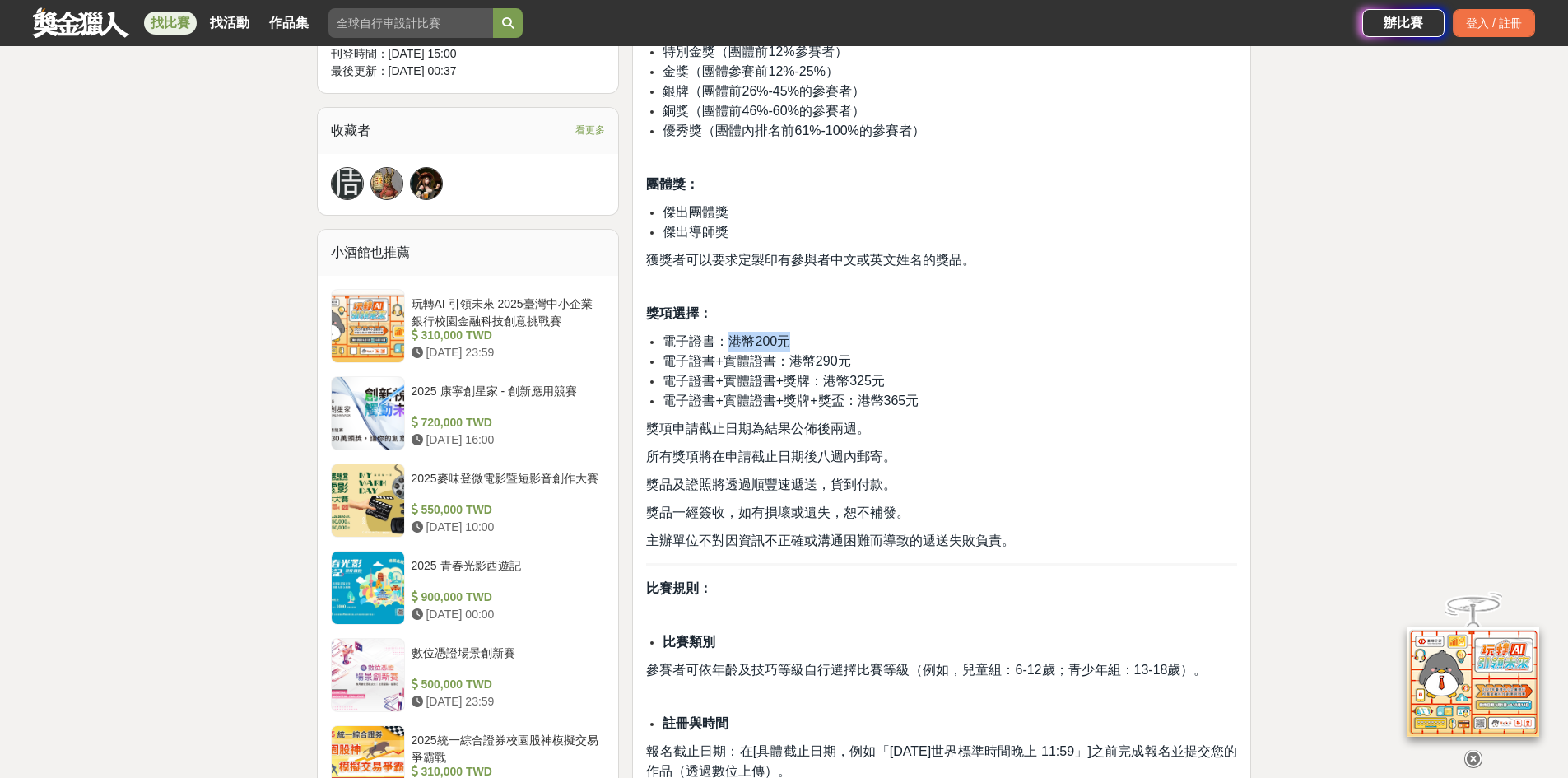
click at [796, 341] on li "電子證書：港幣200元" at bounding box center [949, 342] width 574 height 20
copy span "港幣200元"
click at [928, 379] on li "電子證書+實體證書+獎牌：港幣325元" at bounding box center [949, 381] width 574 height 20
drag, startPoint x: 859, startPoint y: 351, endPoint x: 793, endPoint y: 361, distance: 66.8
click at [793, 361] on li "電子證書+實體證書：港幣290元" at bounding box center [949, 361] width 574 height 20
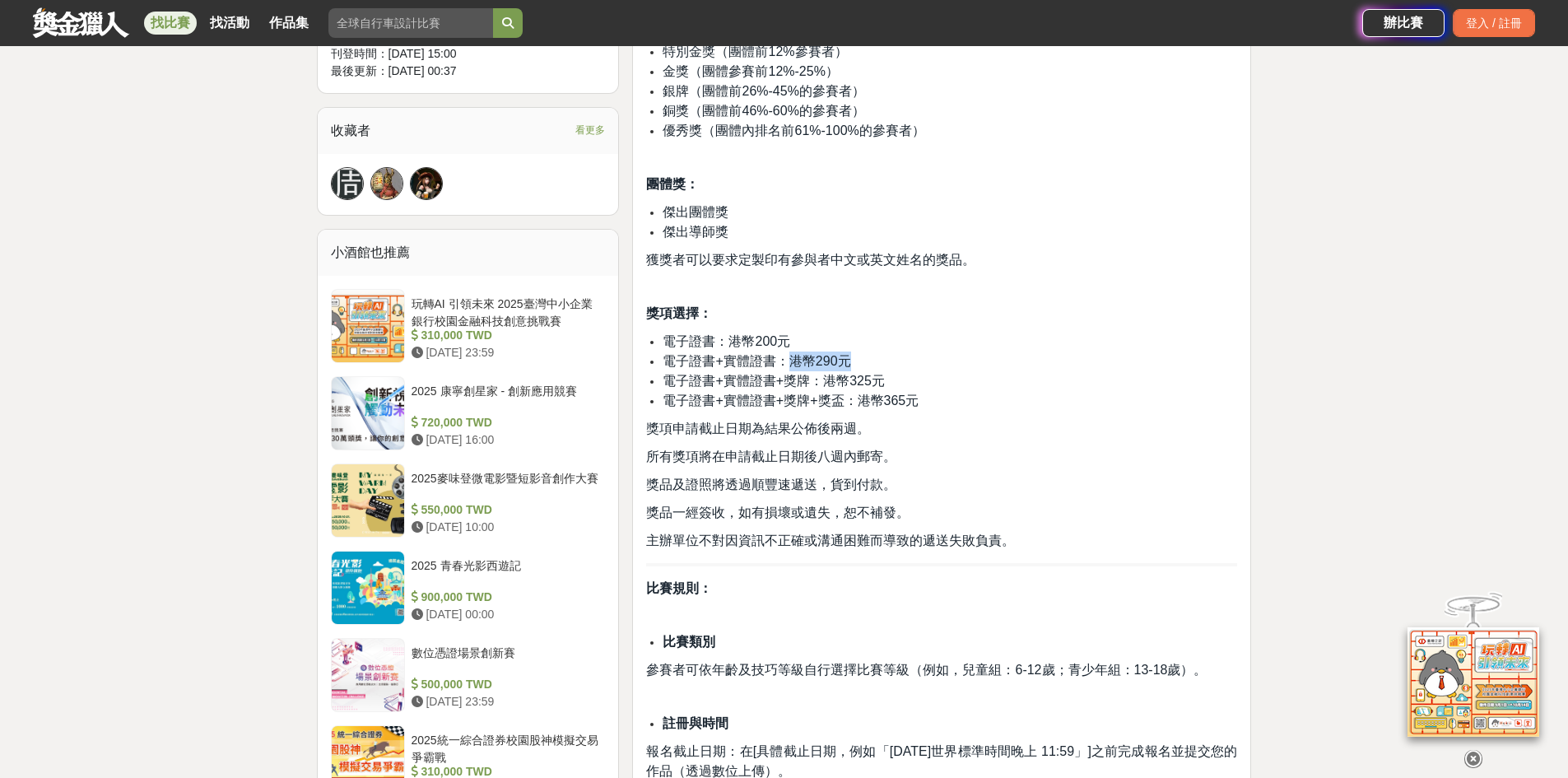
copy span "港幣290元"
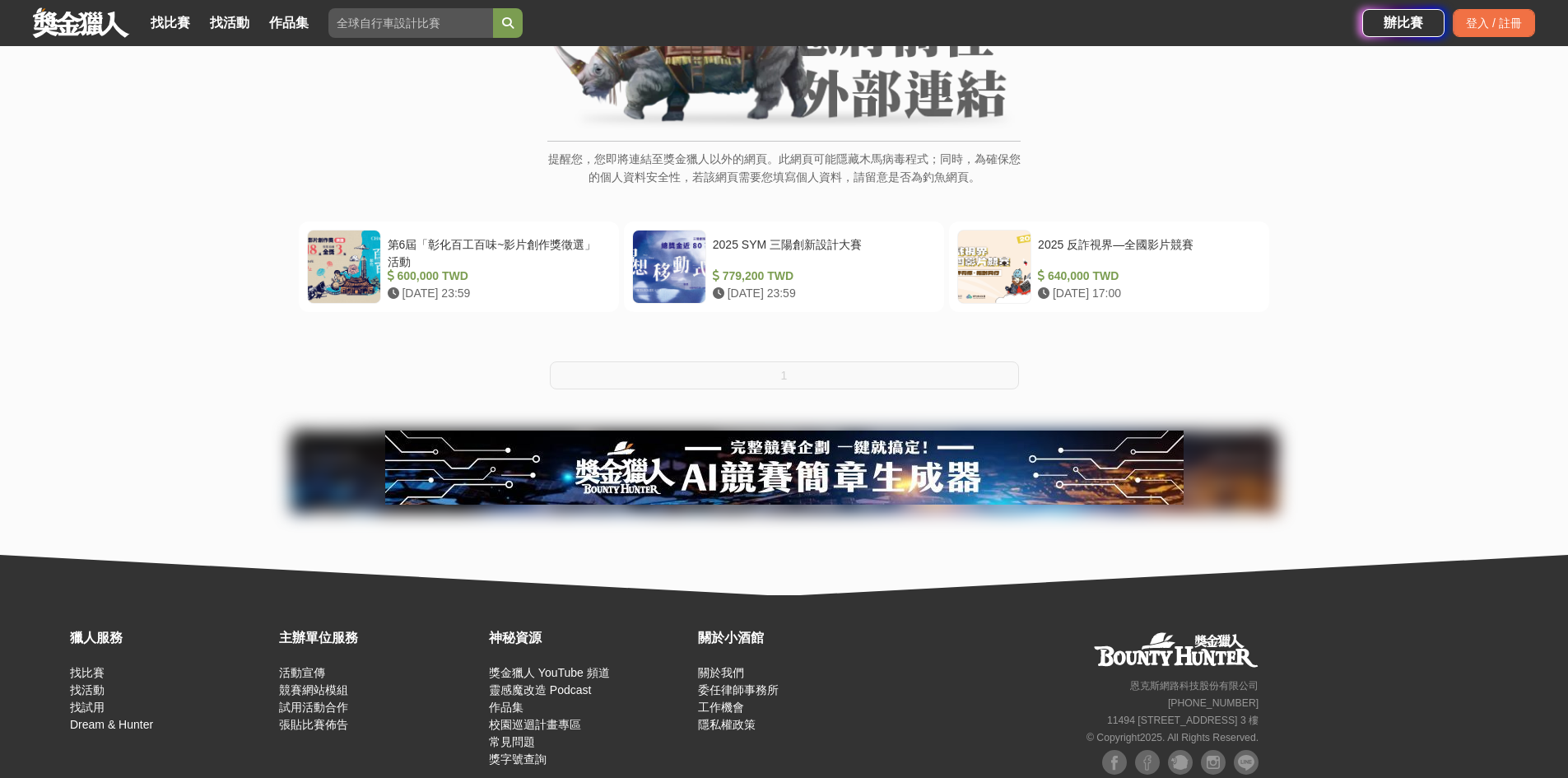
scroll to position [249, 0]
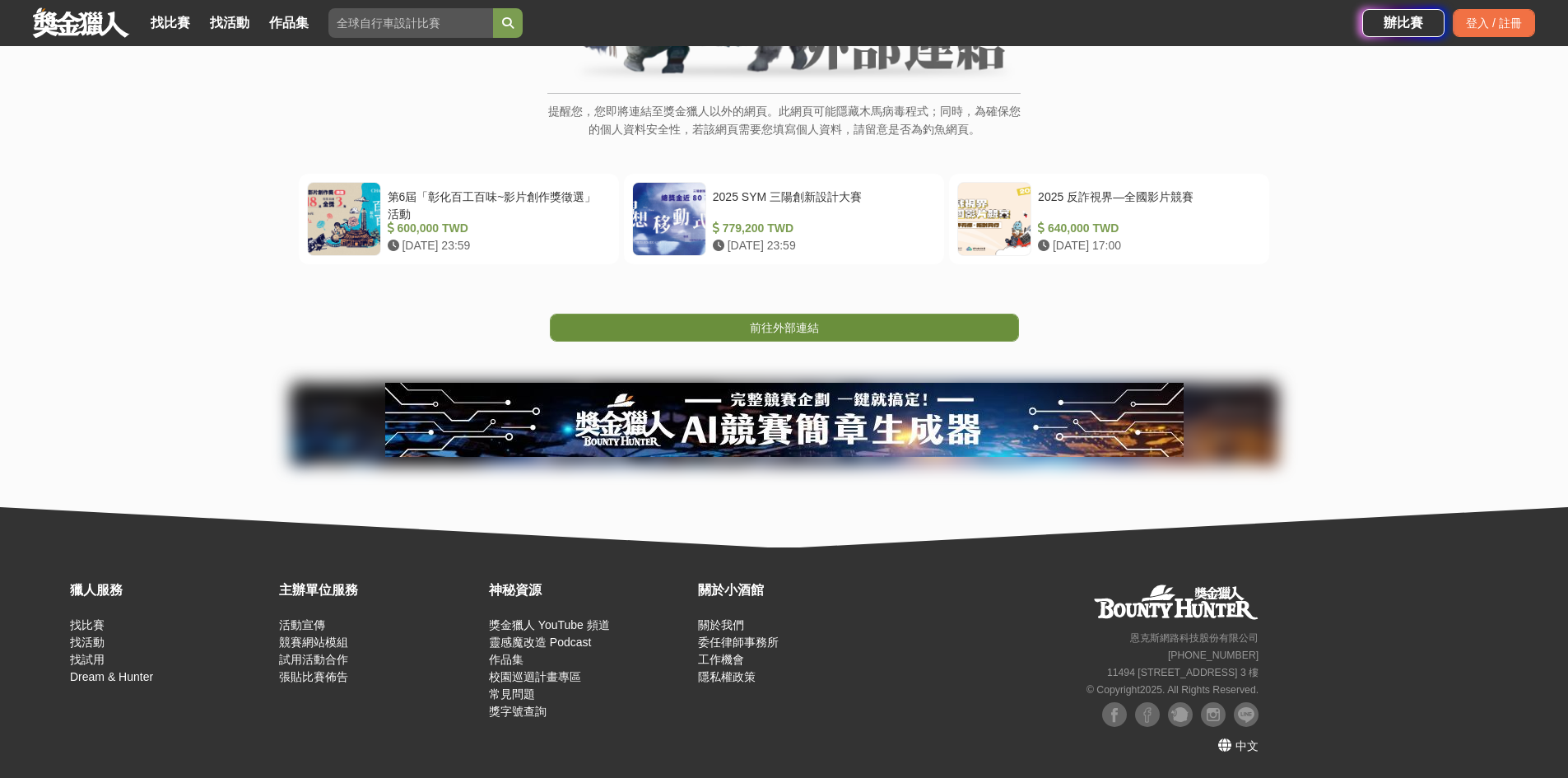
click at [783, 323] on span "前往外部連結" at bounding box center [784, 327] width 69 height 13
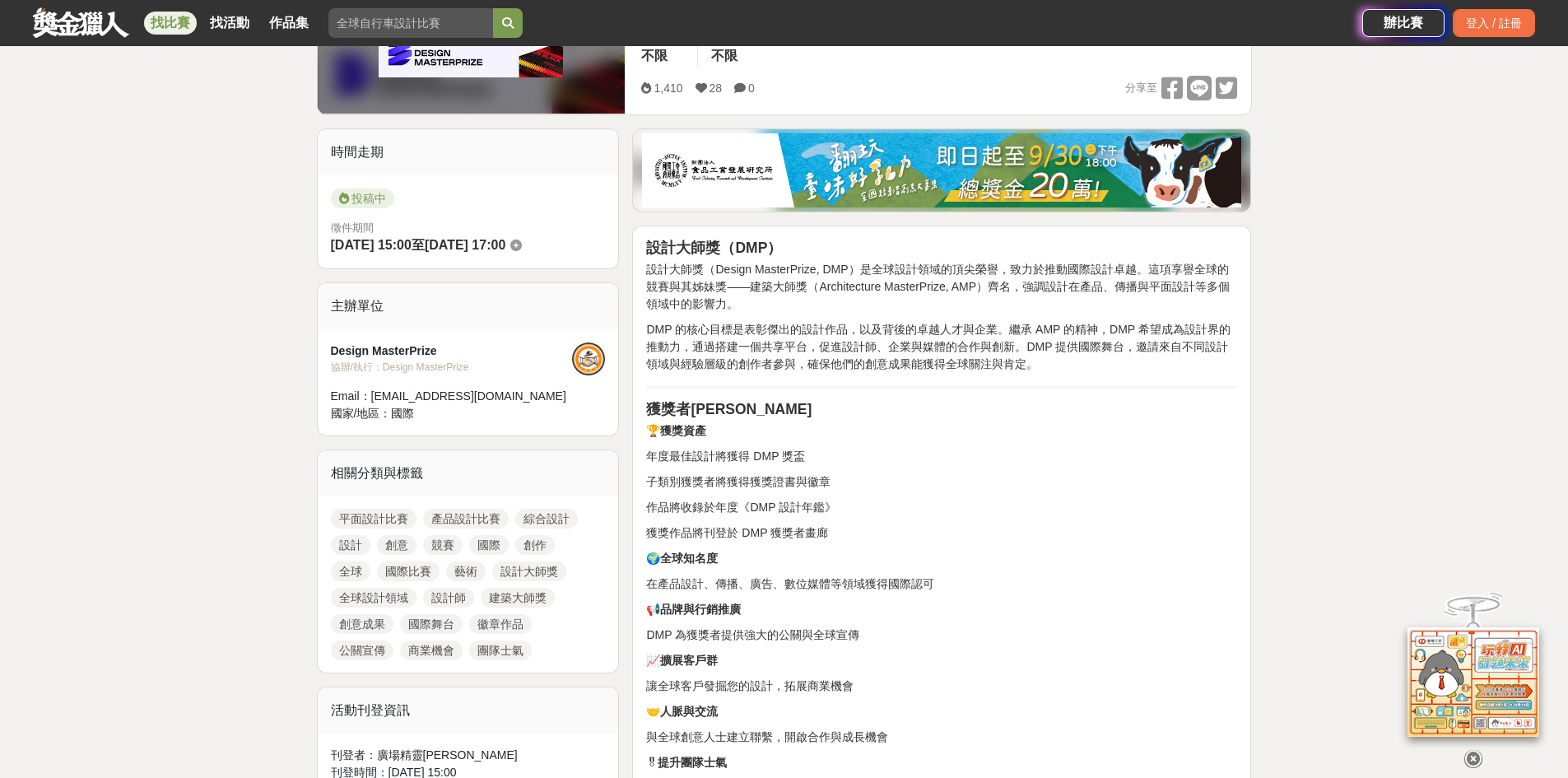
scroll to position [329, 0]
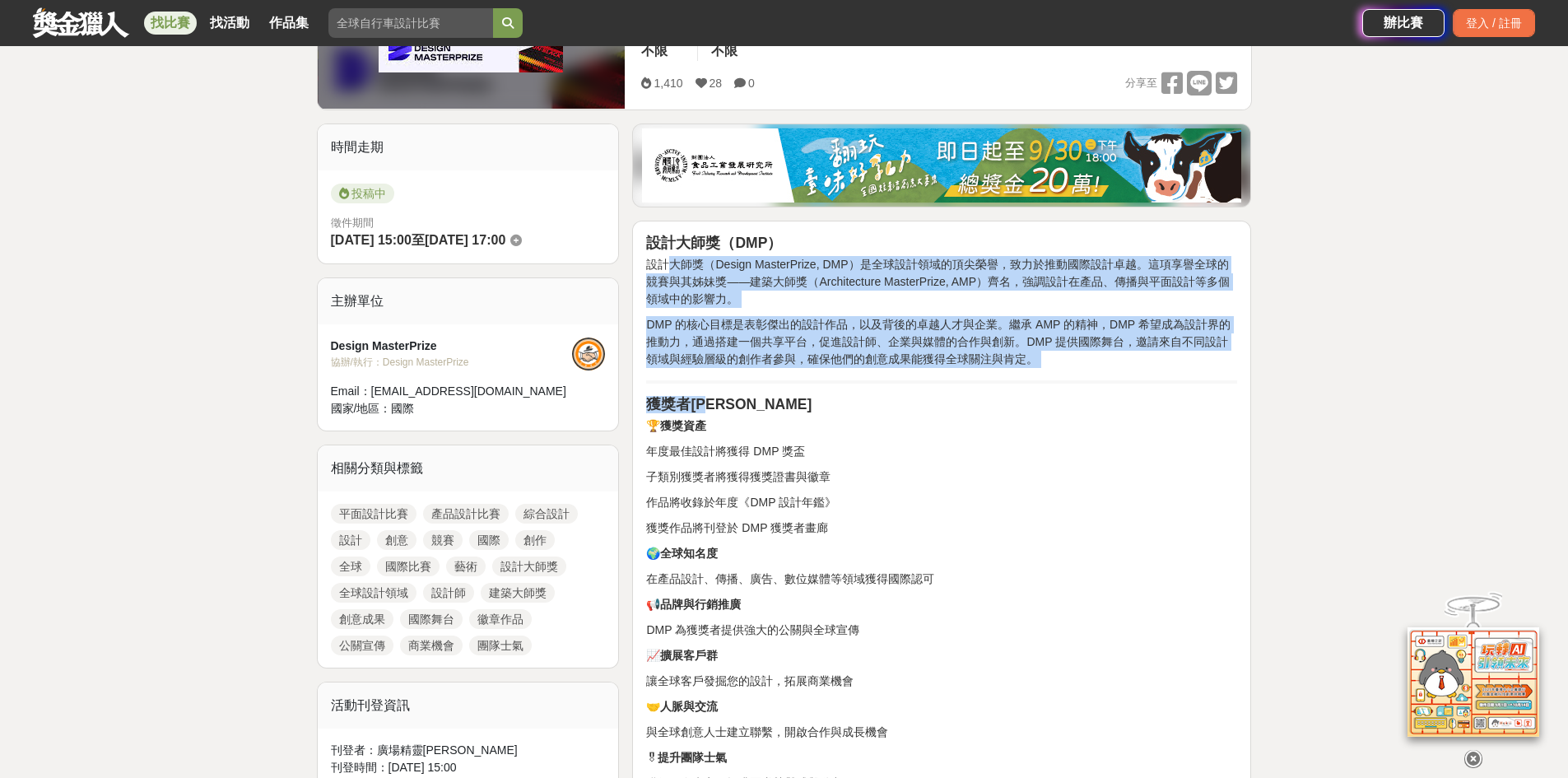
drag, startPoint x: 669, startPoint y: 255, endPoint x: 783, endPoint y: 416, distance: 197.3
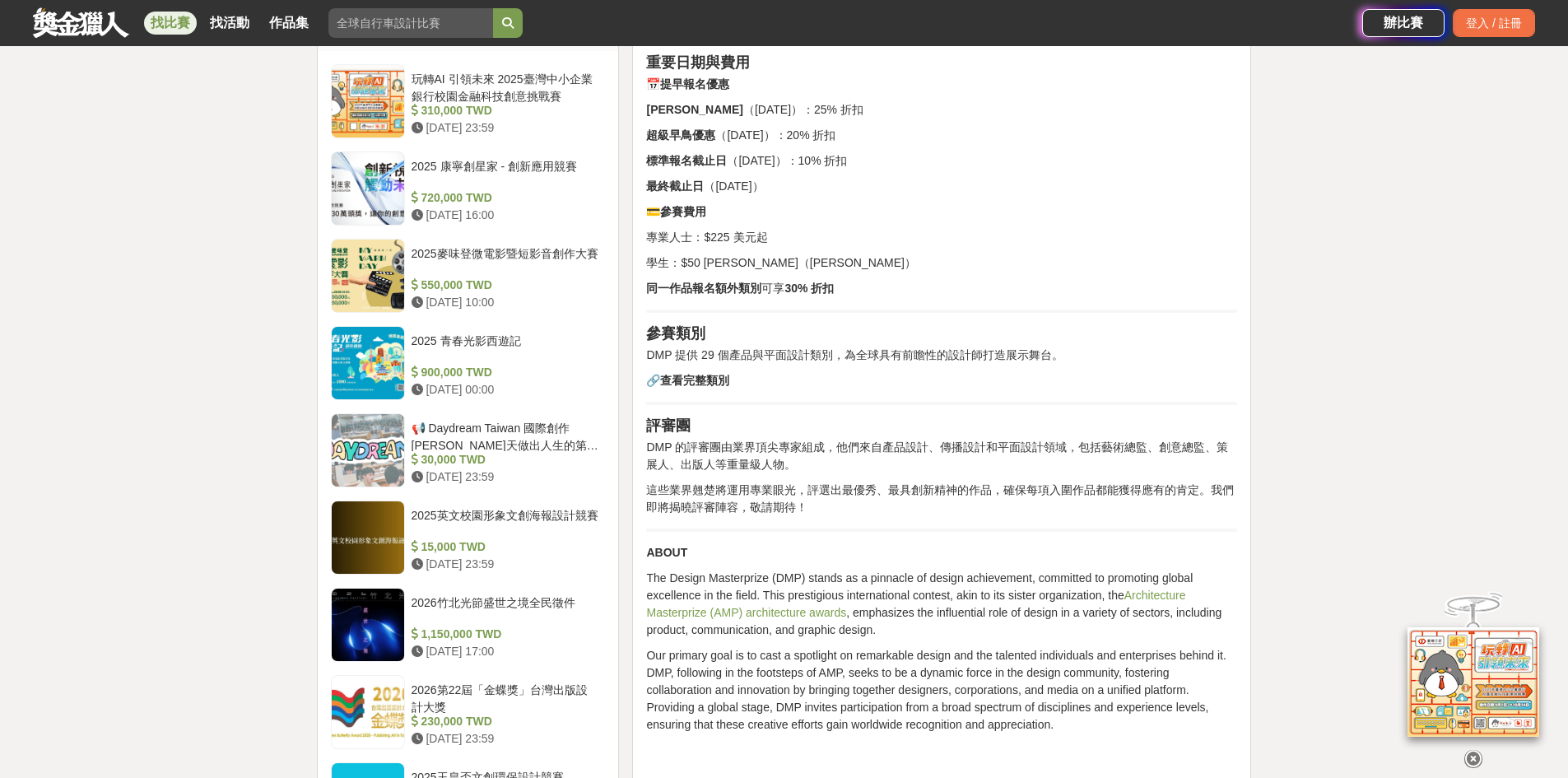
scroll to position [1400, 0]
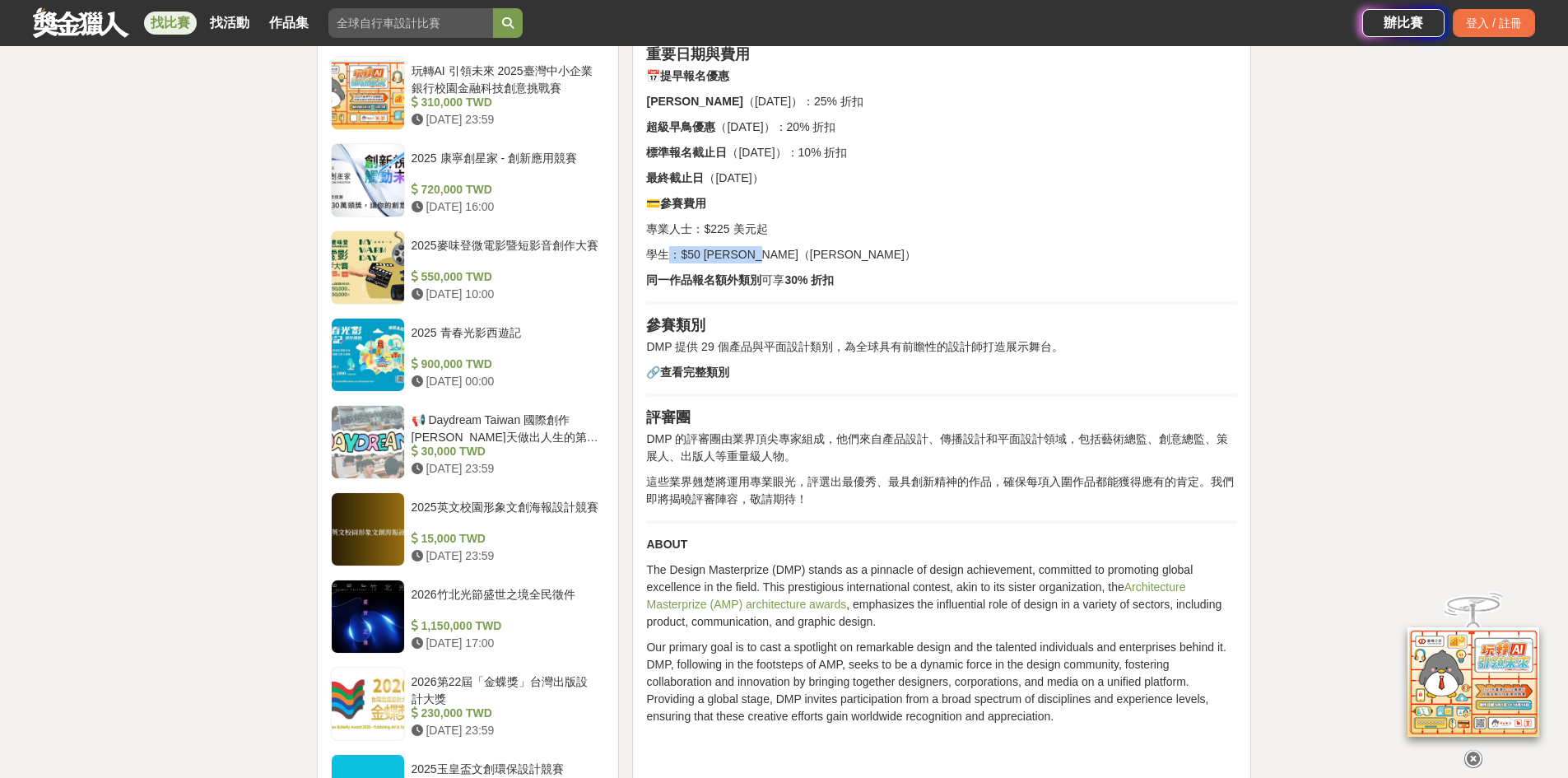
drag, startPoint x: 669, startPoint y: 254, endPoint x: 807, endPoint y: 255, distance: 138.0
click at [799, 254] on p "學生：$50 [PERSON_NAME]（[PERSON_NAME]）" at bounding box center [942, 254] width 591 height 17
click at [807, 255] on p "學生：$50 [PERSON_NAME]（[PERSON_NAME]）" at bounding box center [942, 254] width 591 height 17
